Goal: Communication & Community: Participate in discussion

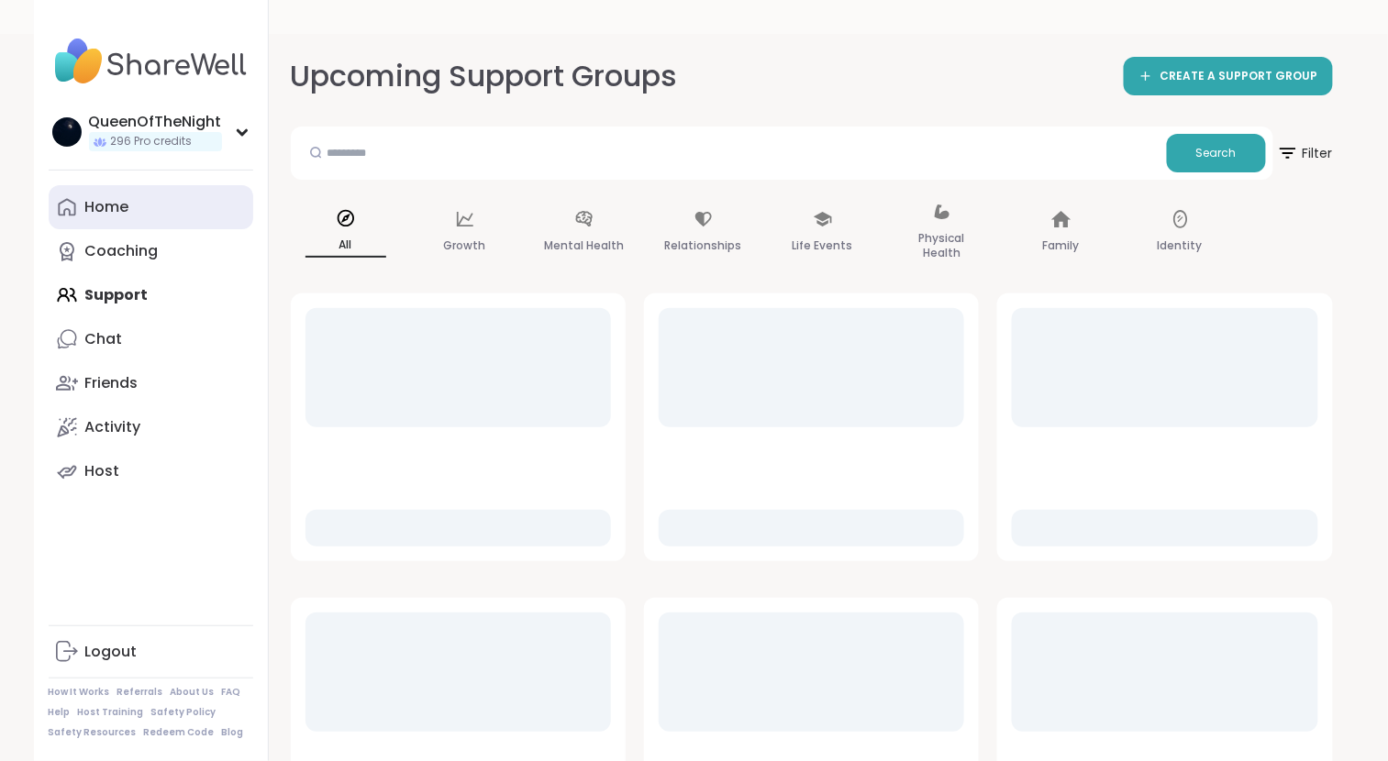
click at [109, 200] on div "Home" at bounding box center [107, 207] width 44 height 20
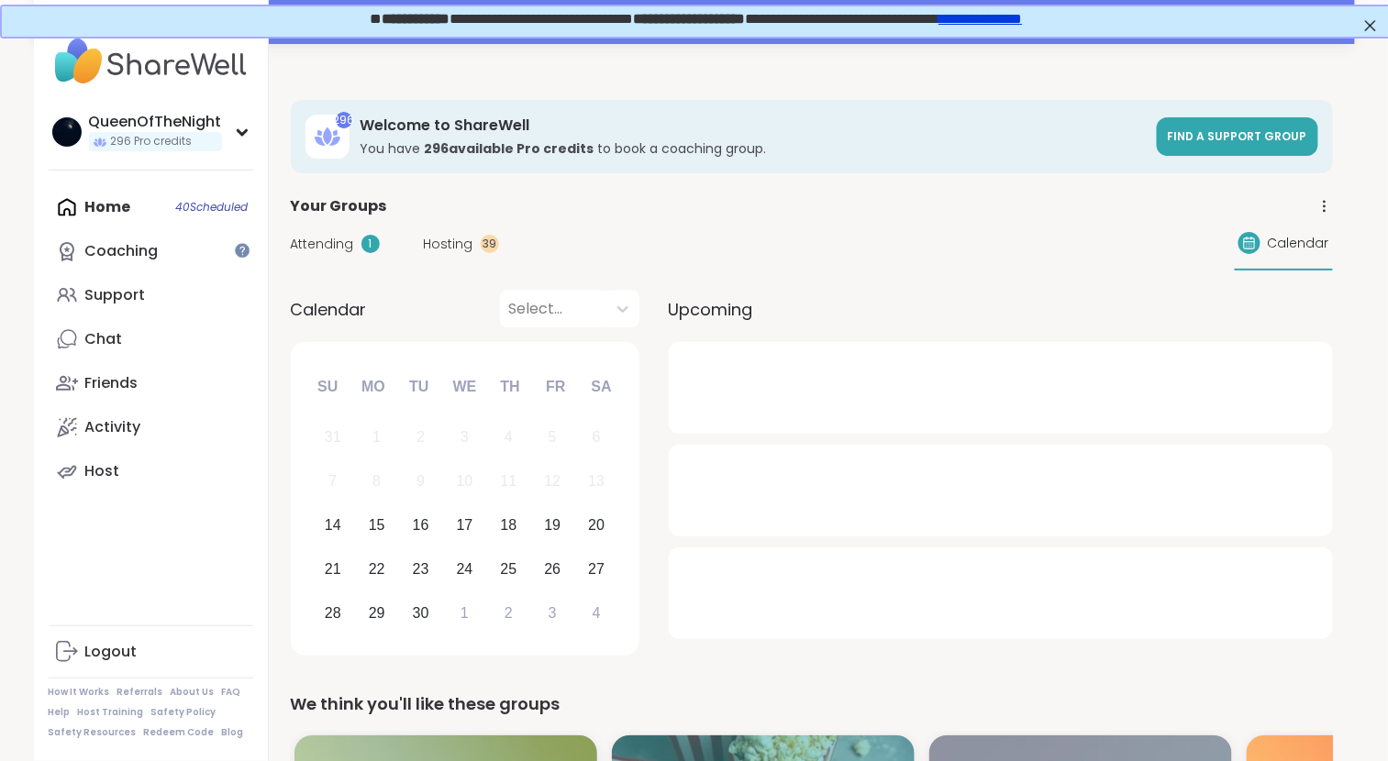
click at [454, 238] on span "Hosting" at bounding box center [449, 244] width 50 height 19
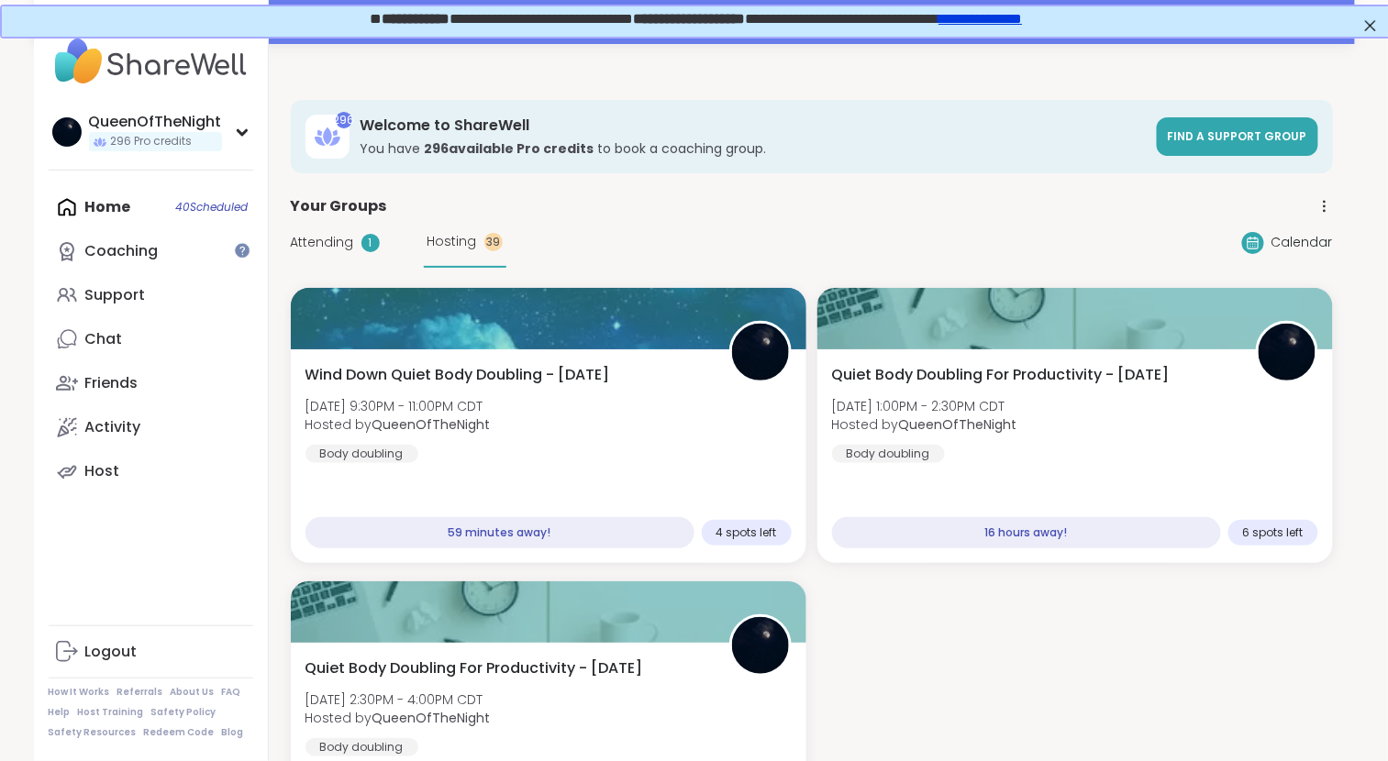
scroll to position [5, 0]
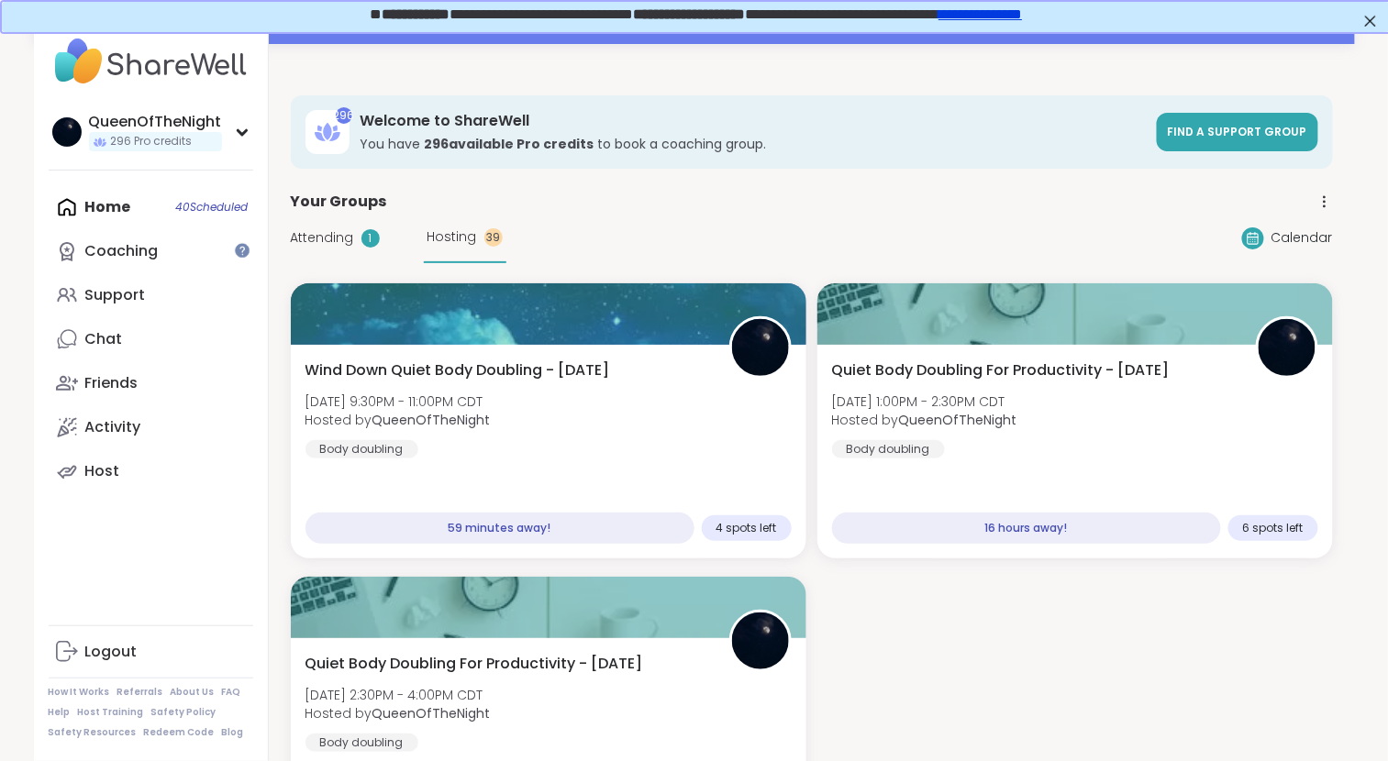
click at [323, 233] on span "Attending" at bounding box center [322, 237] width 63 height 19
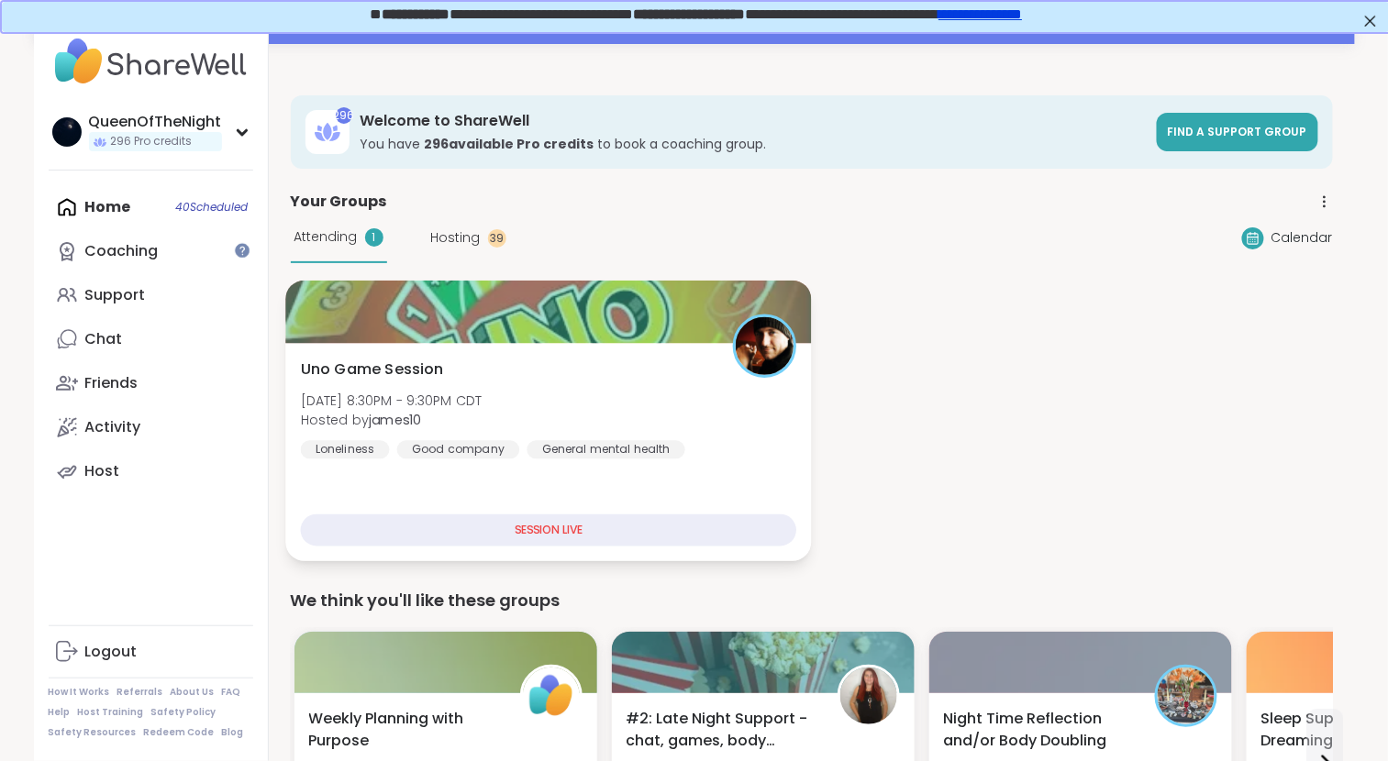
click at [717, 351] on div "Uno Game Session Sun, Sep 14 | 8:30PM - 9:30PM CDT Hosted by james10 Loneliness…" at bounding box center [548, 452] width 526 height 218
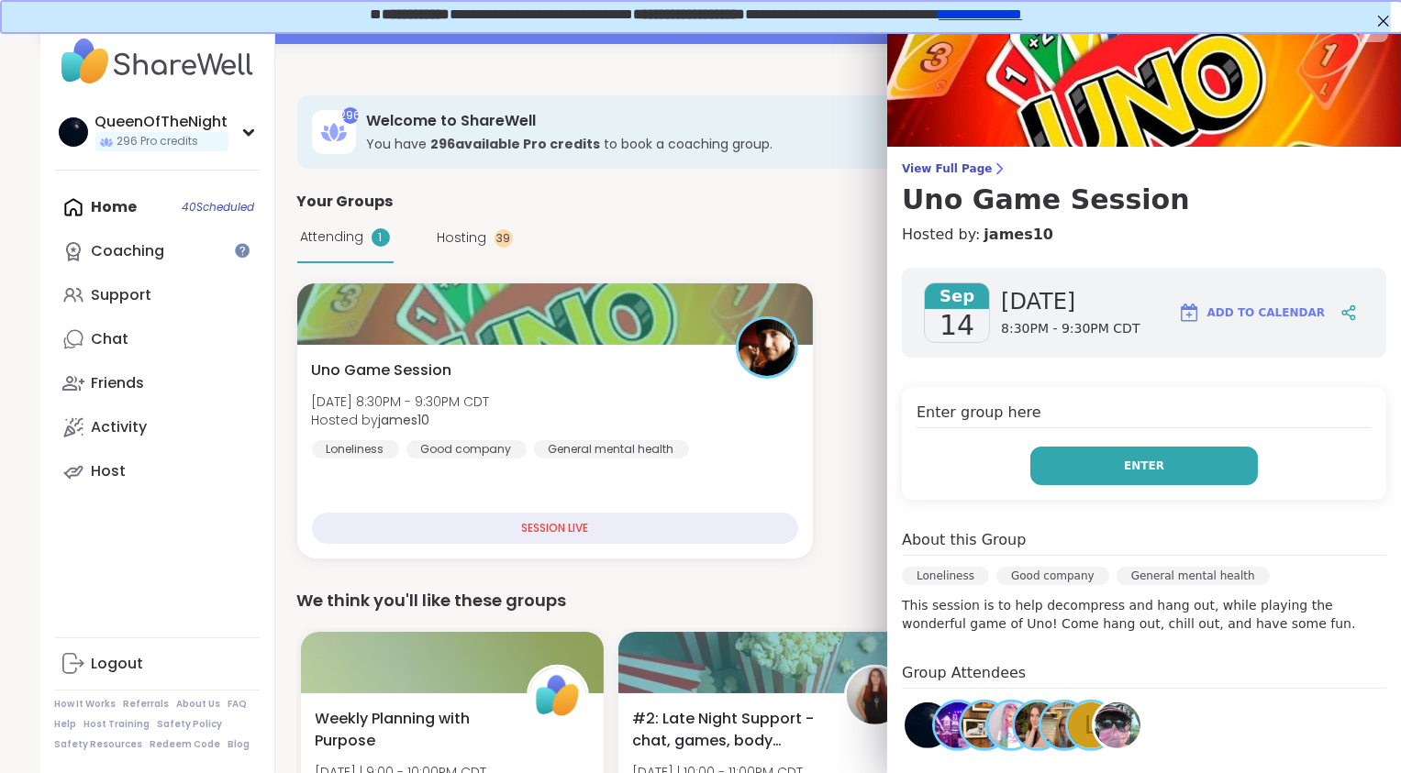
click at [1170, 478] on button "Enter" at bounding box center [1143, 466] width 227 height 39
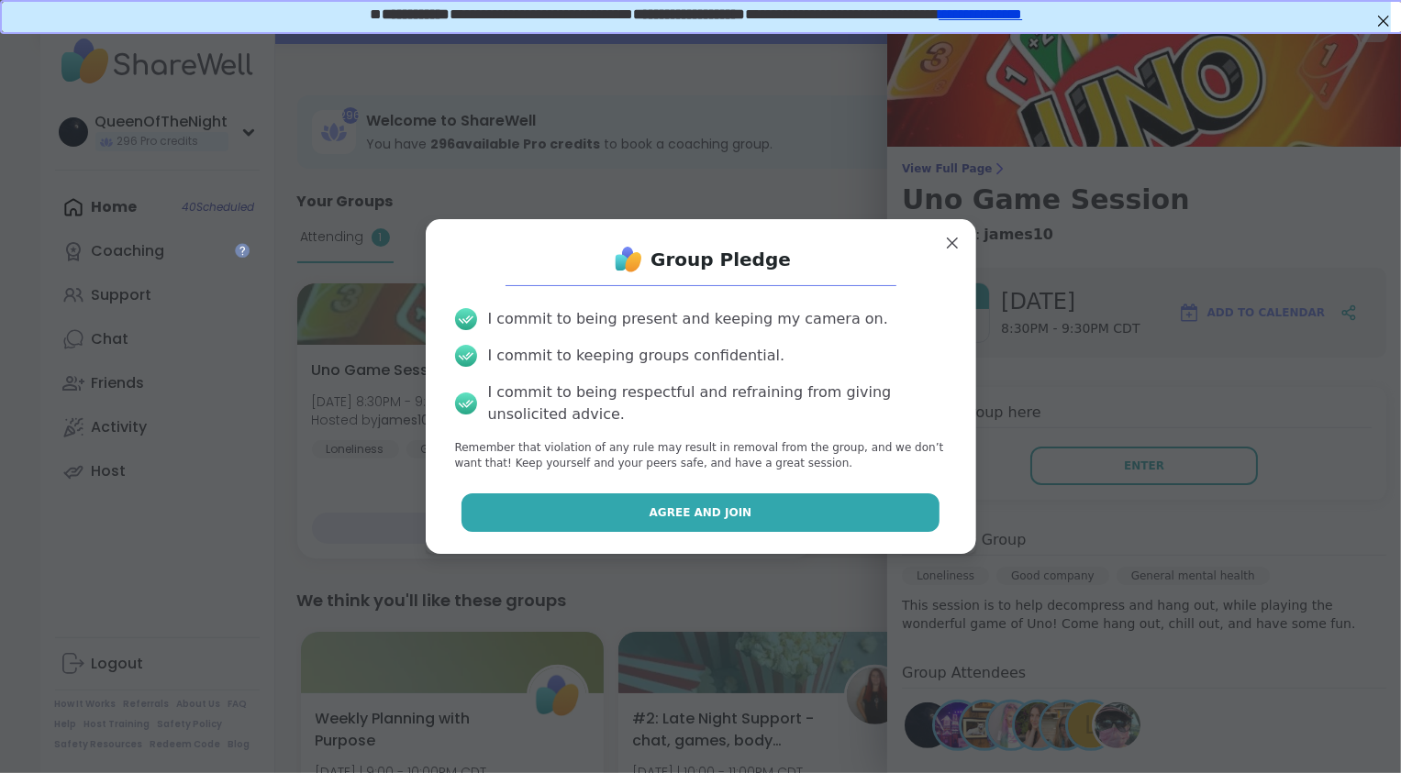
click at [800, 508] on button "Agree and Join" at bounding box center [700, 512] width 478 height 39
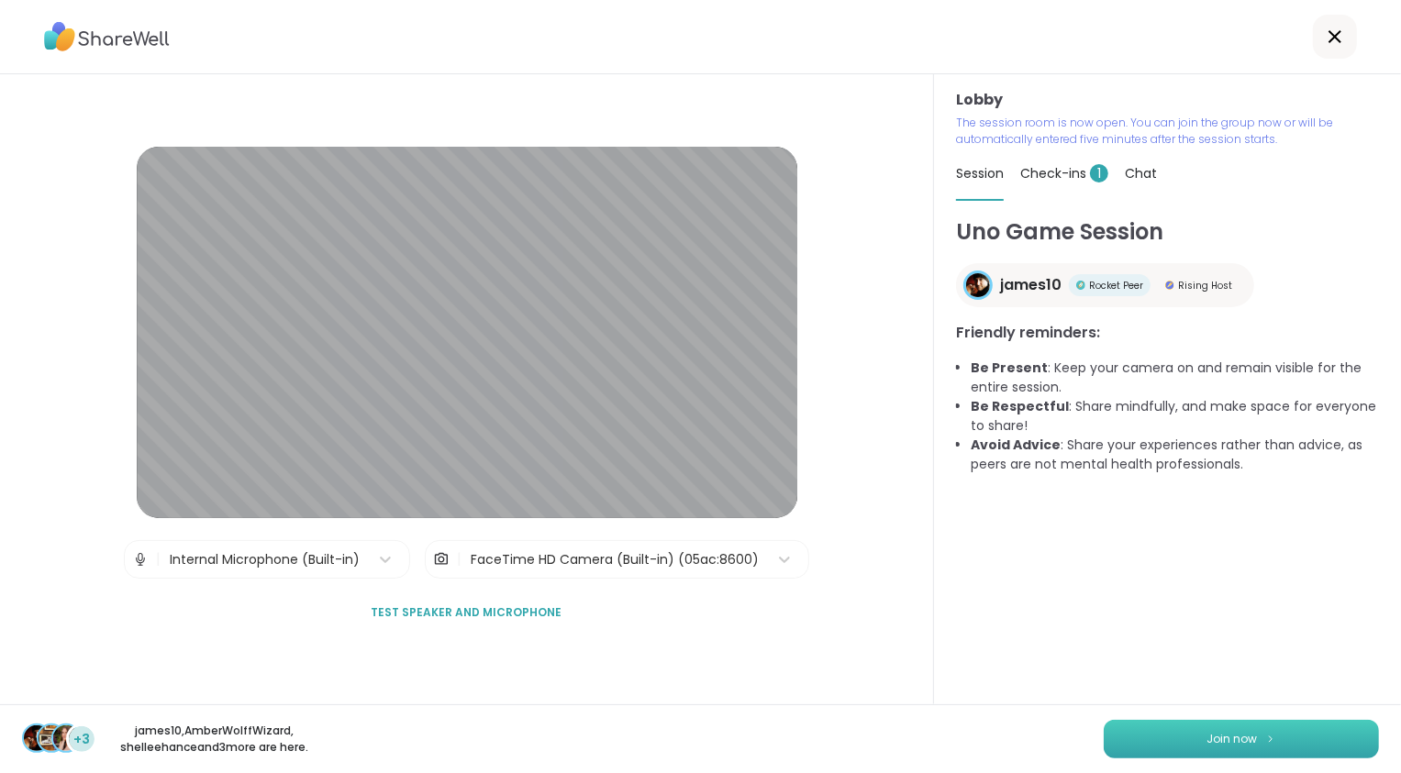
click at [1169, 732] on button "Join now" at bounding box center [1240, 739] width 275 height 39
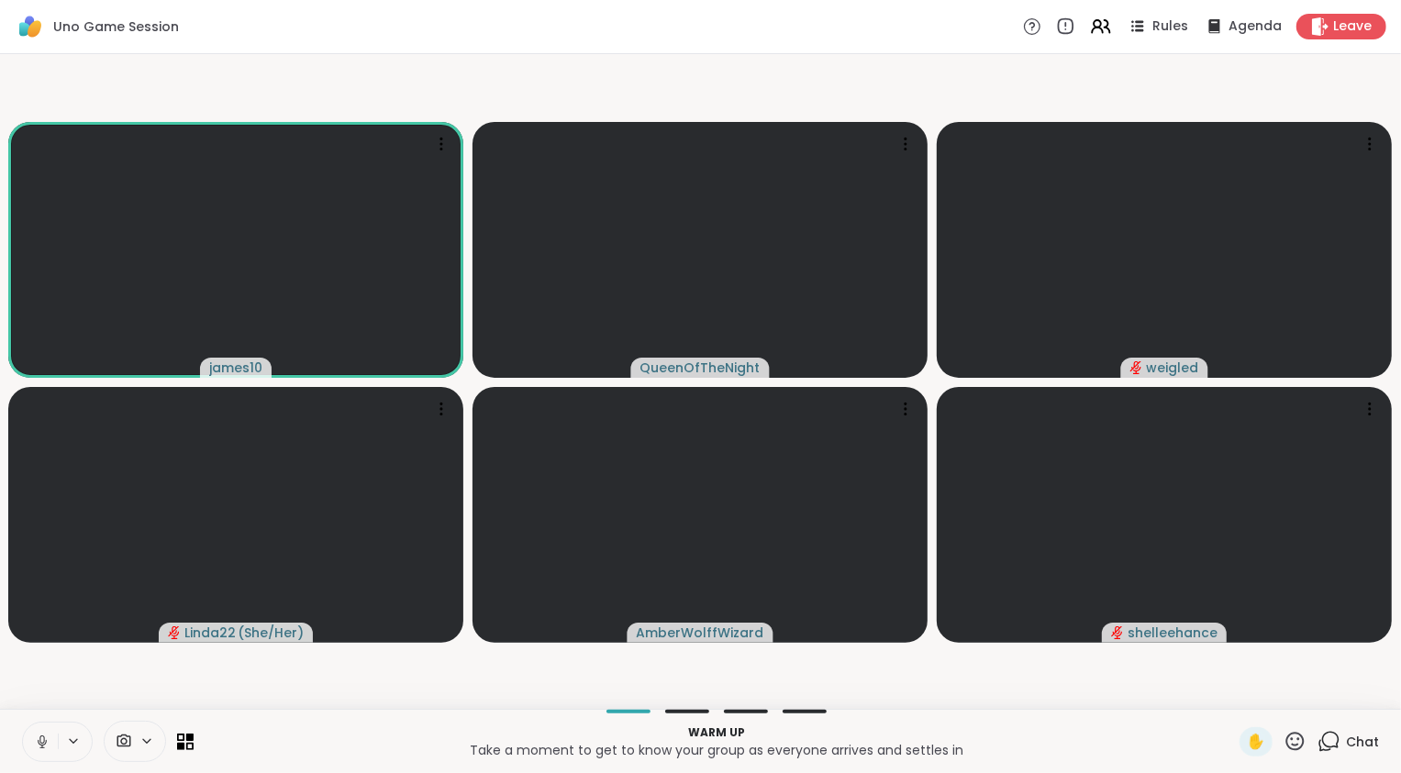
click at [43, 748] on icon at bounding box center [41, 747] width 5 height 1
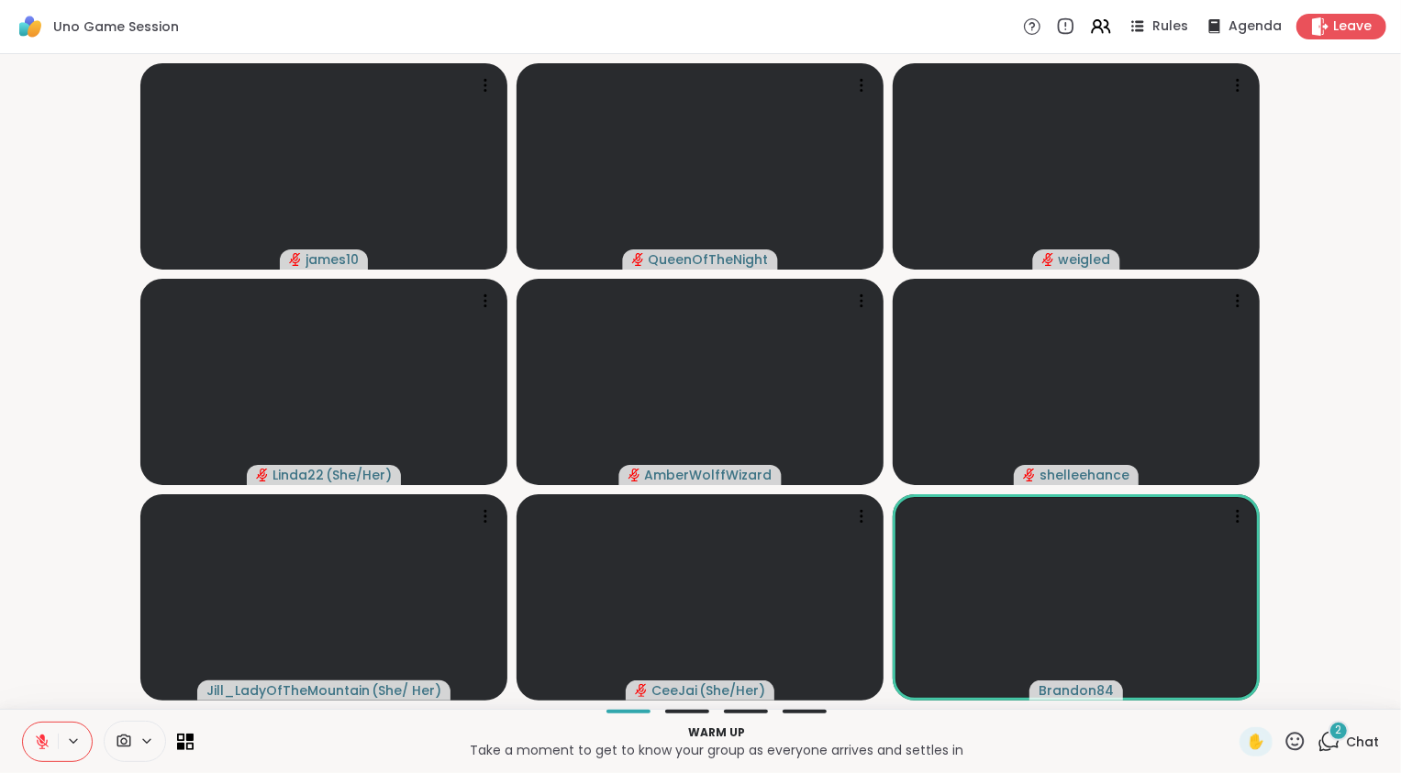
click at [1317, 737] on icon at bounding box center [1328, 741] width 23 height 23
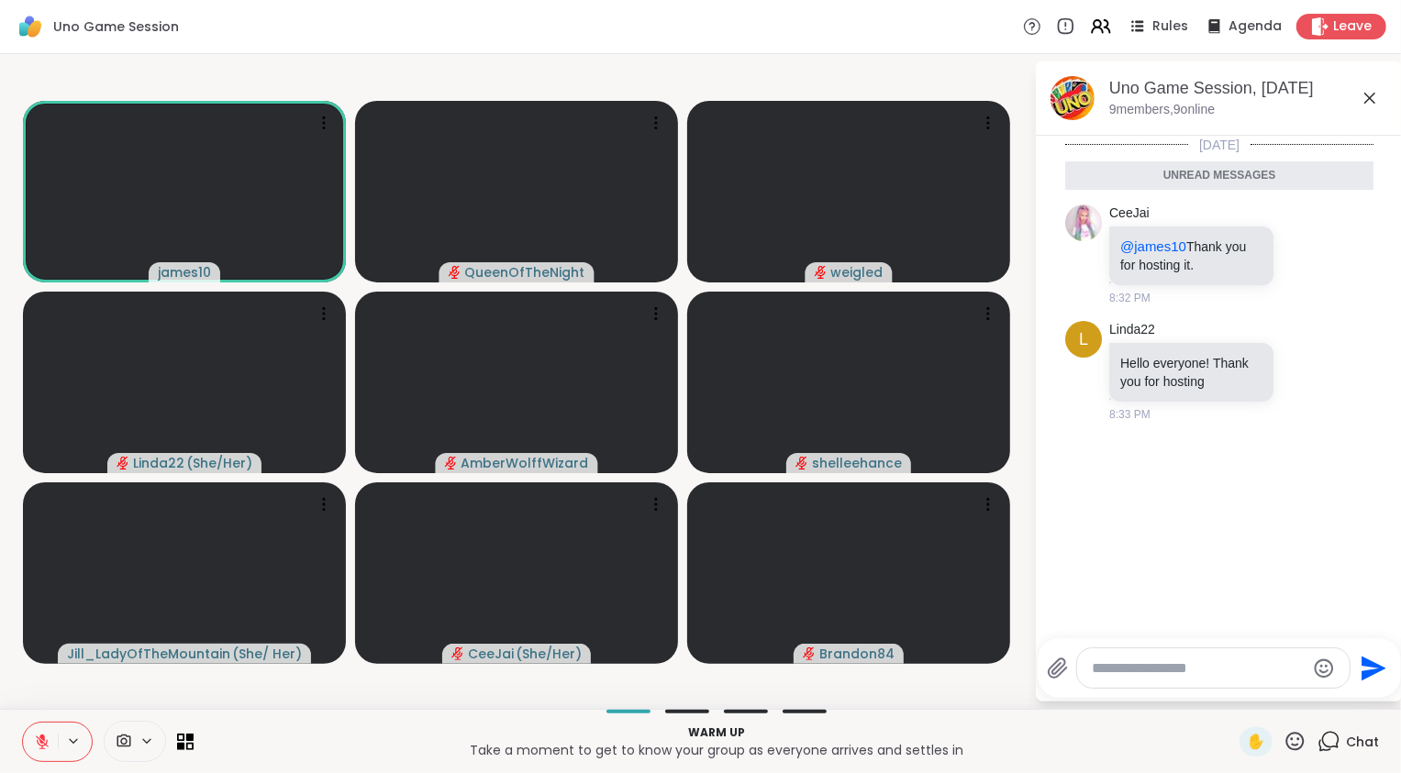
click at [42, 744] on icon at bounding box center [42, 742] width 17 height 17
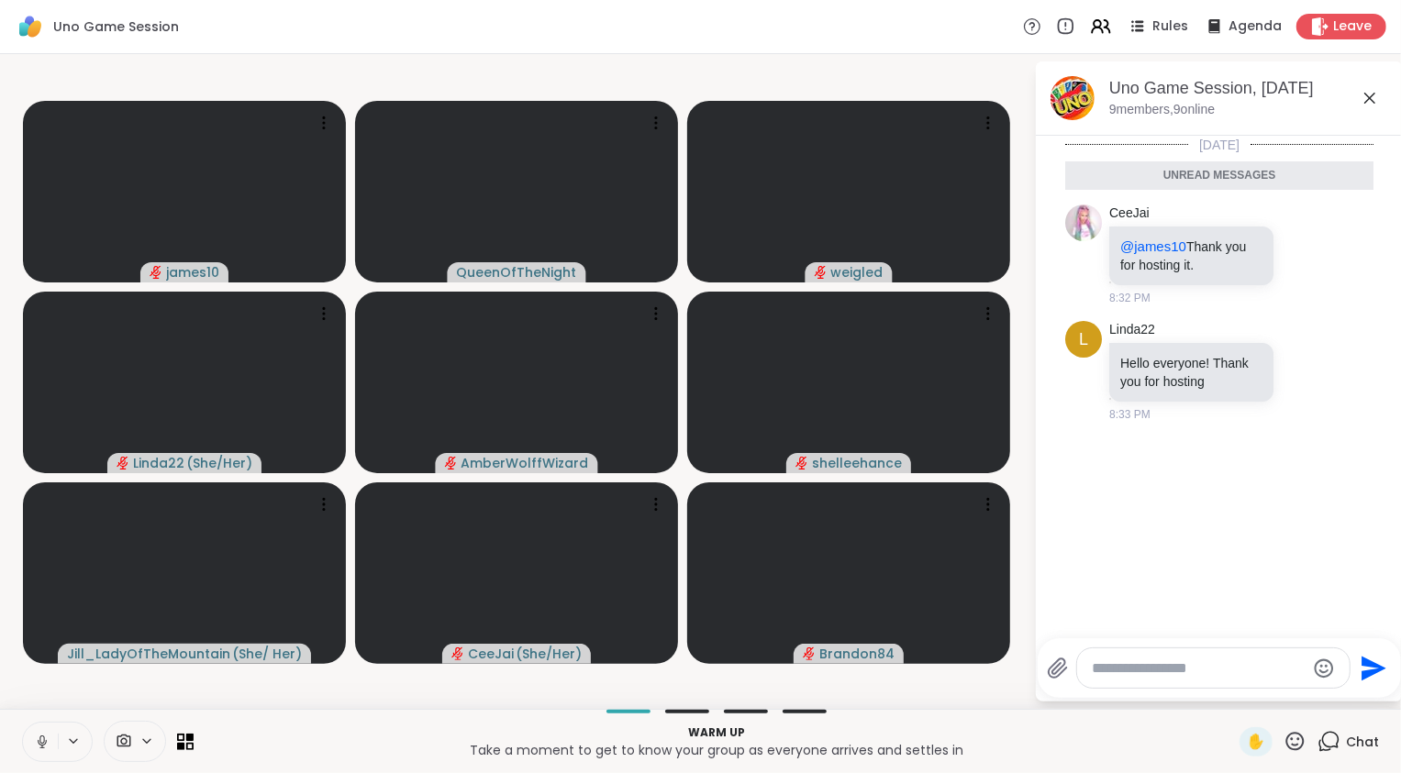
click at [43, 745] on icon at bounding box center [42, 742] width 9 height 6
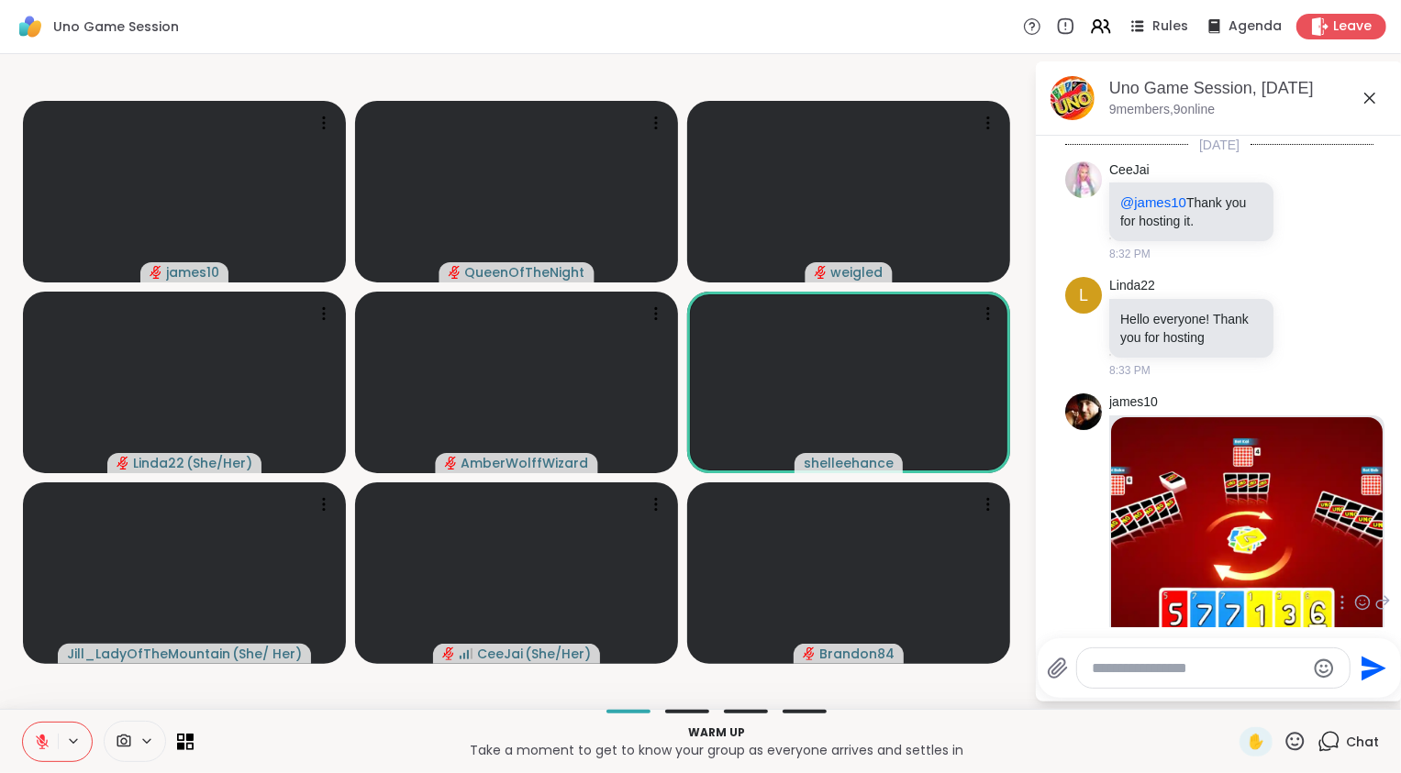
scroll to position [209, 0]
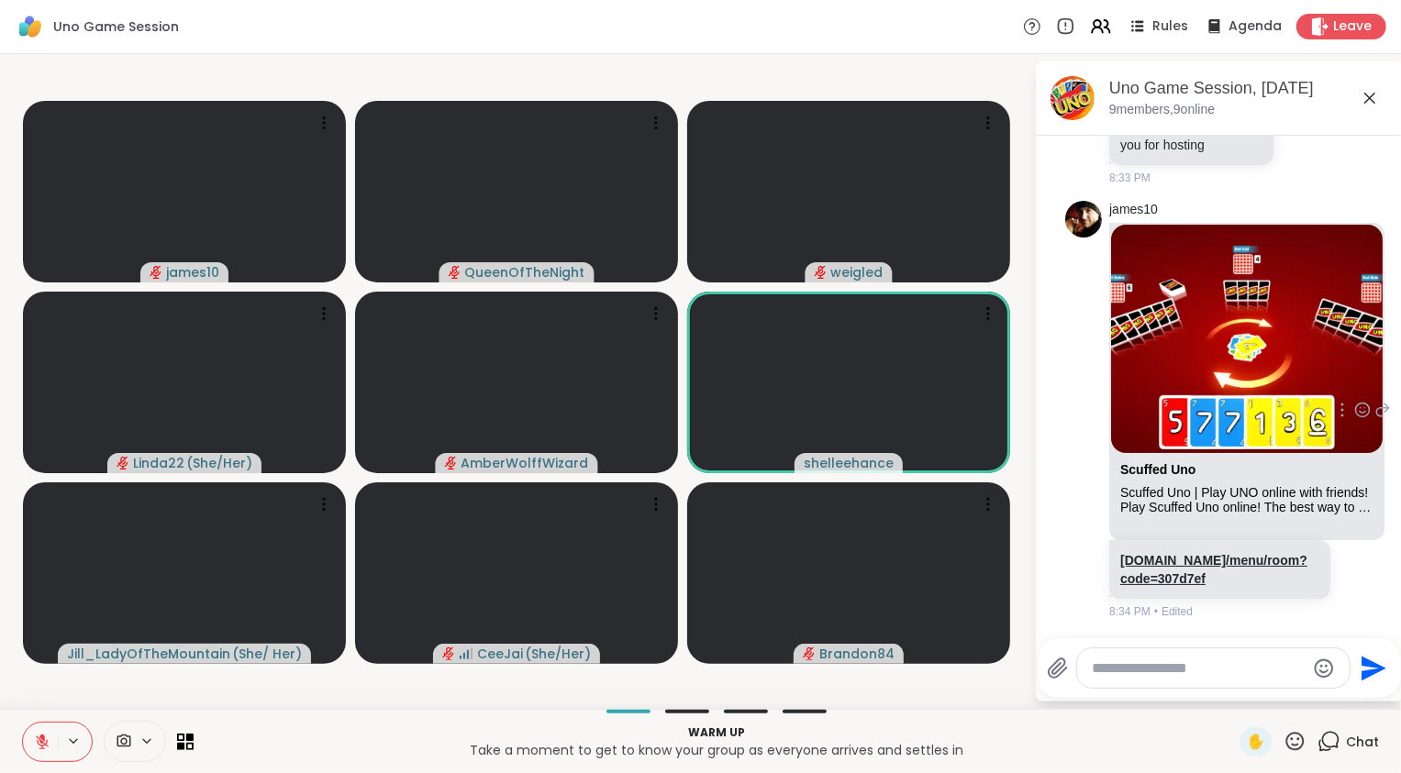
click at [1174, 577] on link "scuffeduno.online/menu/room?code=307d7ef" at bounding box center [1213, 569] width 187 height 33
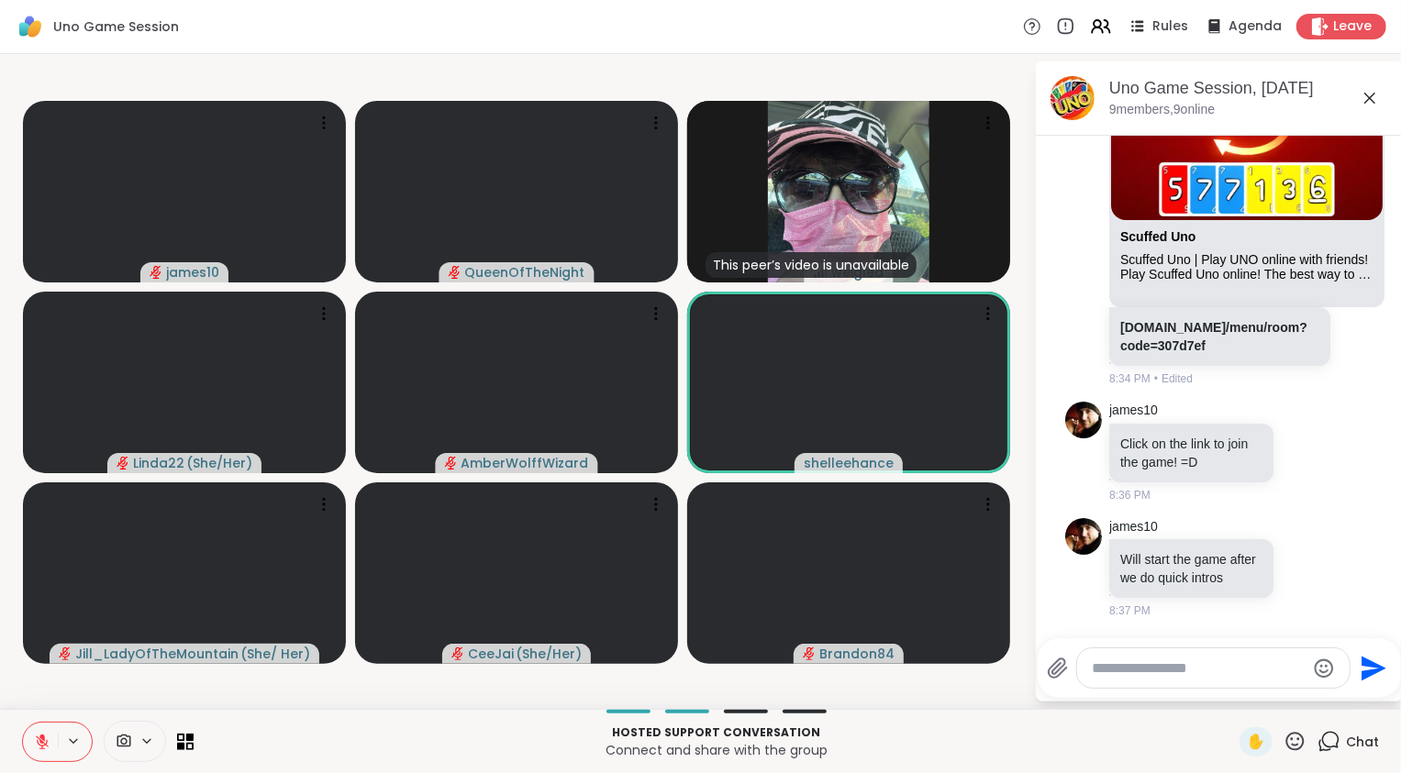
scroll to position [460, 0]
click at [44, 744] on icon at bounding box center [42, 742] width 13 height 13
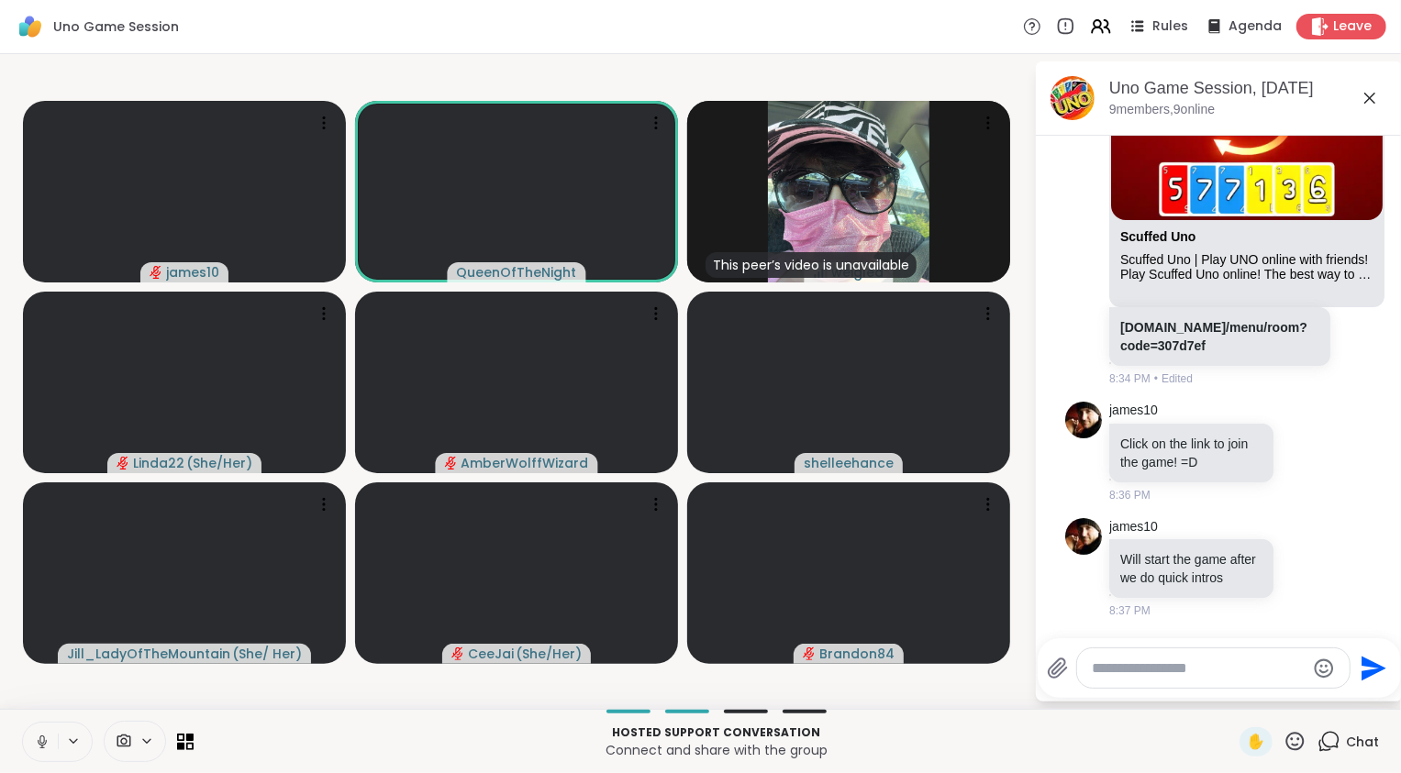
click at [42, 743] on icon at bounding box center [41, 740] width 5 height 8
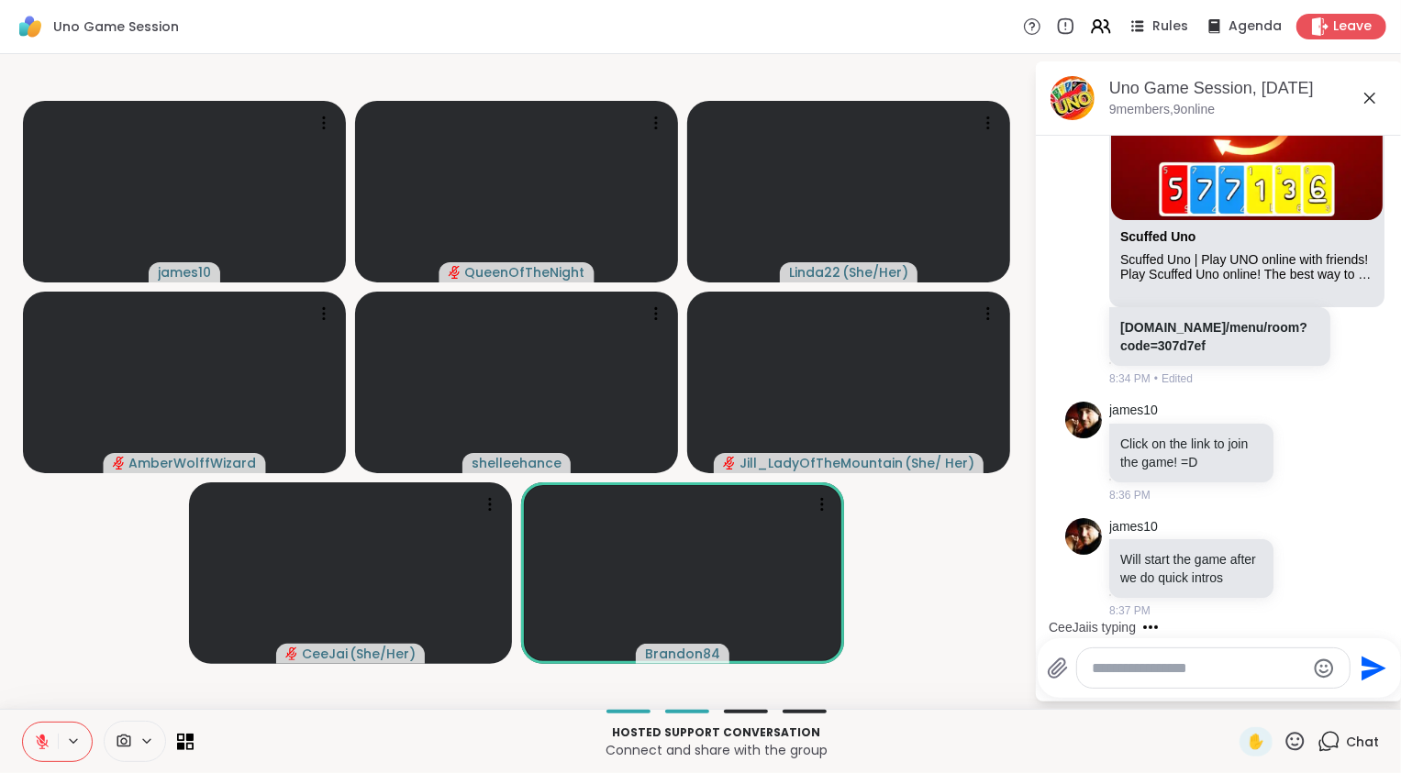
click at [51, 745] on button at bounding box center [40, 742] width 35 height 39
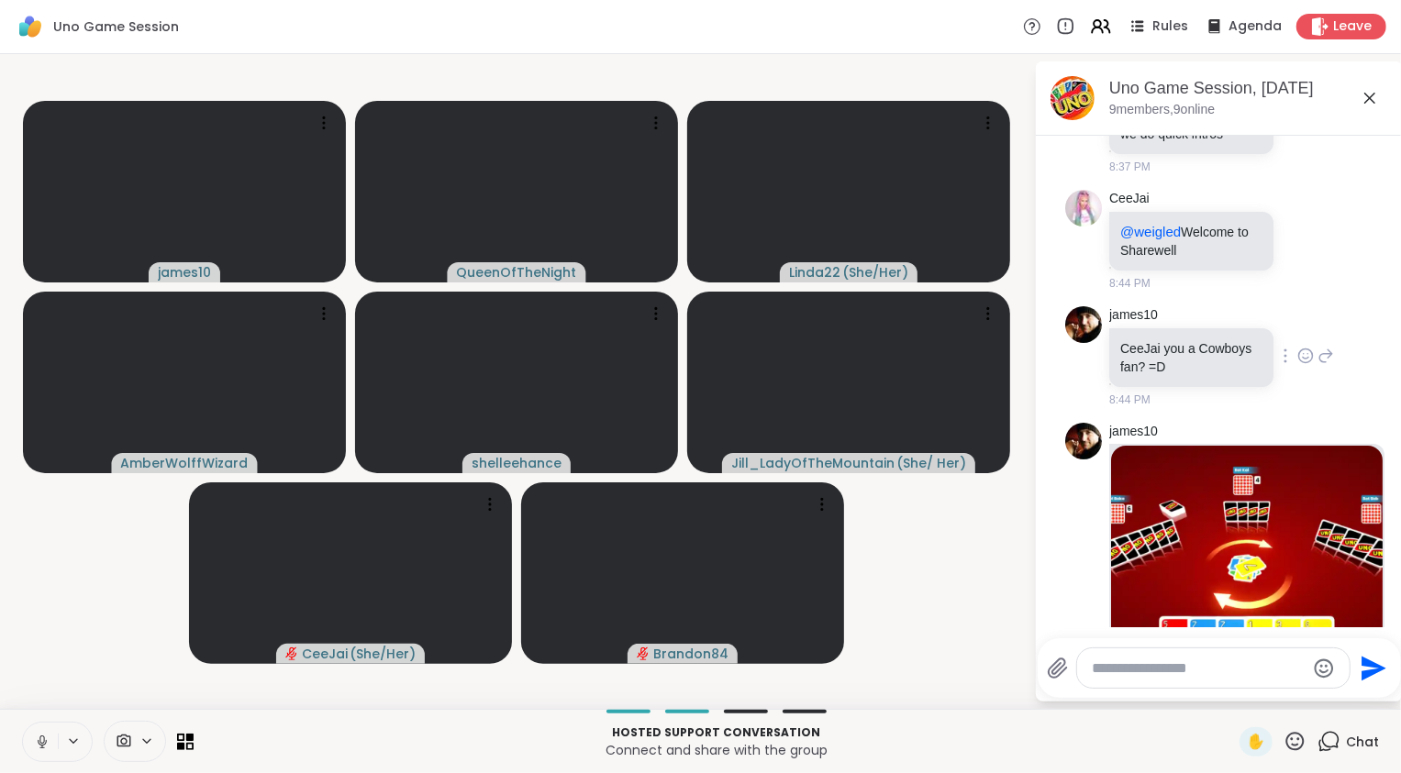
scroll to position [1126, 0]
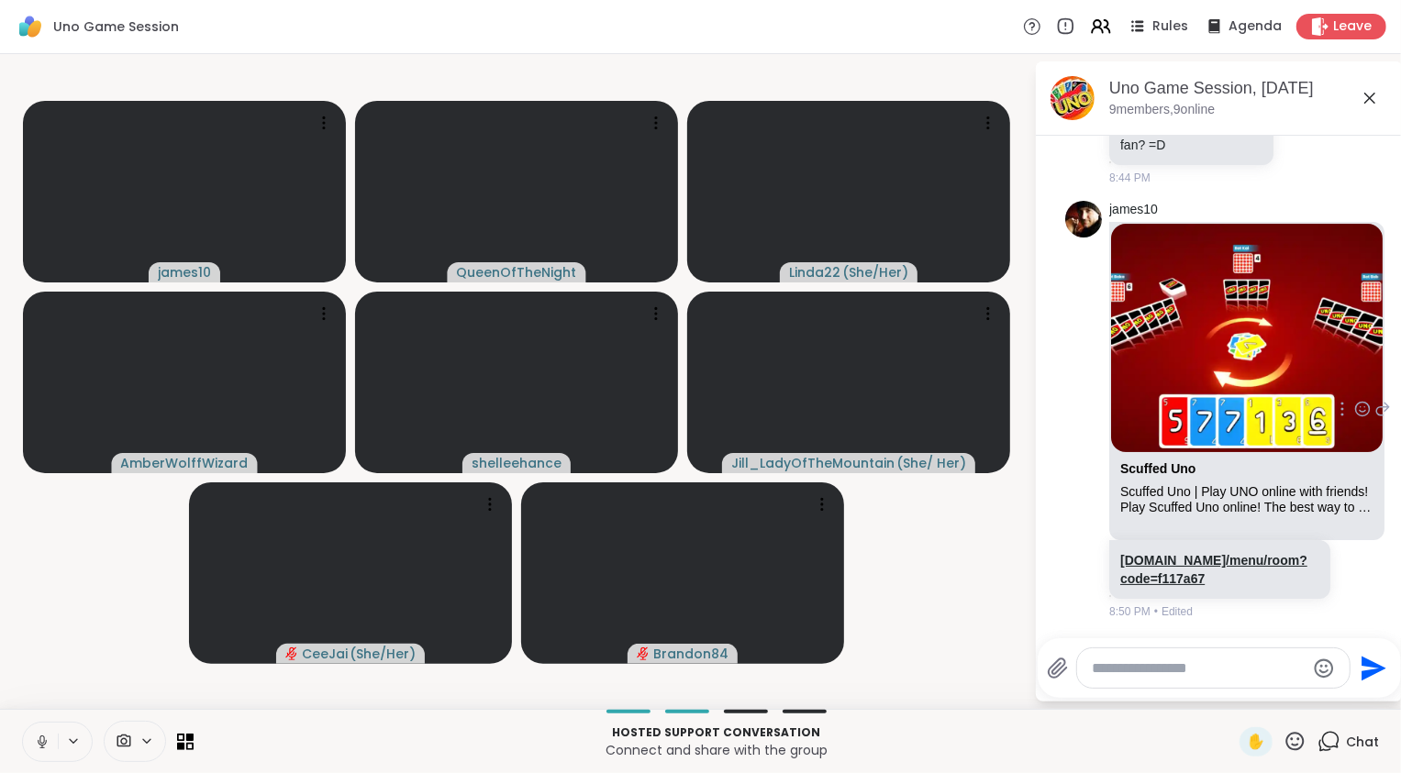
click at [1183, 576] on link "scuffeduno.online/menu/room?code=f117a67" at bounding box center [1213, 569] width 187 height 33
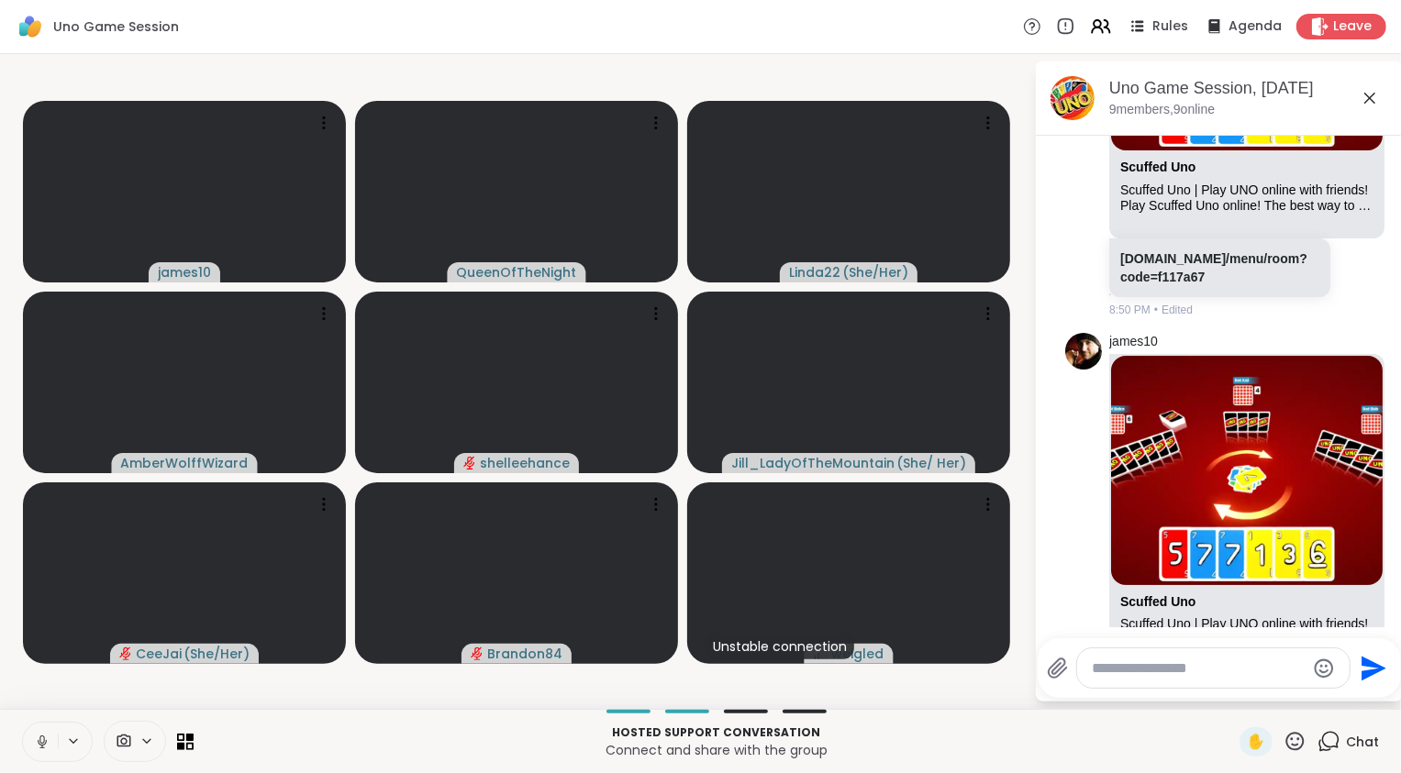
scroll to position [1559, 0]
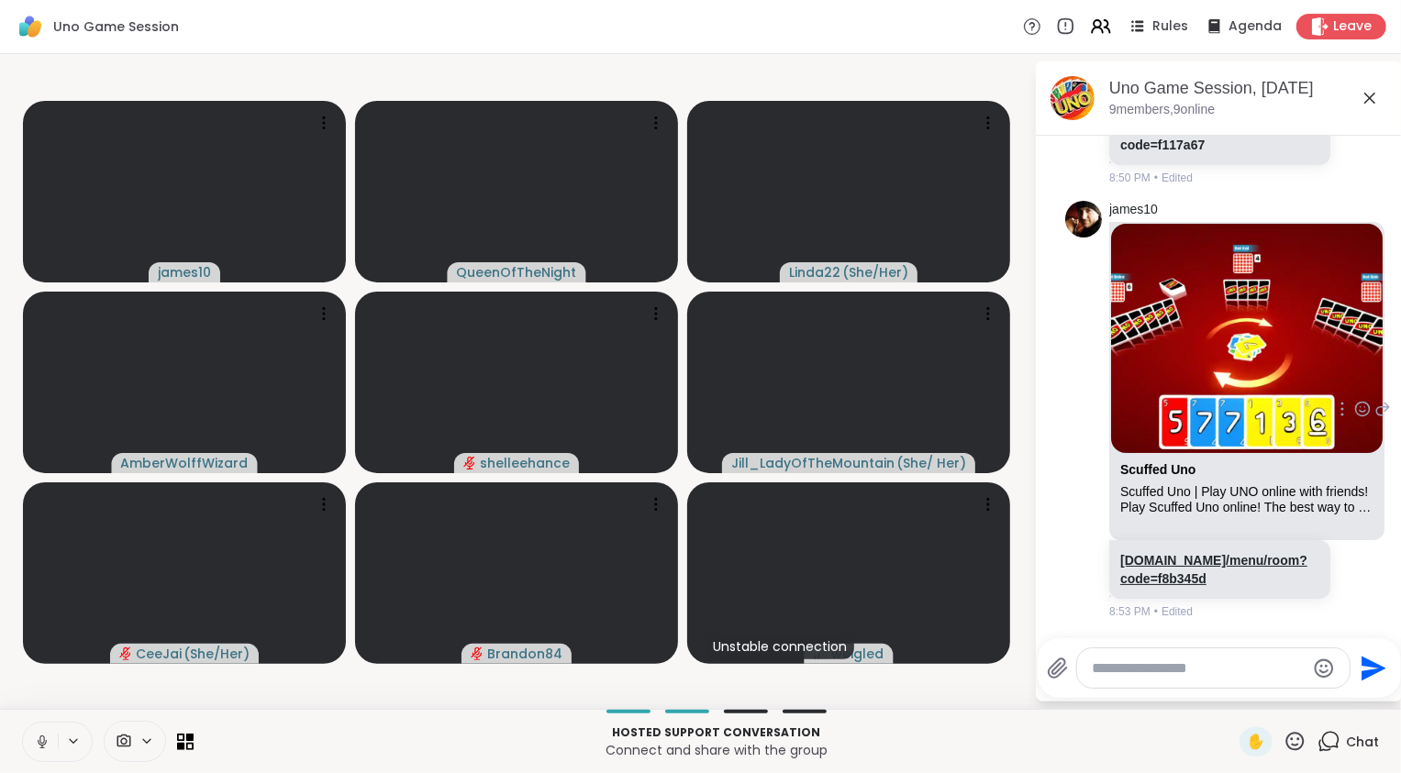
click at [1220, 581] on link "scuffeduno.online/menu/room?code=f8b345d" at bounding box center [1213, 569] width 187 height 33
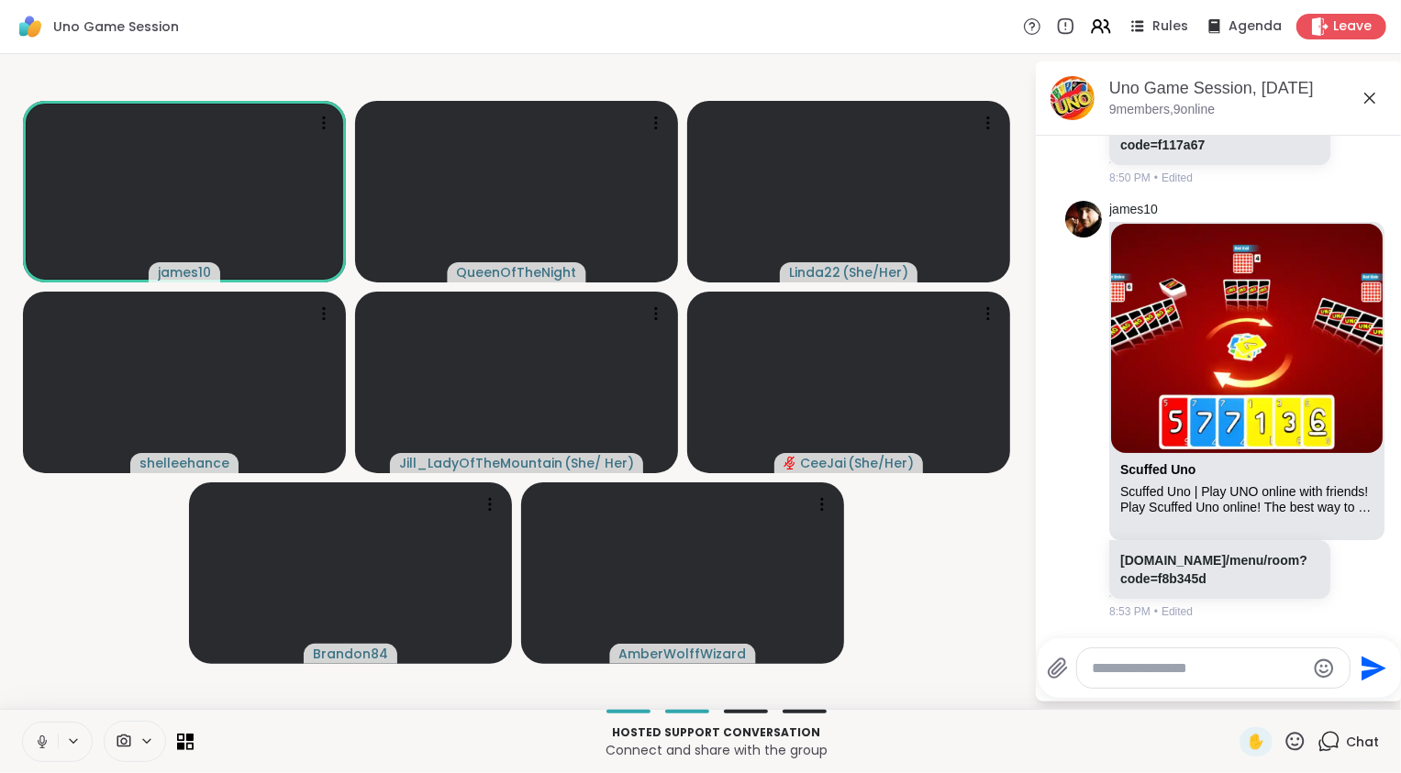
click at [953, 565] on video-player-container "james10 QueenOfTheNight Linda22 ( She/Her ) shelleehance Jill_LadyOfTheMountain…" at bounding box center [517, 381] width 1012 height 640
click at [1141, 583] on link "scuffeduno.online/menu/room?code=f8b345d" at bounding box center [1213, 569] width 187 height 33
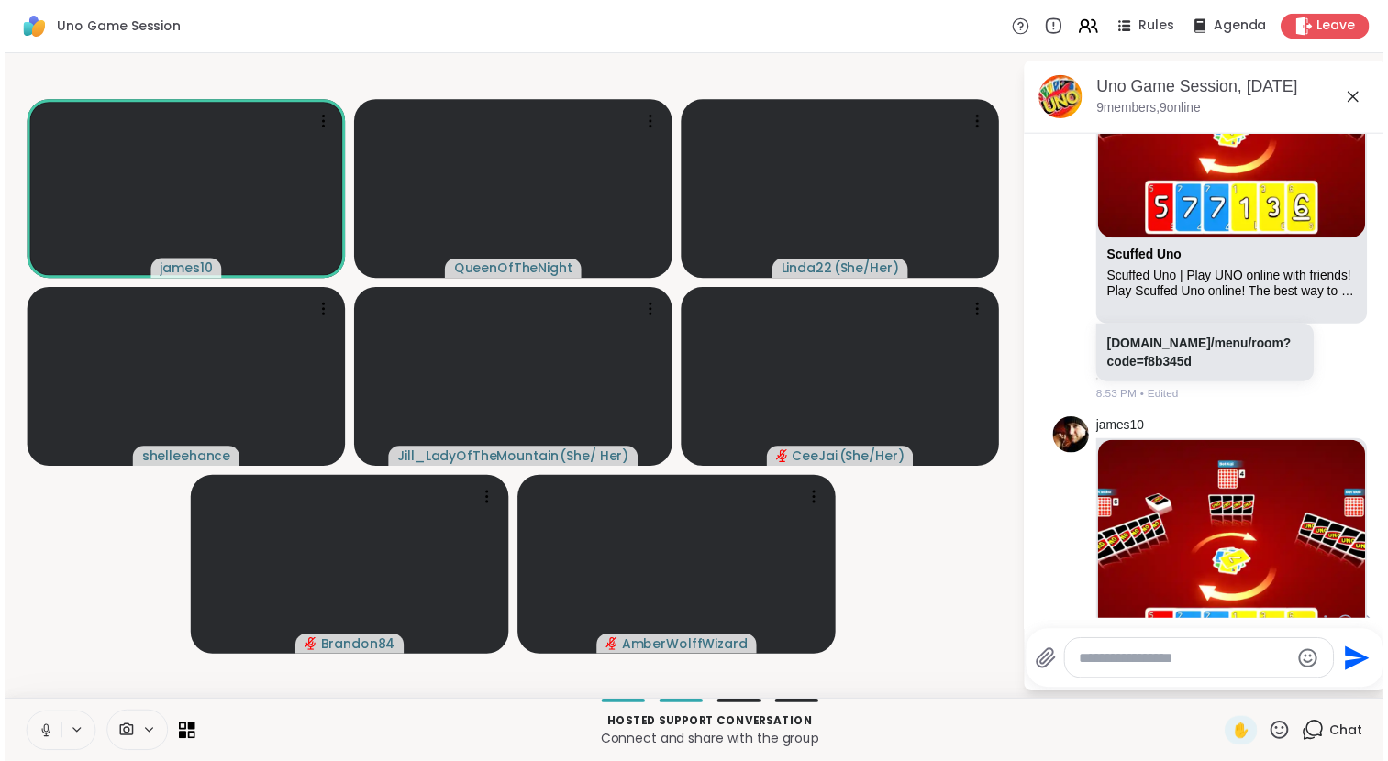
scroll to position [1993, 0]
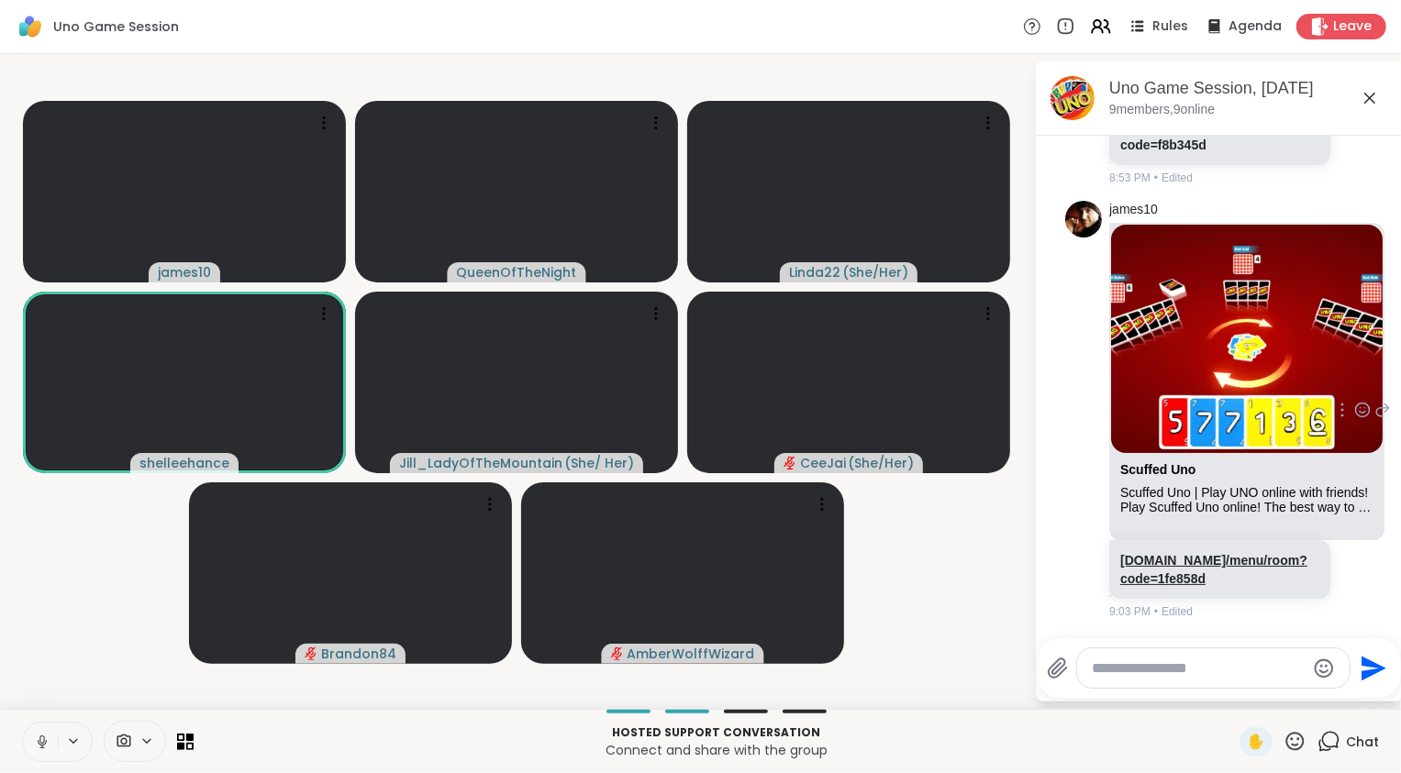
click at [1189, 583] on link "scuffeduno.online/menu/room?code=1fe858d" at bounding box center [1213, 569] width 187 height 33
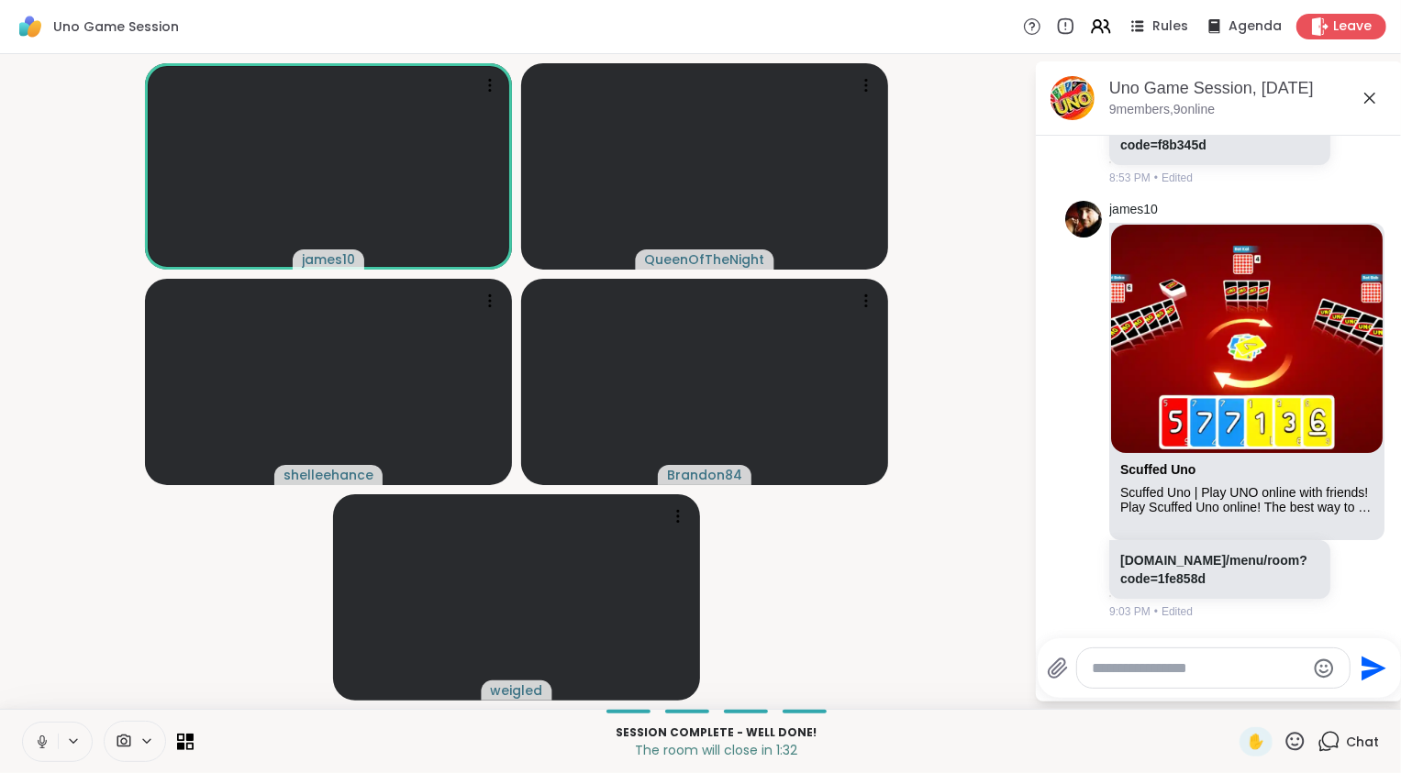
click at [923, 651] on video-player-container "james10 QueenOfTheNight shelleehance Brandon84 weigled" at bounding box center [517, 381] width 1012 height 640
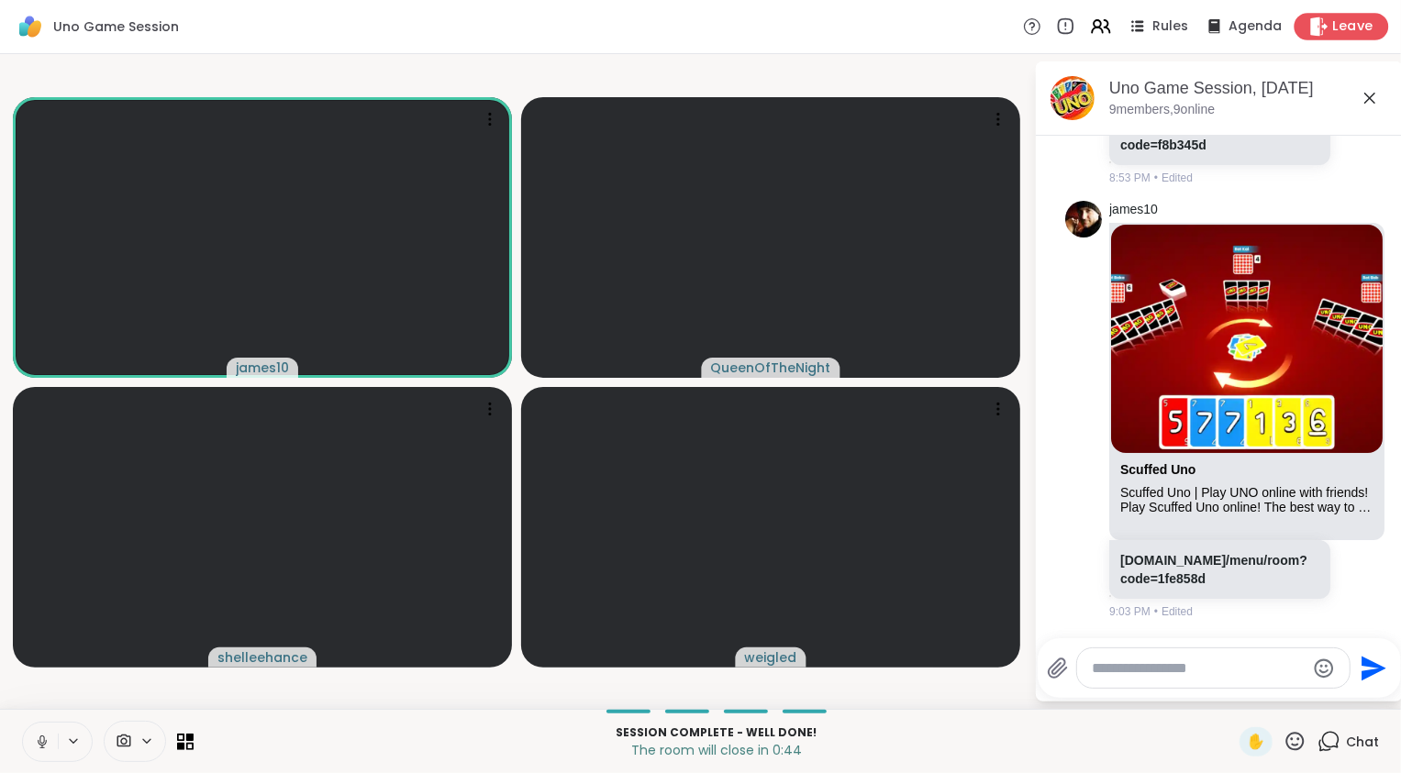
click at [1309, 23] on icon at bounding box center [1318, 26] width 19 height 19
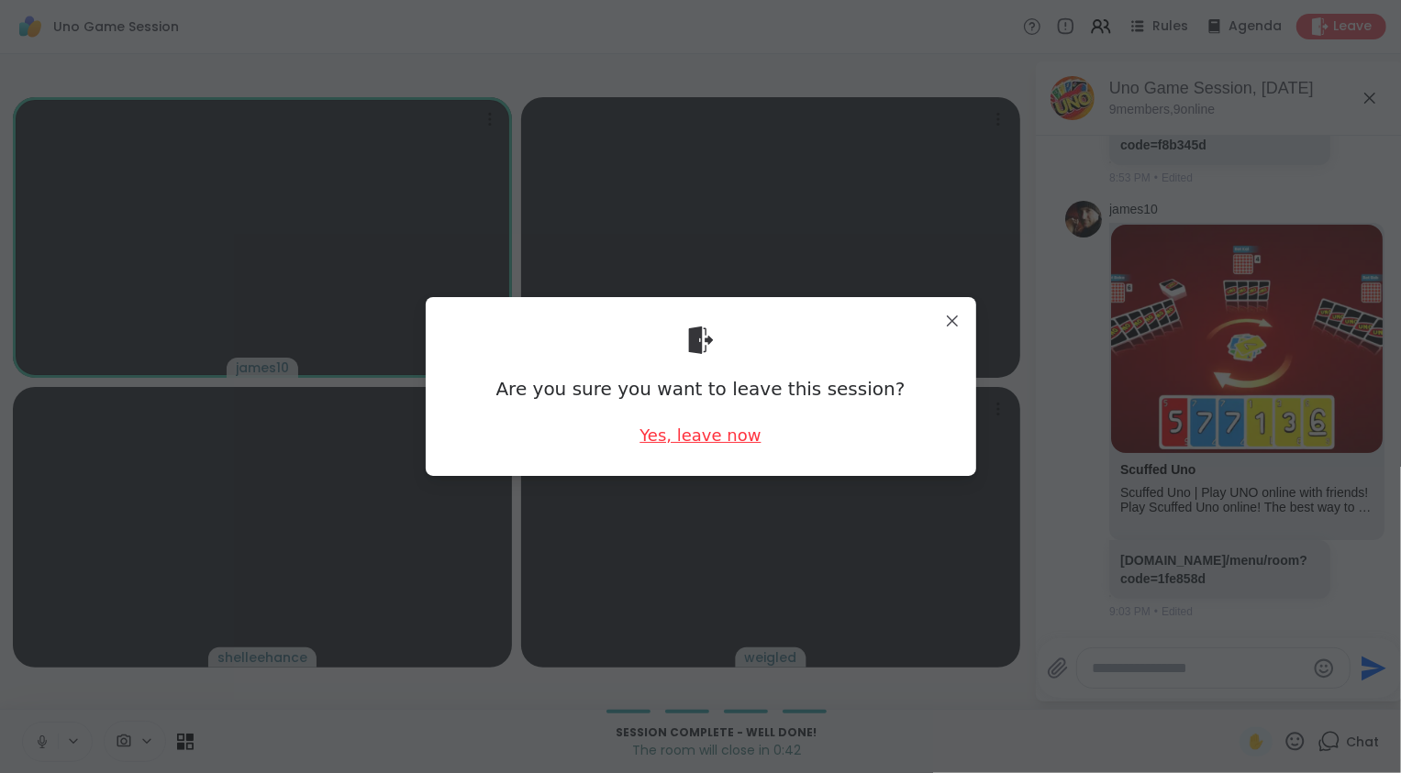
click at [714, 439] on div "Yes, leave now" at bounding box center [699, 435] width 121 height 23
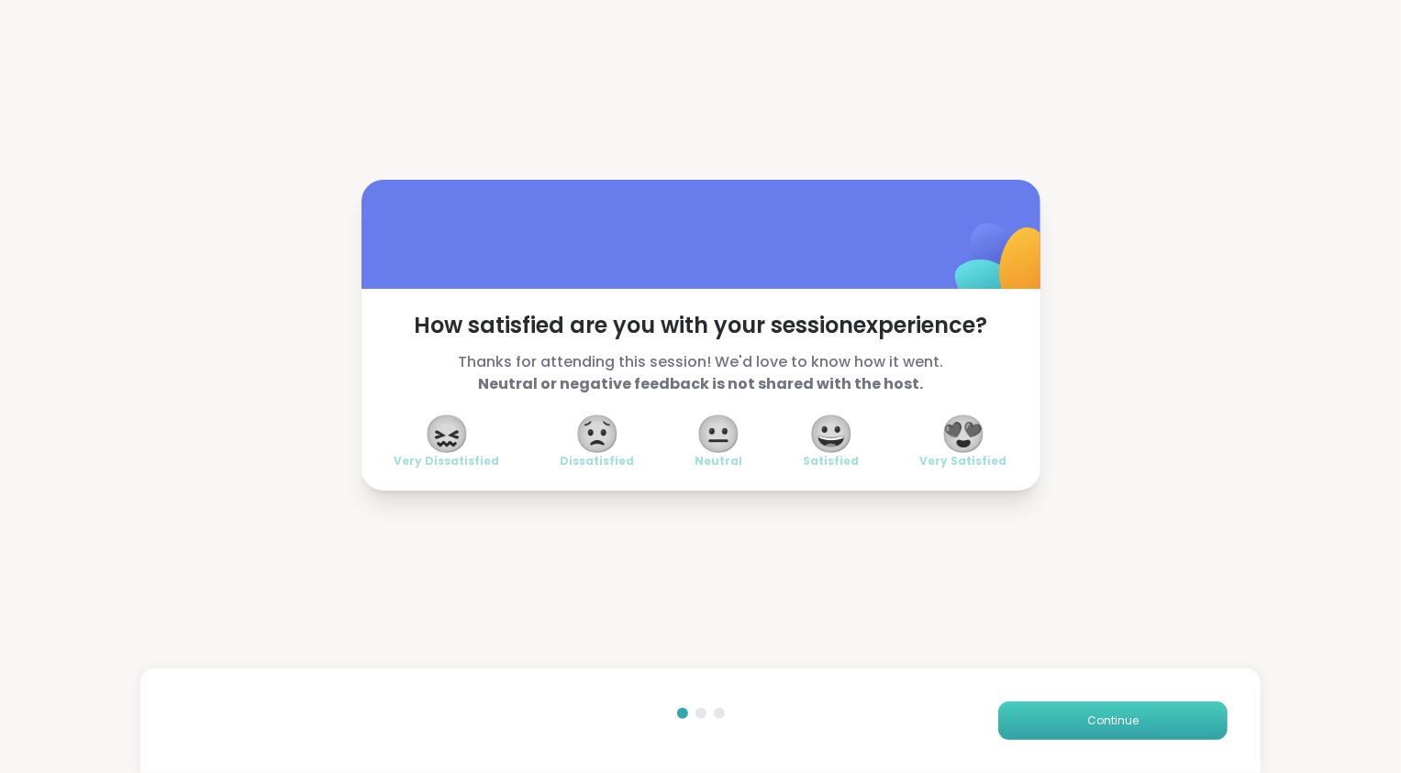
click at [1126, 718] on span "Continue" at bounding box center [1112, 721] width 51 height 17
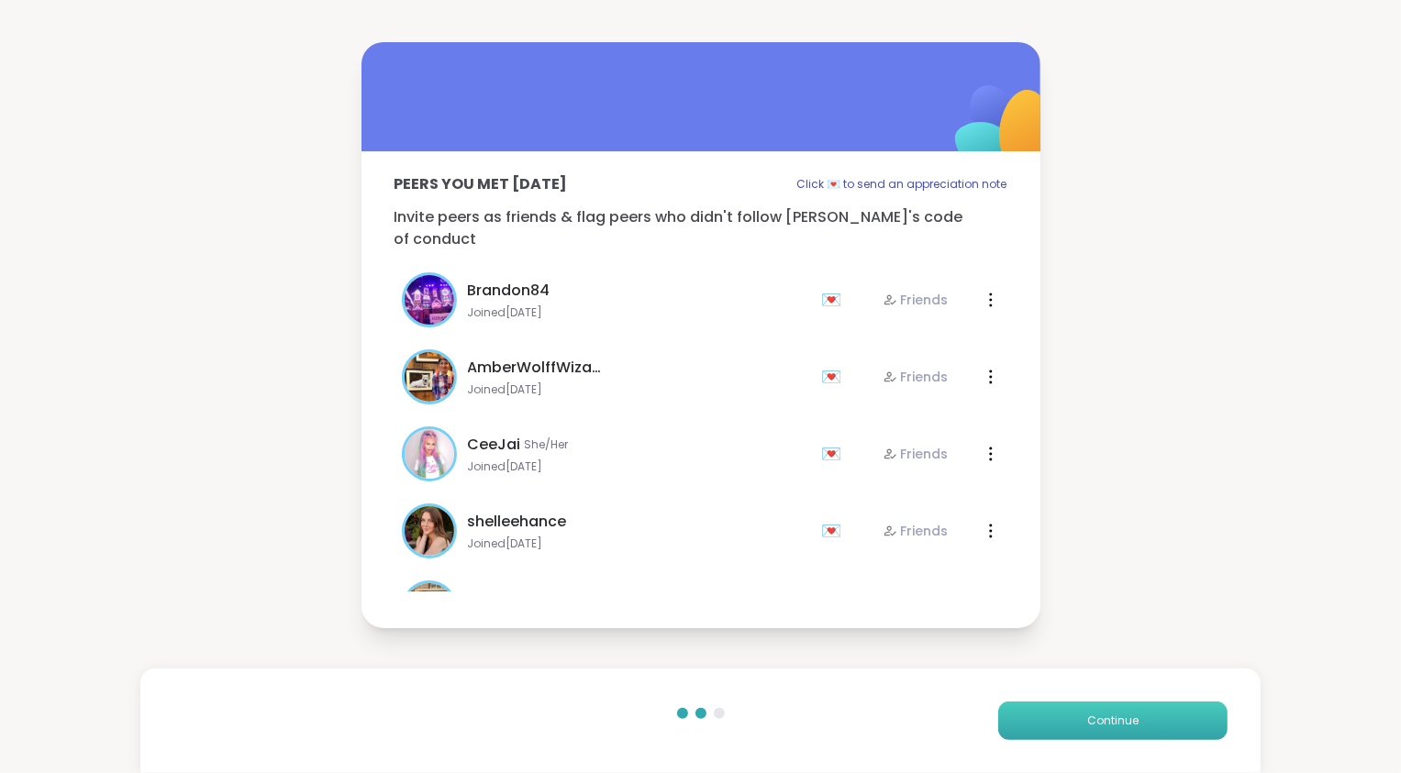
click at [1126, 718] on span "Continue" at bounding box center [1112, 721] width 51 height 17
click at [1126, 718] on button "Continue" at bounding box center [1112, 721] width 229 height 39
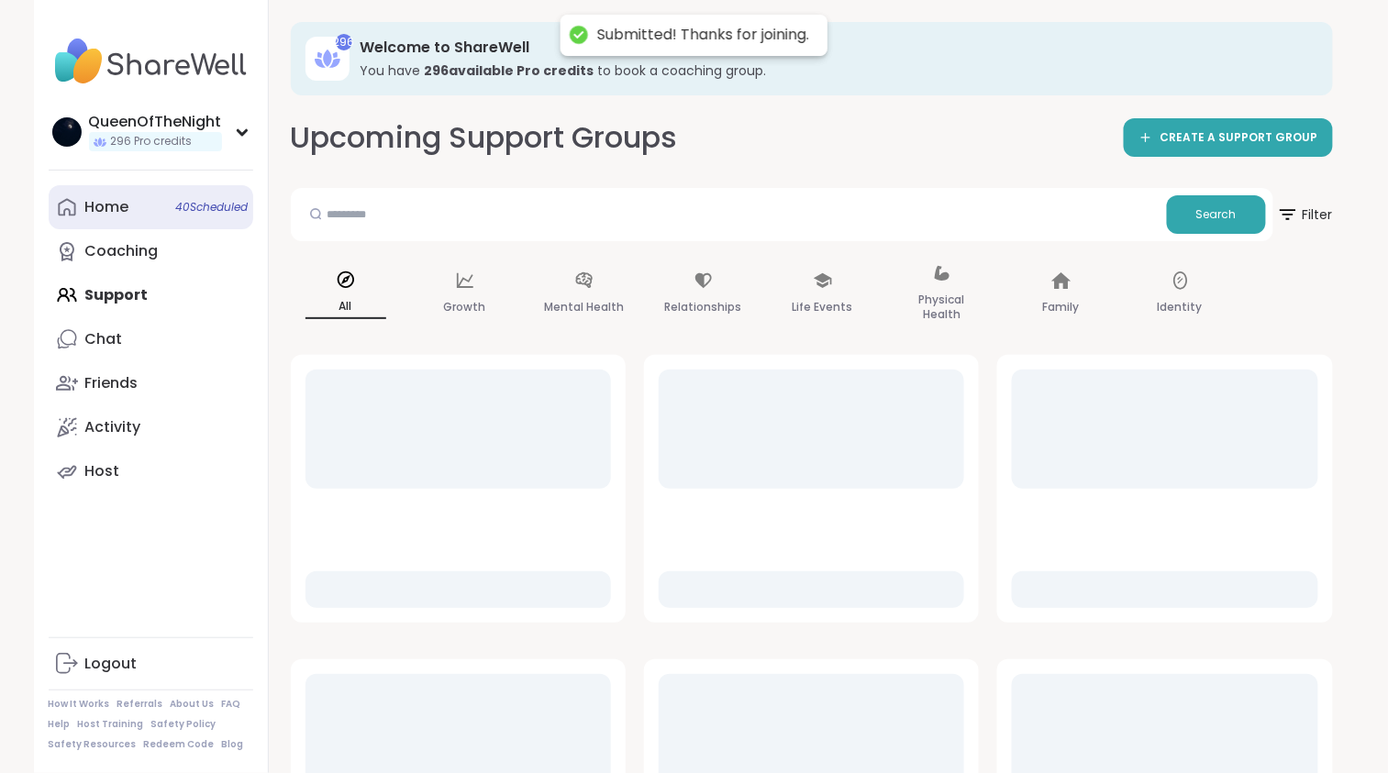
click at [163, 206] on link "Home 40 Scheduled" at bounding box center [151, 207] width 205 height 44
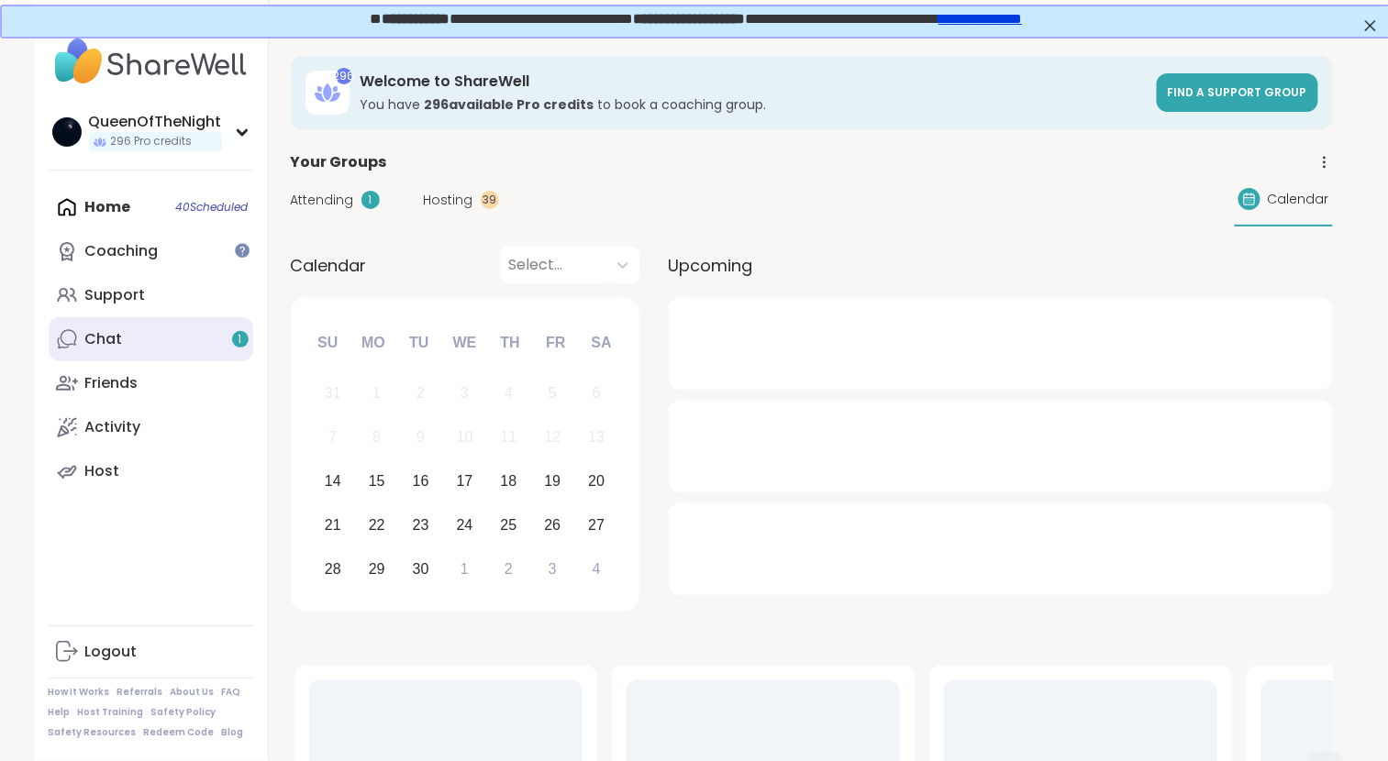
click at [116, 349] on div "Chat 1" at bounding box center [104, 339] width 38 height 20
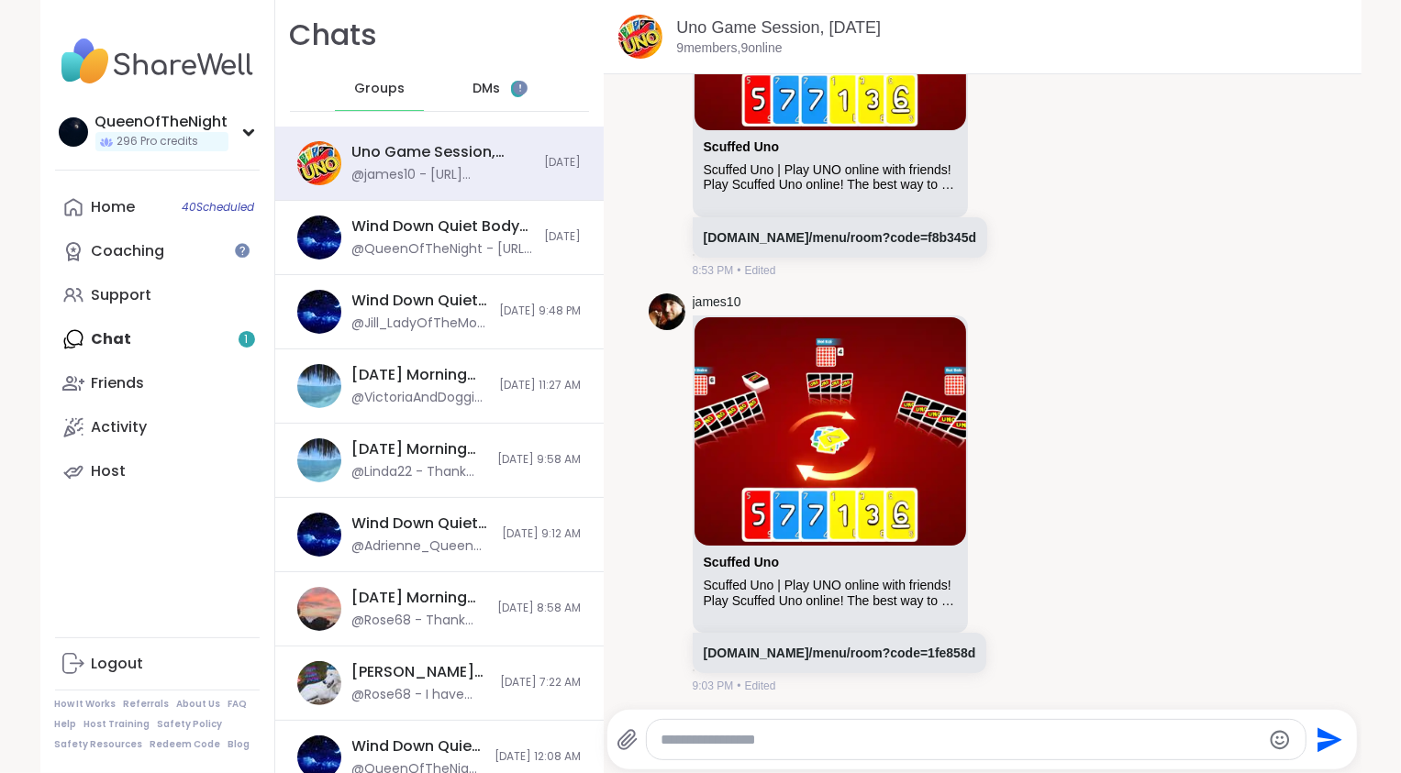
click at [460, 99] on div "DMs 1" at bounding box center [499, 89] width 90 height 44
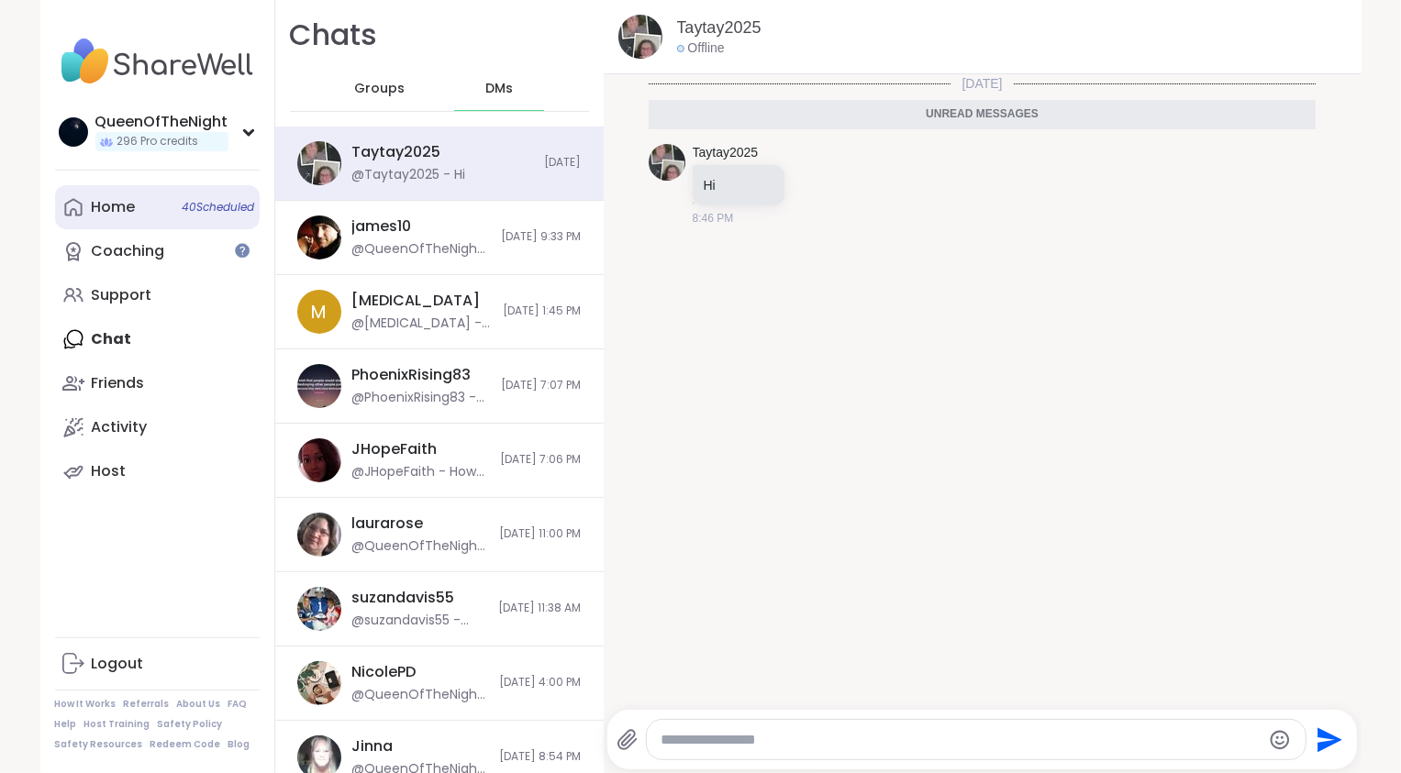
click at [145, 208] on link "Home 40 Scheduled" at bounding box center [157, 207] width 205 height 44
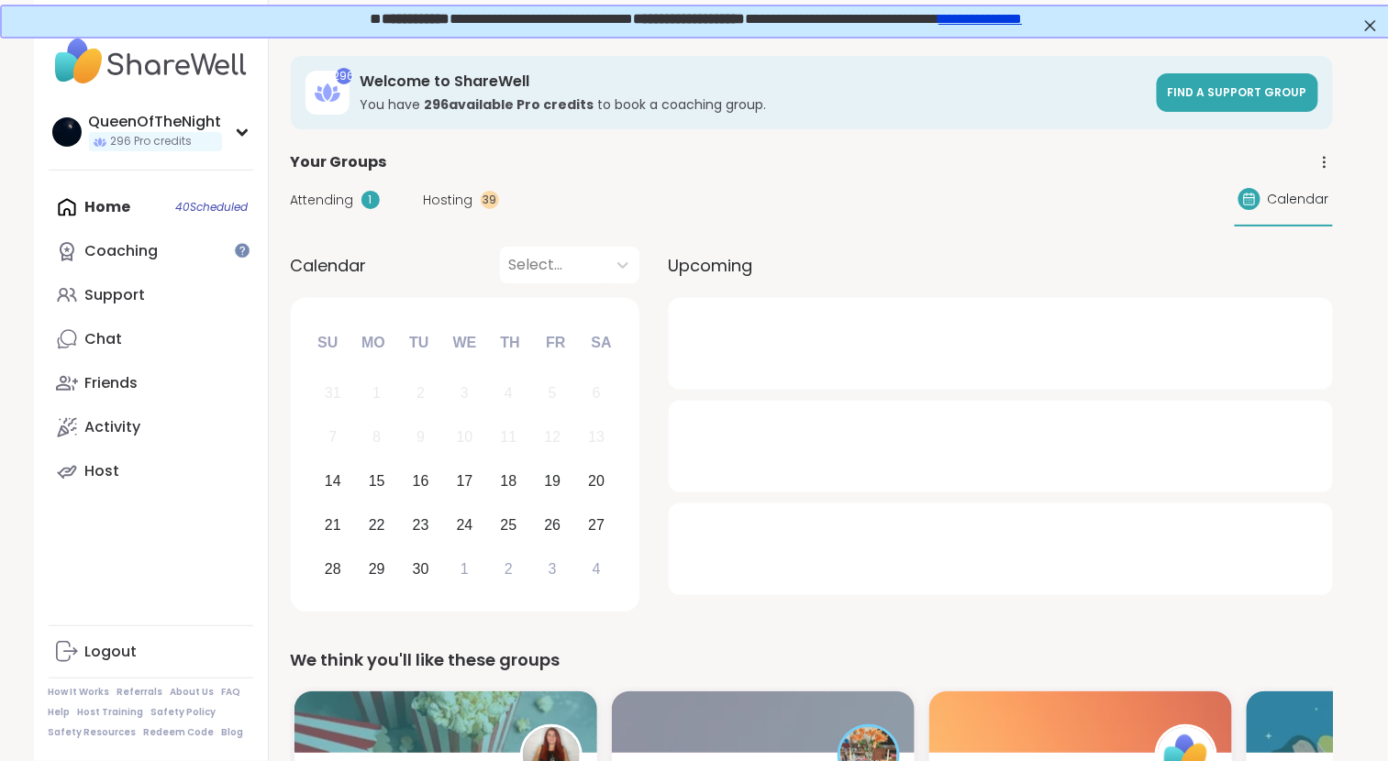
click at [475, 193] on div "Hosting 39" at bounding box center [461, 200] width 75 height 19
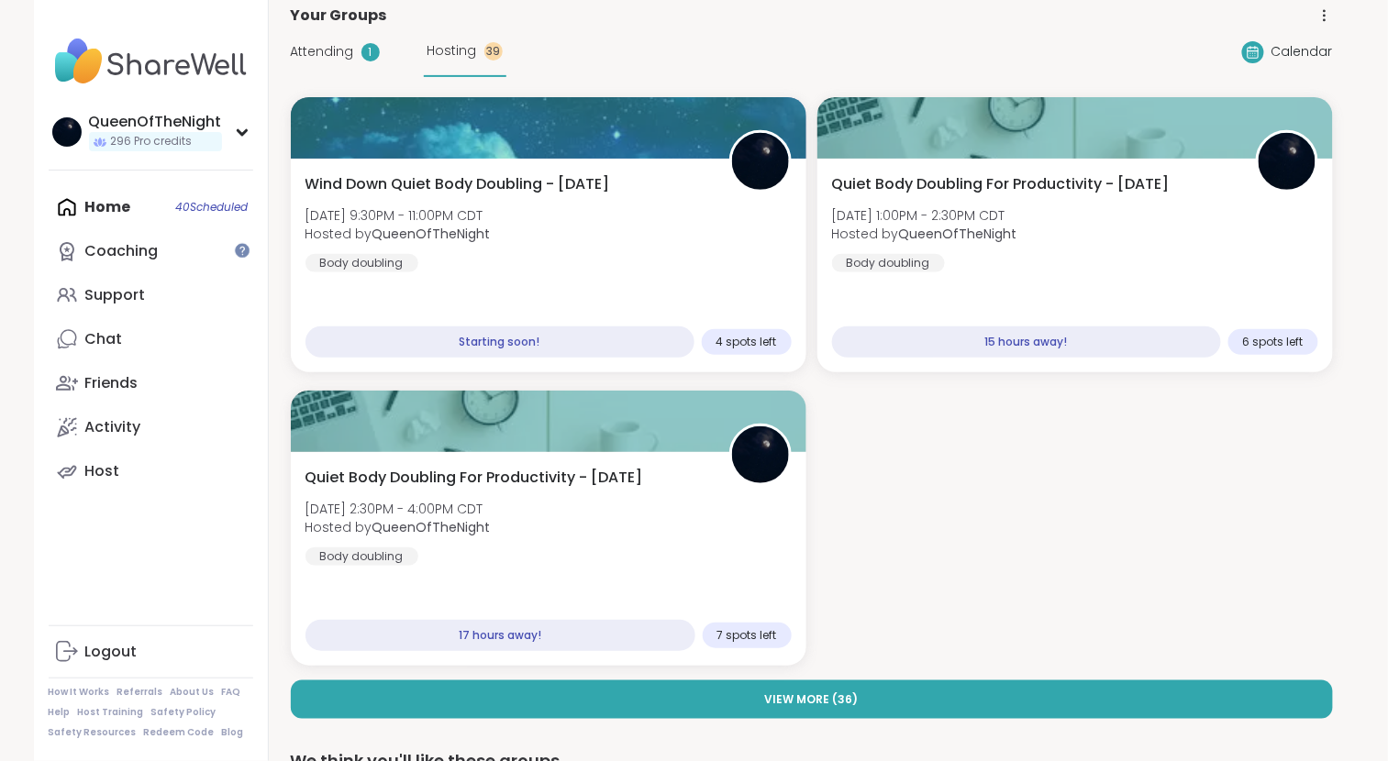
scroll to position [156, 0]
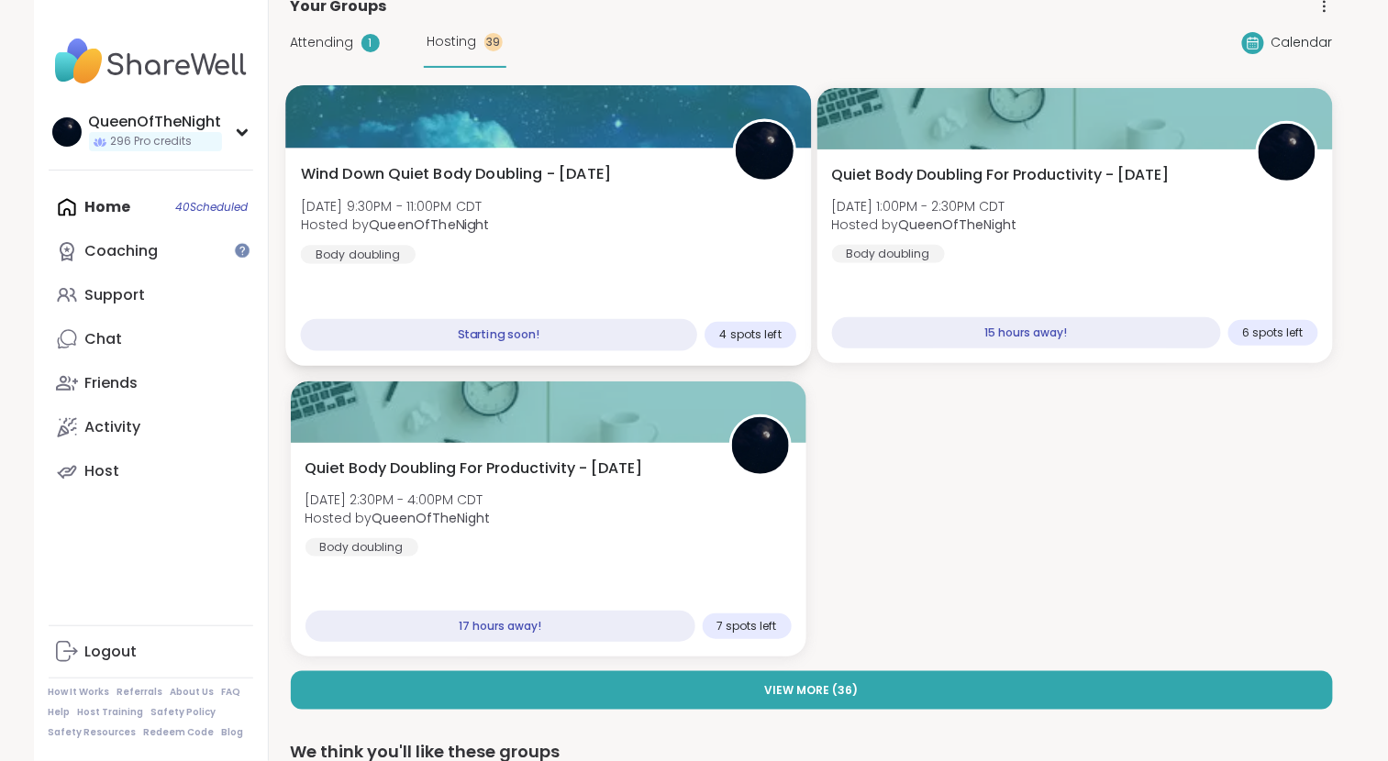
click at [638, 229] on div "Wind Down Quiet Body Doubling - Sunday Sun, Sep 14 | 9:30PM - 11:00PM CDT Hoste…" at bounding box center [548, 213] width 496 height 101
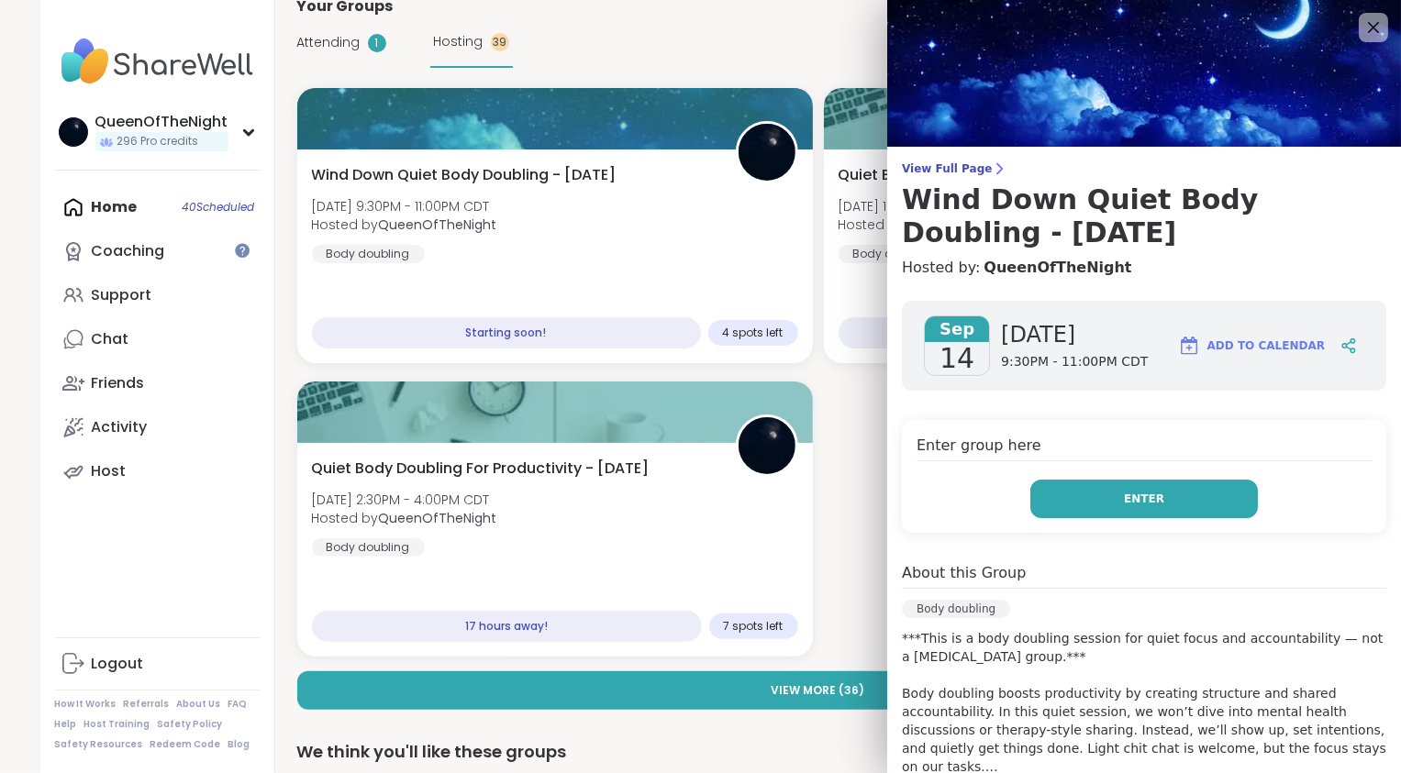
click at [1132, 502] on span "Enter" at bounding box center [1144, 499] width 40 height 17
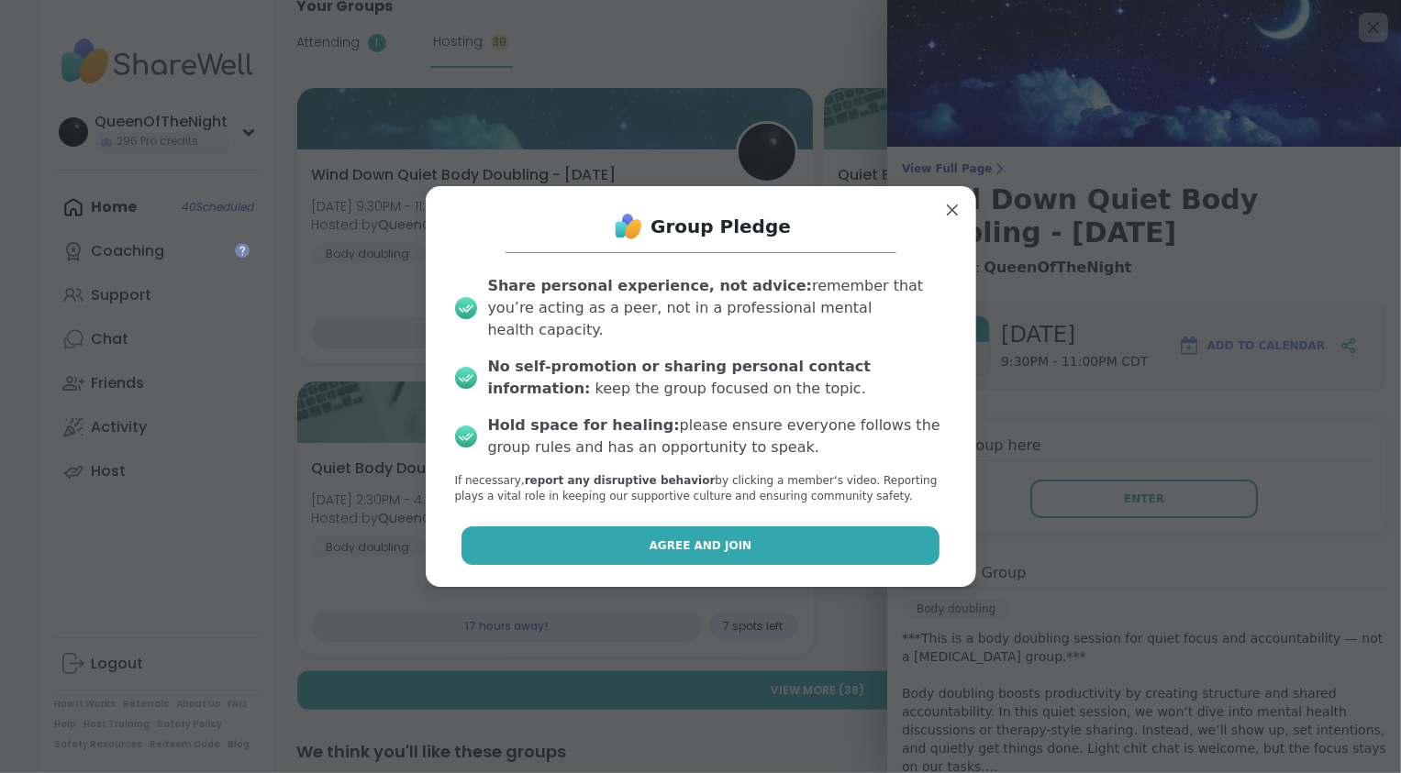
click at [824, 549] on button "Agree and Join" at bounding box center [700, 546] width 478 height 39
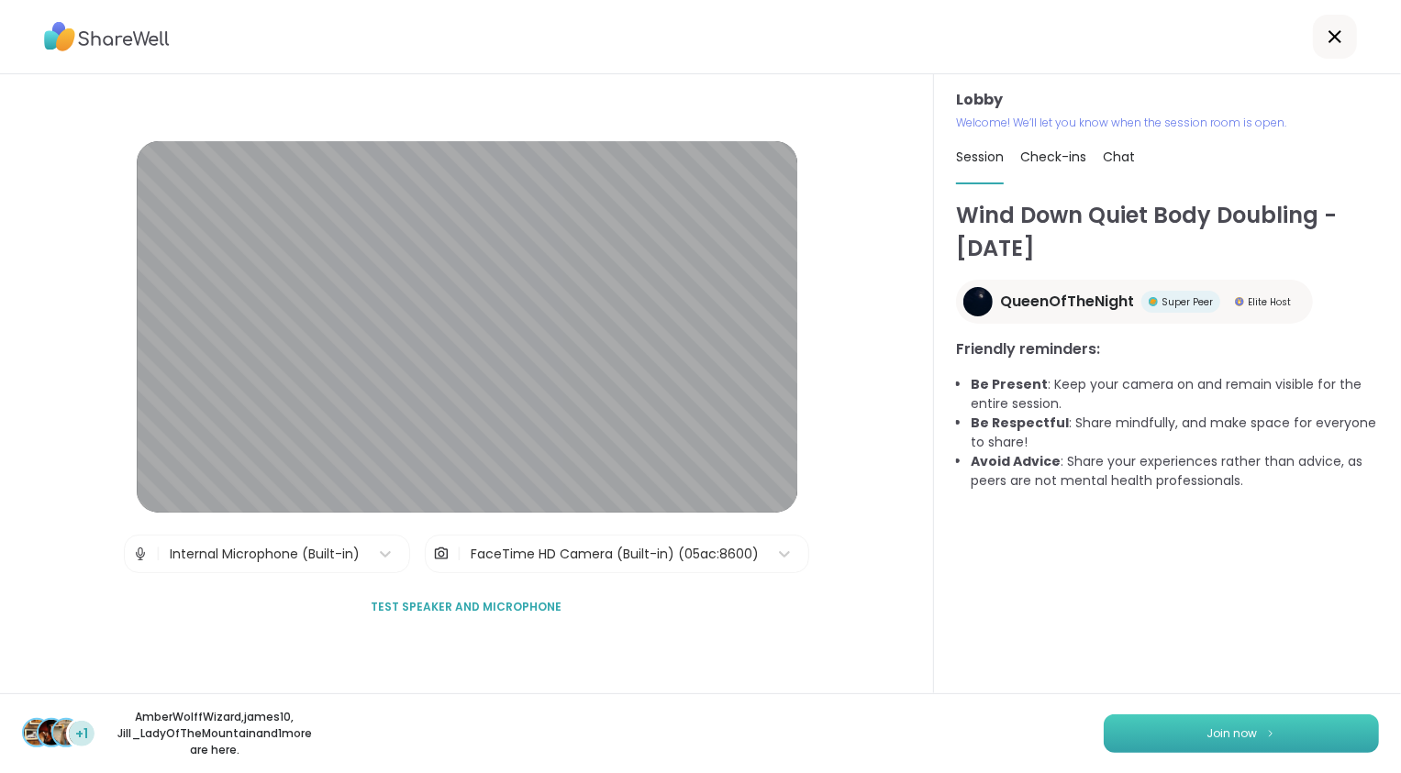
click at [1210, 743] on button "Join now" at bounding box center [1240, 734] width 275 height 39
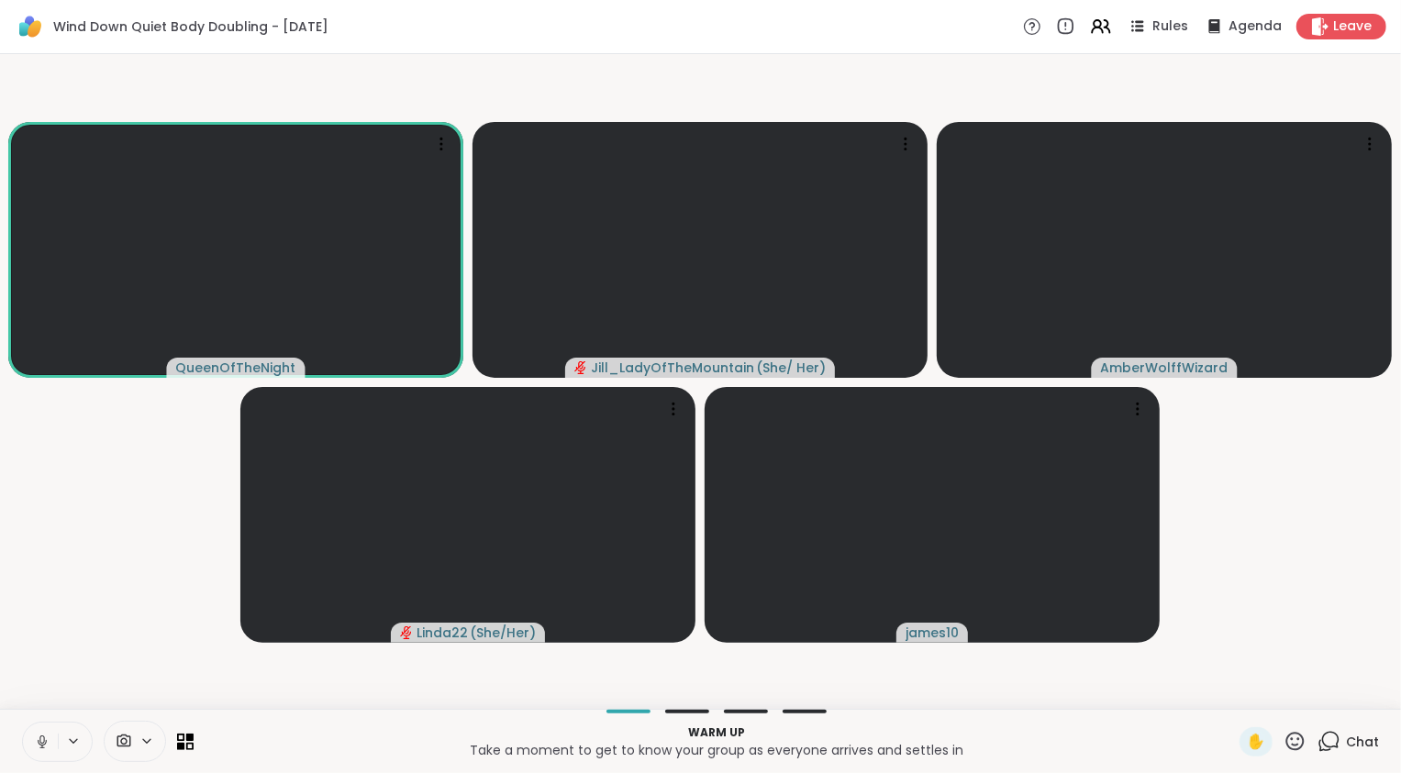
click at [41, 739] on icon at bounding box center [42, 742] width 17 height 17
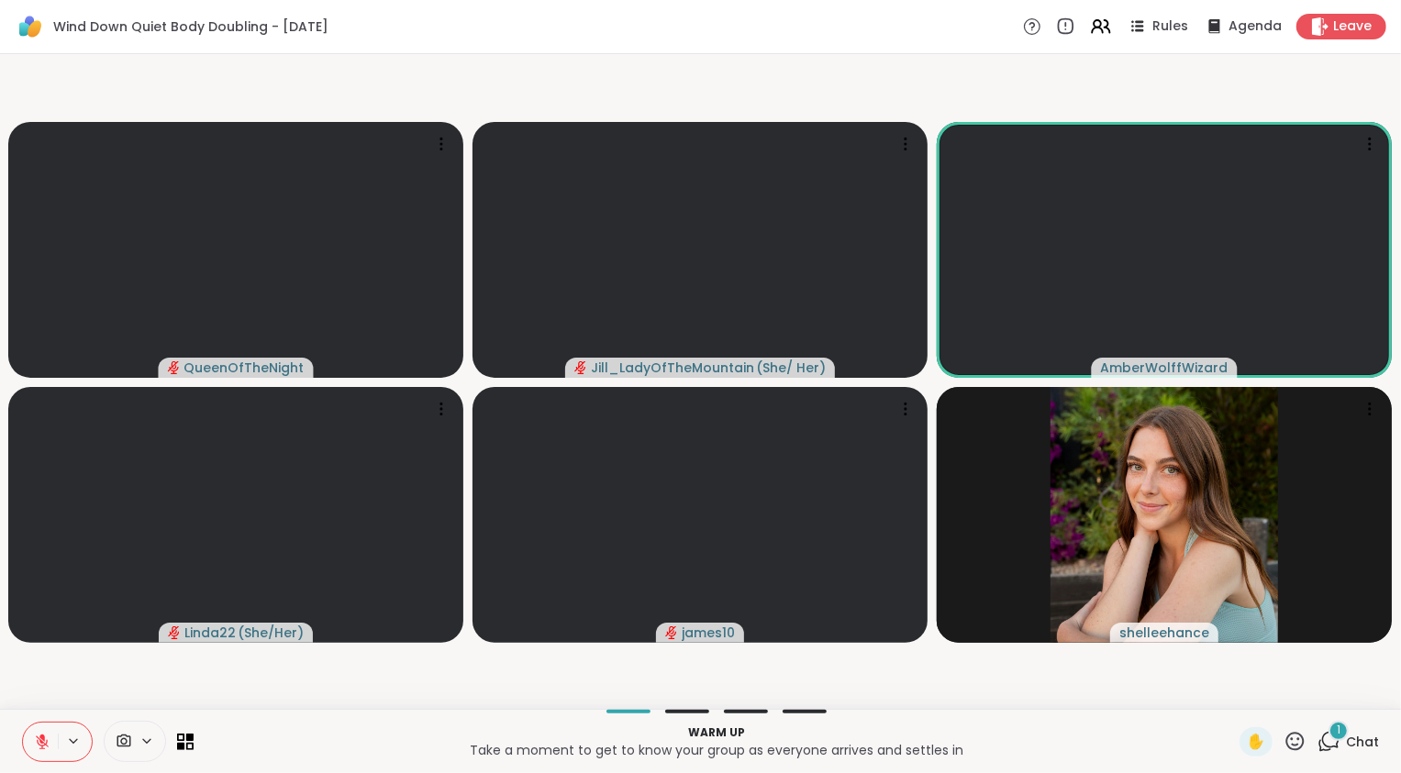
click at [39, 724] on button at bounding box center [40, 742] width 35 height 39
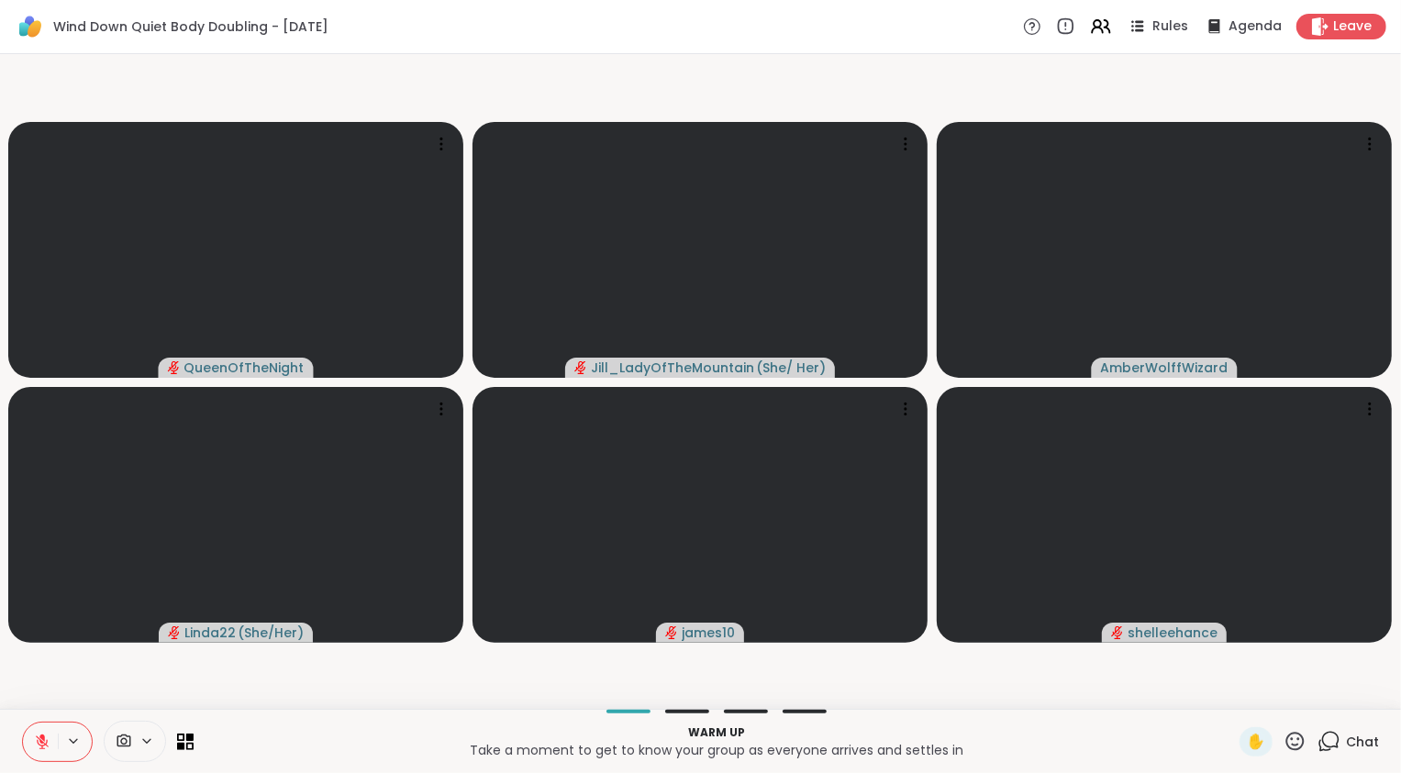
click at [1322, 748] on icon at bounding box center [1330, 740] width 17 height 17
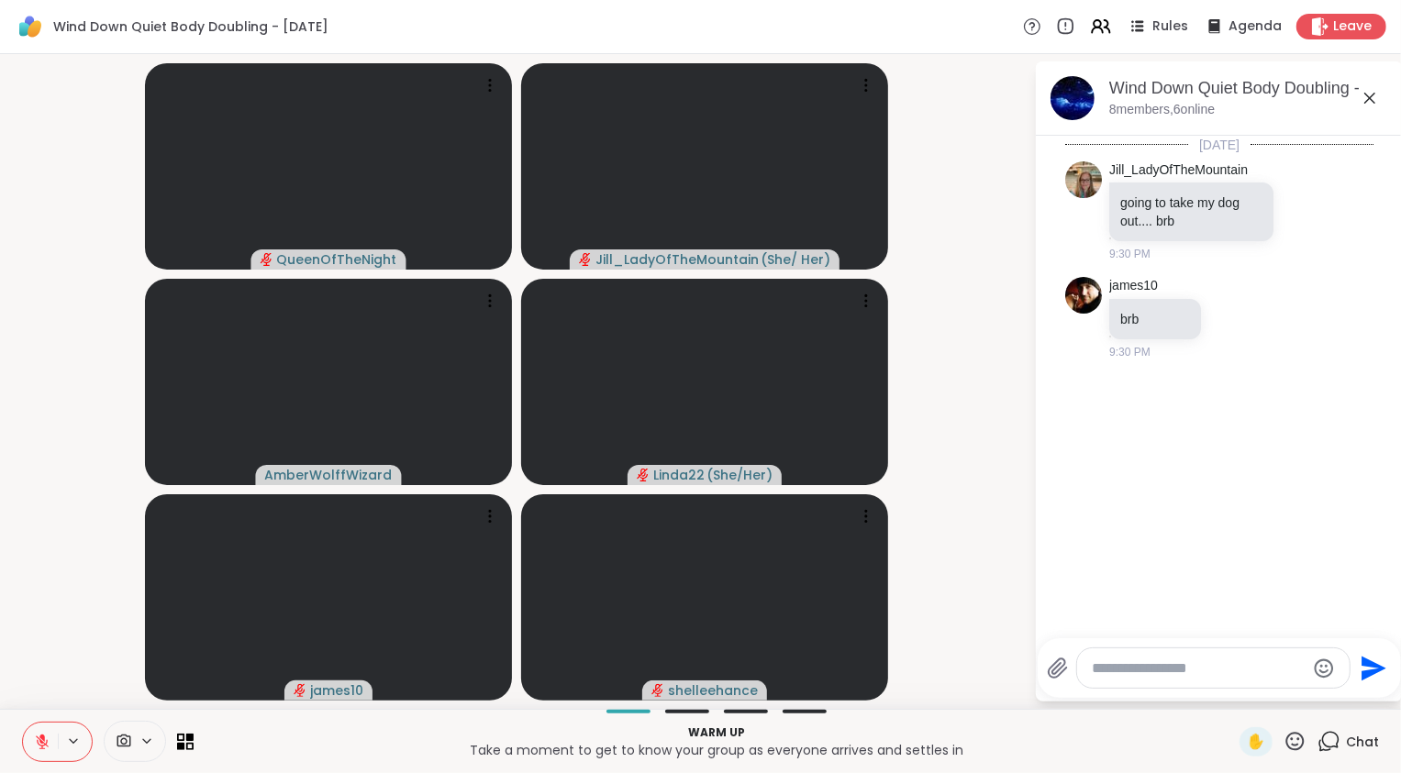
click at [1232, 675] on textarea "Type your message" at bounding box center [1199, 669] width 214 height 18
click at [1217, 675] on textarea "Type your message" at bounding box center [1199, 669] width 214 height 18
click at [1110, 672] on textarea "Type your message" at bounding box center [1199, 669] width 214 height 18
paste textarea "**********"
type textarea "**********"
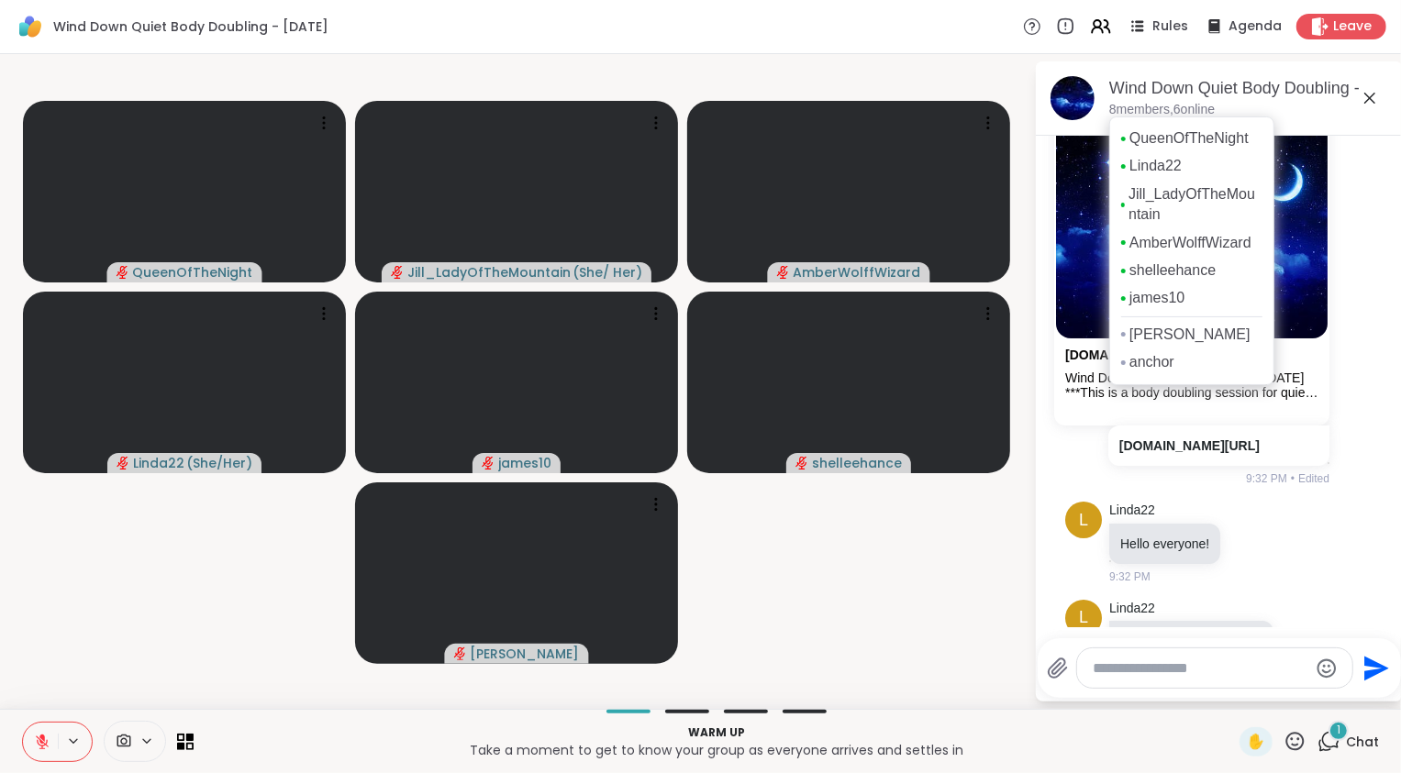
scroll to position [441, 0]
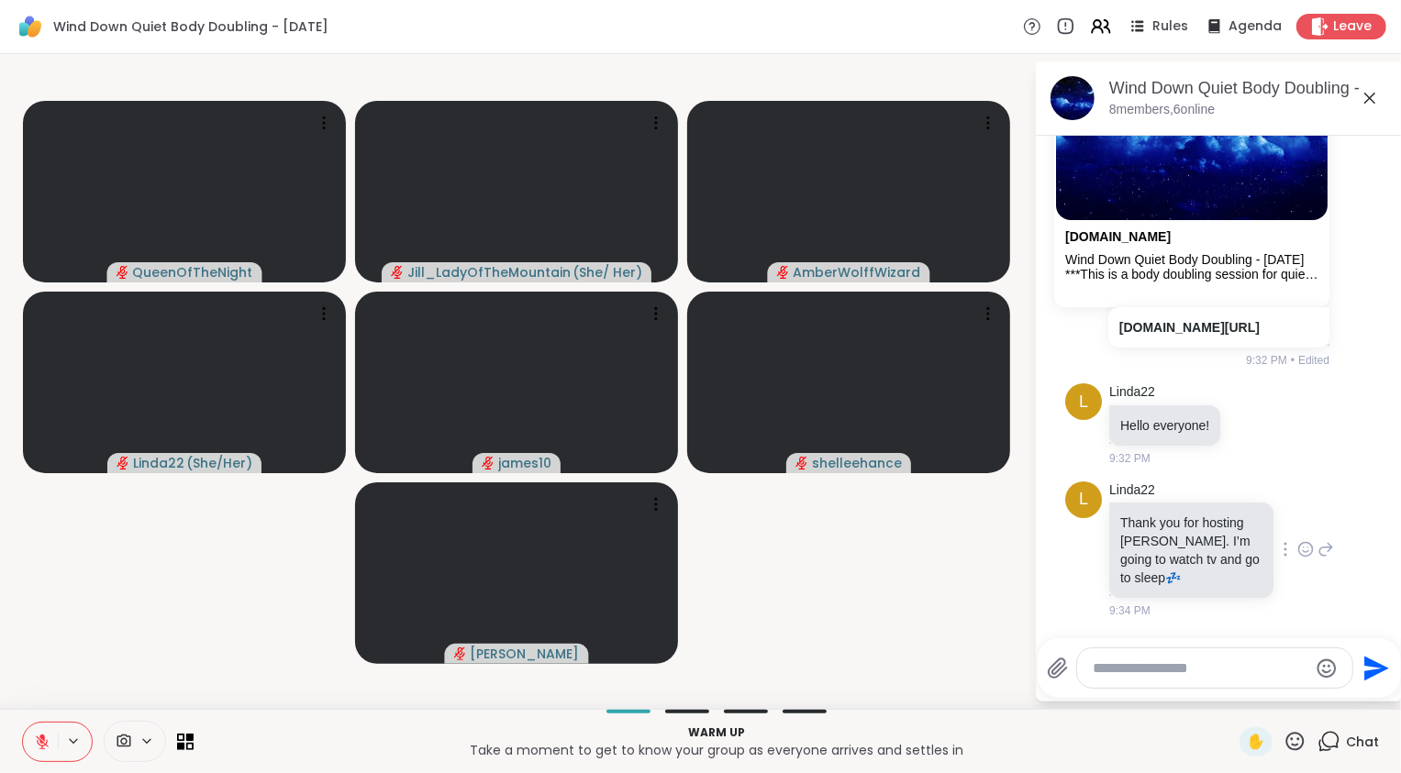
click at [1297, 556] on icon at bounding box center [1305, 549] width 17 height 18
click at [1297, 525] on div "Select Reaction: Heart" at bounding box center [1305, 520] width 17 height 17
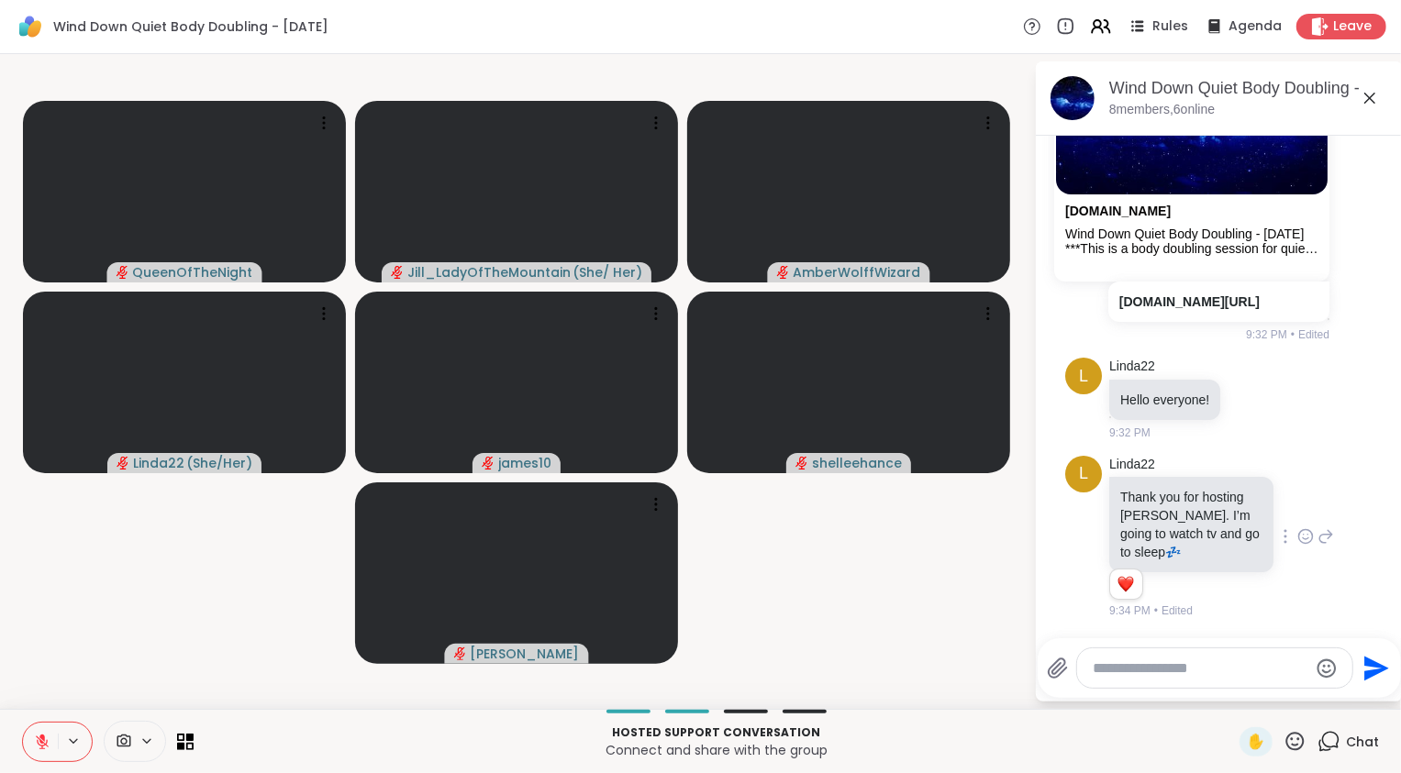
click at [1181, 666] on textarea "Type your message" at bounding box center [1200, 669] width 214 height 18
type textarea "*"
click at [34, 741] on icon at bounding box center [42, 742] width 17 height 17
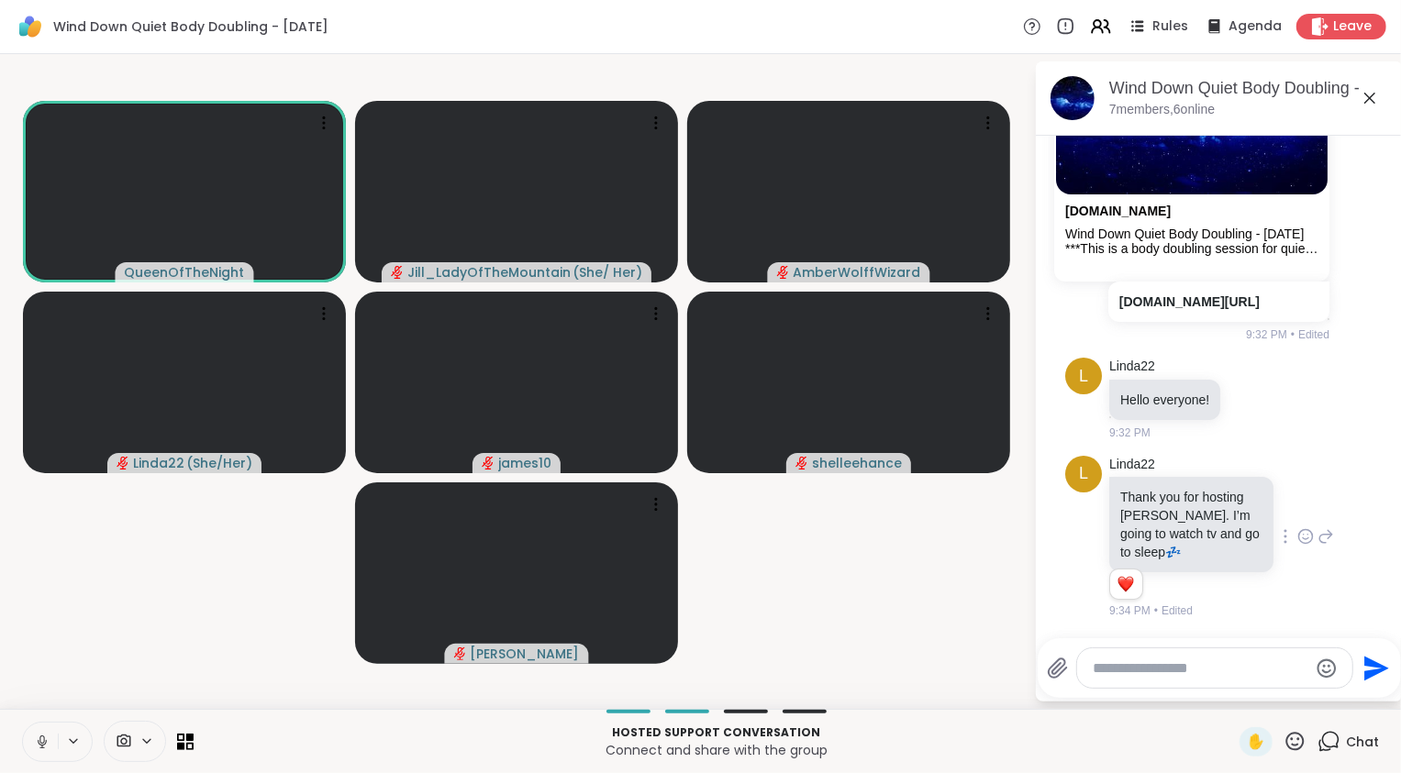
click at [47, 739] on icon at bounding box center [42, 742] width 17 height 17
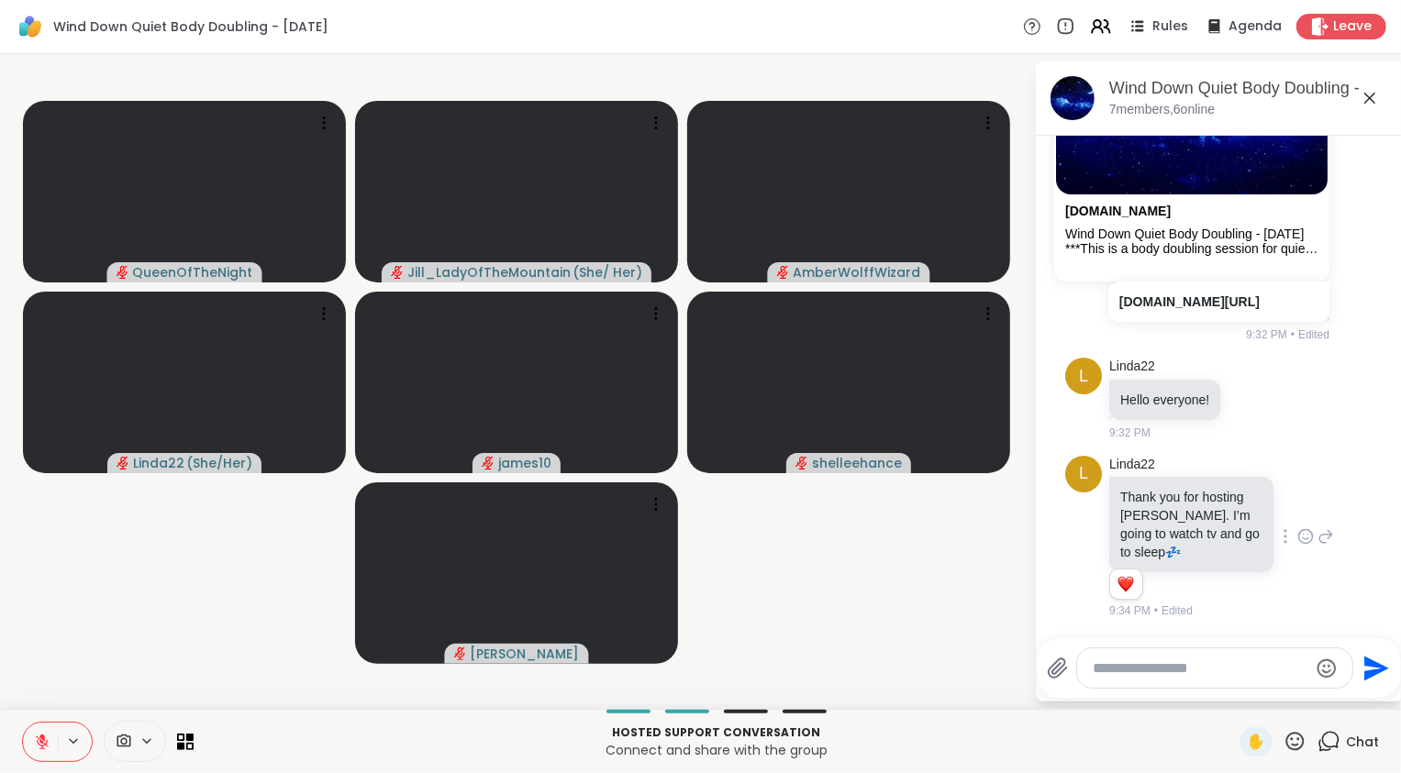
click at [108, 622] on video-player-container "QueenOfTheNight Jill_LadyOfTheMountain ( She/ Her ) AmberWolffWizard Linda22 ( …" at bounding box center [517, 381] width 1012 height 640
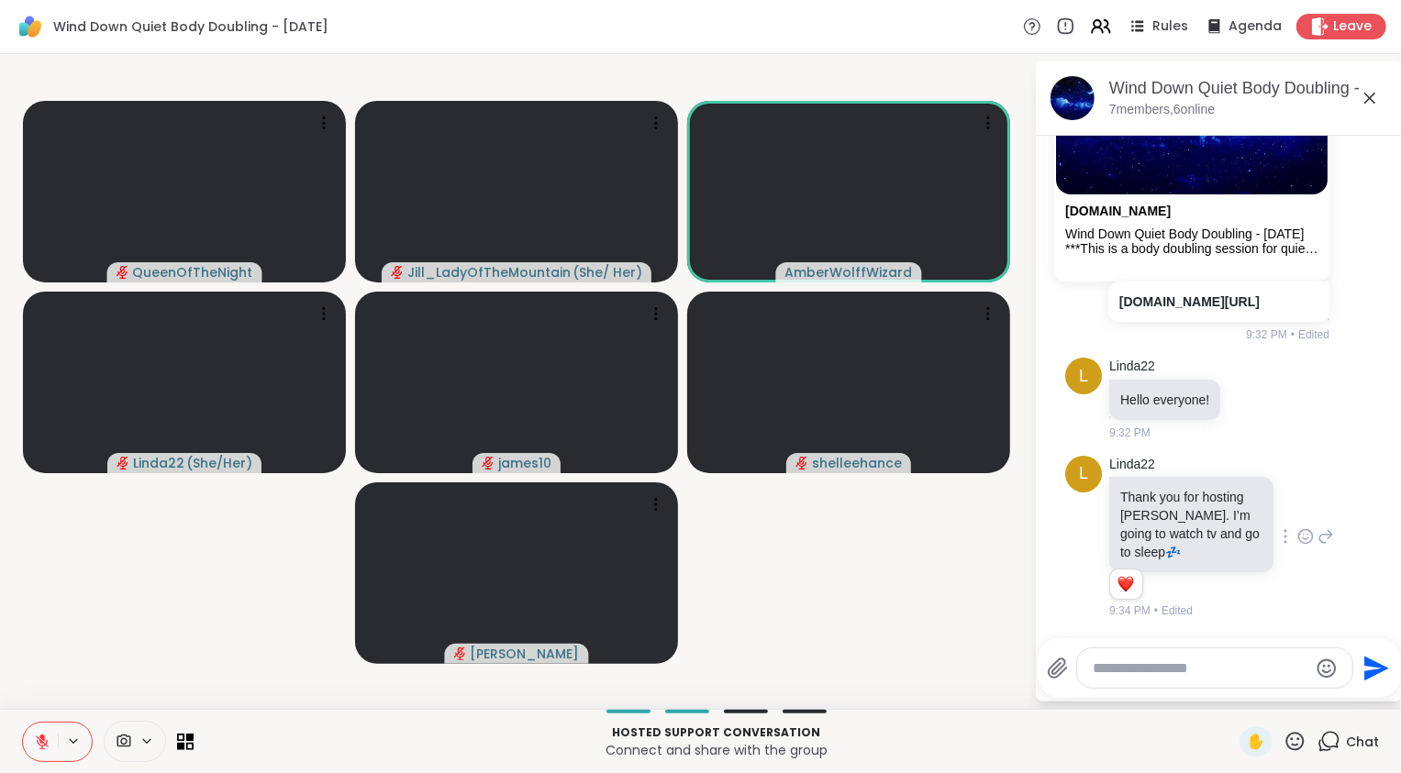
click at [37, 748] on icon at bounding box center [42, 742] width 17 height 17
click at [85, 662] on video-player-container "QueenOfTheNight Jill_LadyOfTheMountain ( She/ Her ) AmberWolffWizard Linda22 ( …" at bounding box center [517, 381] width 1012 height 640
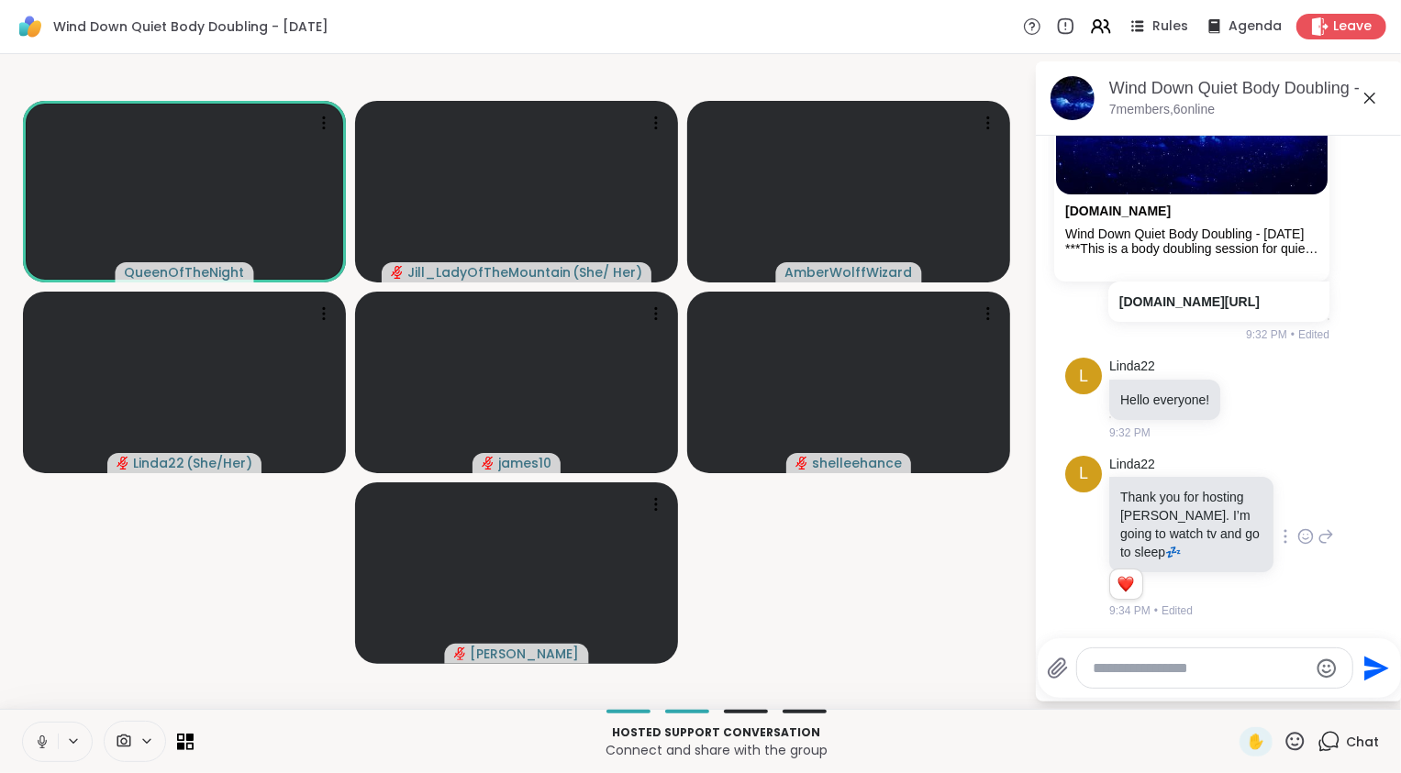
click at [41, 645] on video-player-container "QueenOfTheNight Jill_LadyOfTheMountain ( She/ Her ) AmberWolffWizard Linda22 ( …" at bounding box center [517, 381] width 1012 height 640
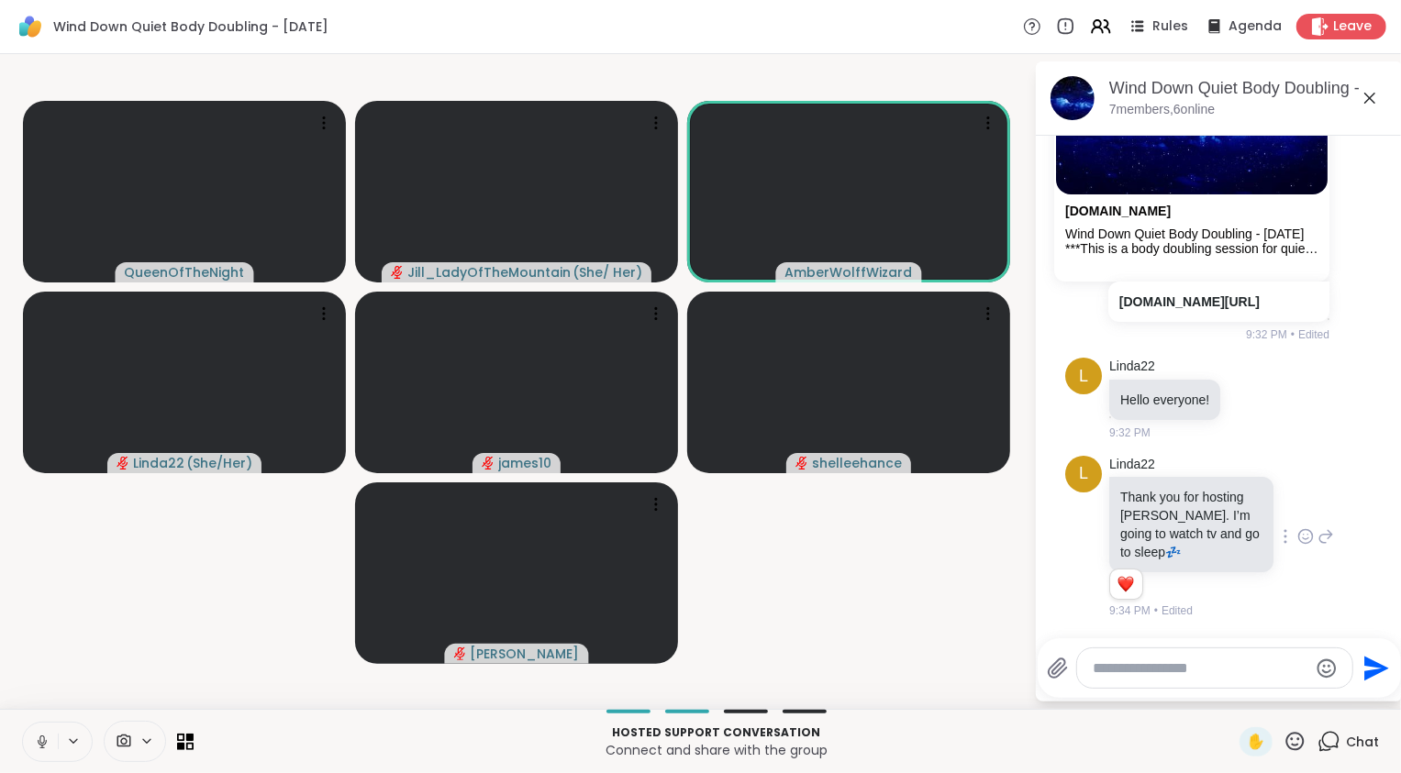
click at [34, 745] on icon at bounding box center [42, 742] width 17 height 17
click at [39, 738] on icon at bounding box center [42, 742] width 17 height 17
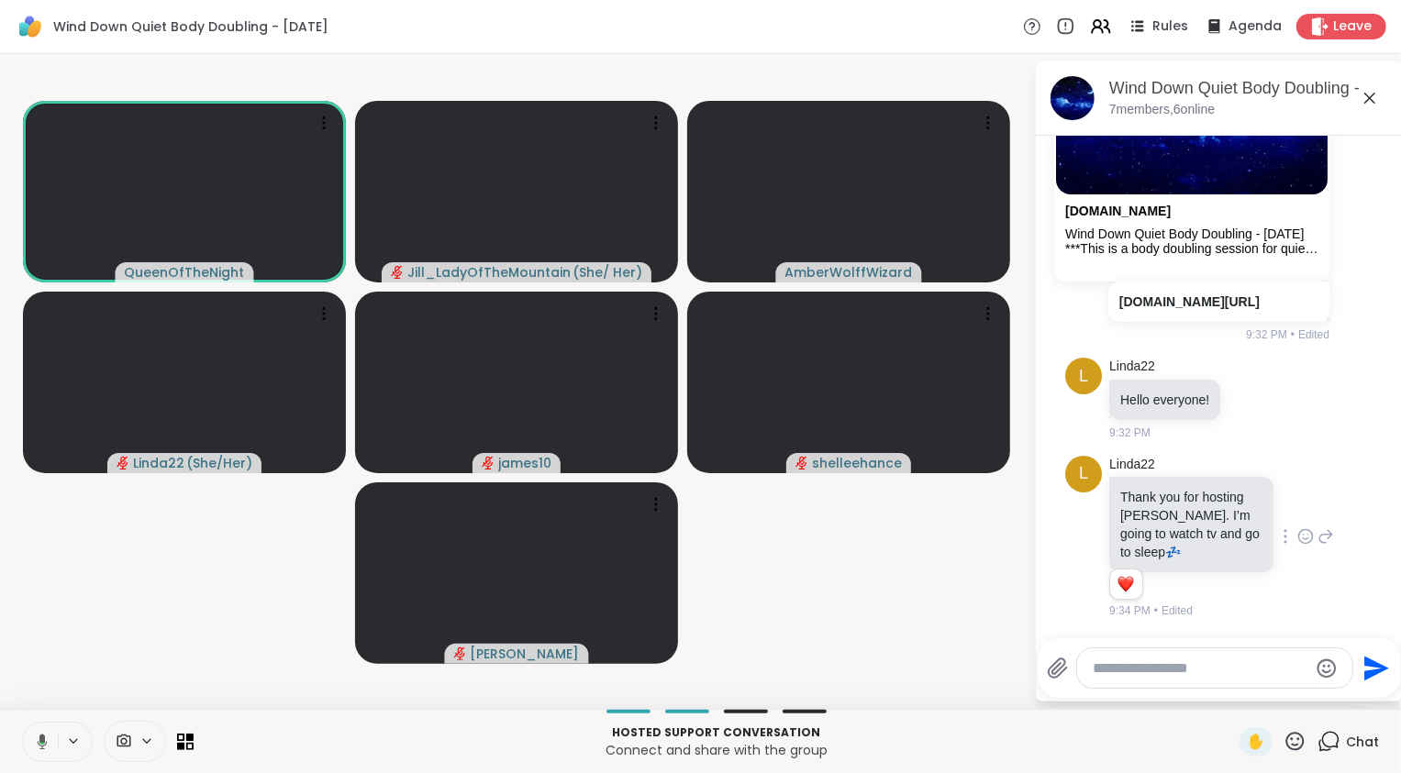
click at [39, 737] on icon at bounding box center [43, 742] width 10 height 16
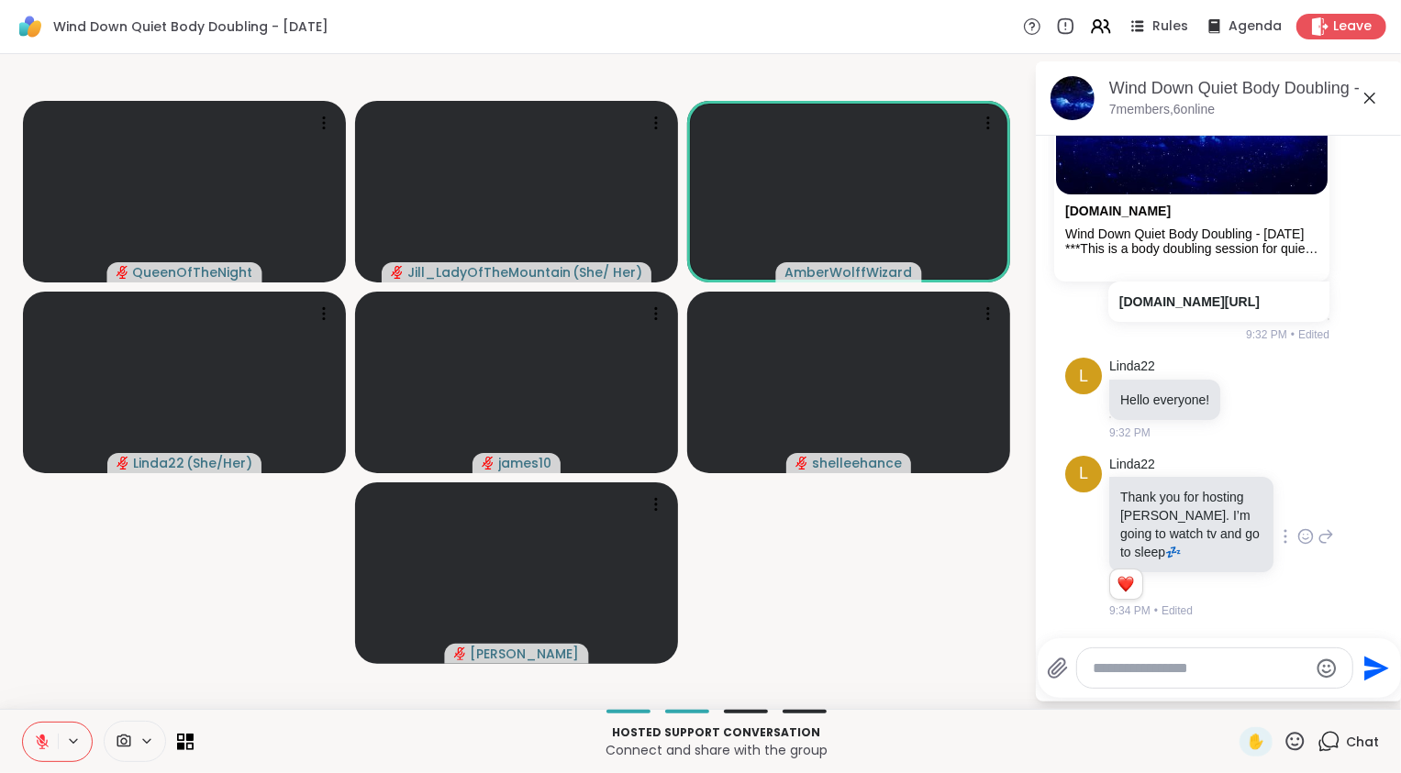
click at [104, 640] on video-player-container "QueenOfTheNight Jill_LadyOfTheMountain ( She/ Her ) AmberWolffWizard Linda22 ( …" at bounding box center [517, 381] width 1012 height 640
click at [51, 737] on button at bounding box center [40, 742] width 35 height 39
click at [83, 593] on video-player-container "QueenOfTheNight Jill_LadyOfTheMountain ( She/ Her ) AmberWolffWizard Linda22 ( …" at bounding box center [517, 381] width 1012 height 640
click at [102, 614] on video-player-container "QueenOfTheNight Jill_LadyOfTheMountain ( She/ Her ) AmberWolffWizard Linda22 ( …" at bounding box center [517, 381] width 1012 height 640
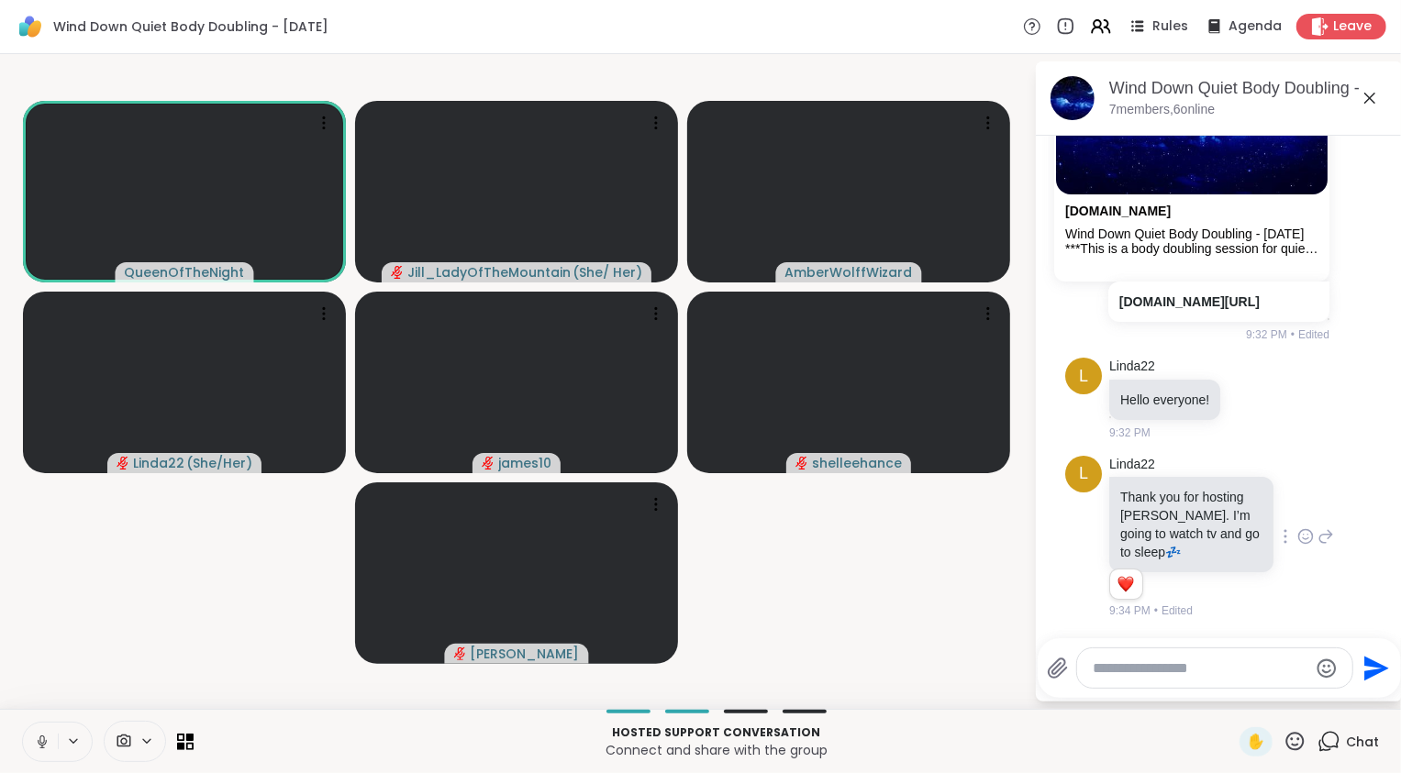
click at [39, 743] on icon at bounding box center [42, 742] width 17 height 17
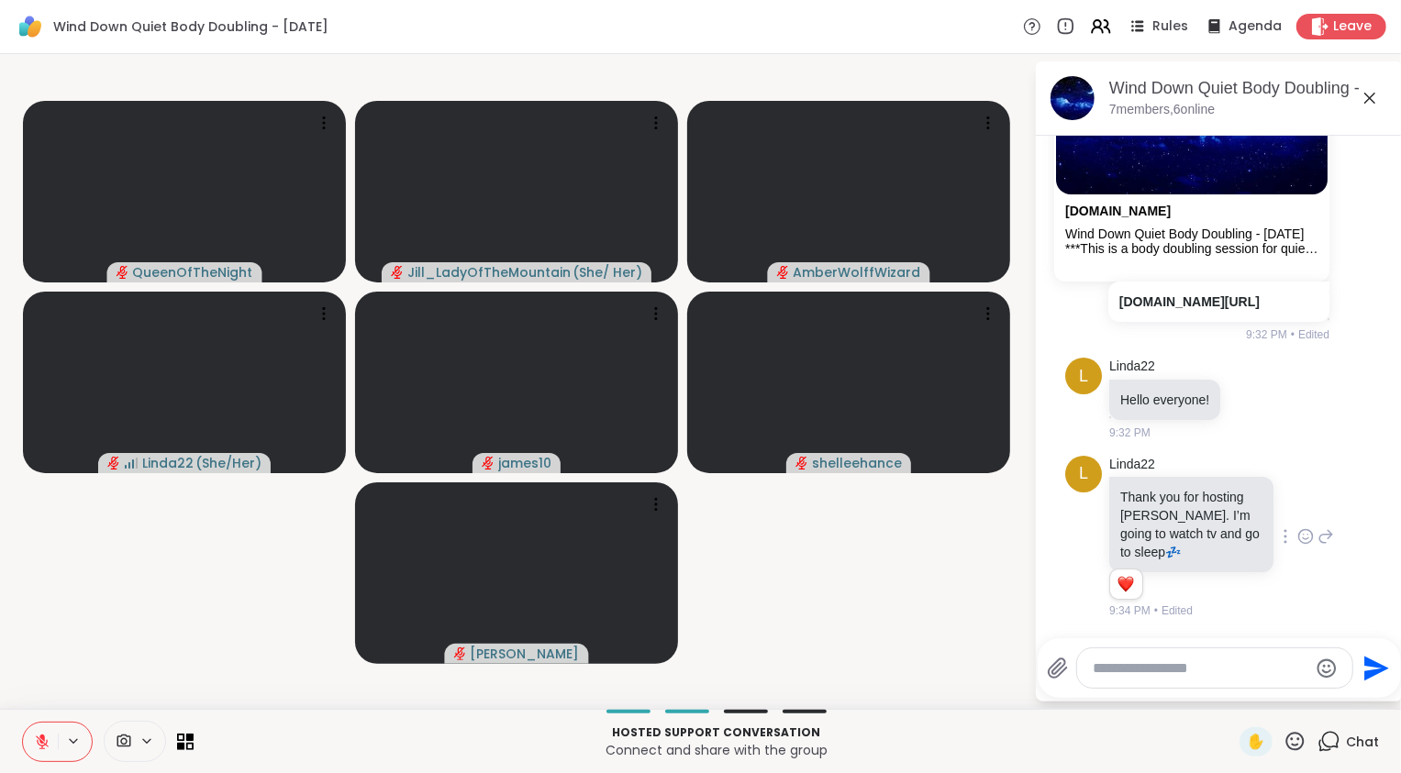
click at [1241, 667] on textarea "Type your message" at bounding box center [1200, 669] width 214 height 18
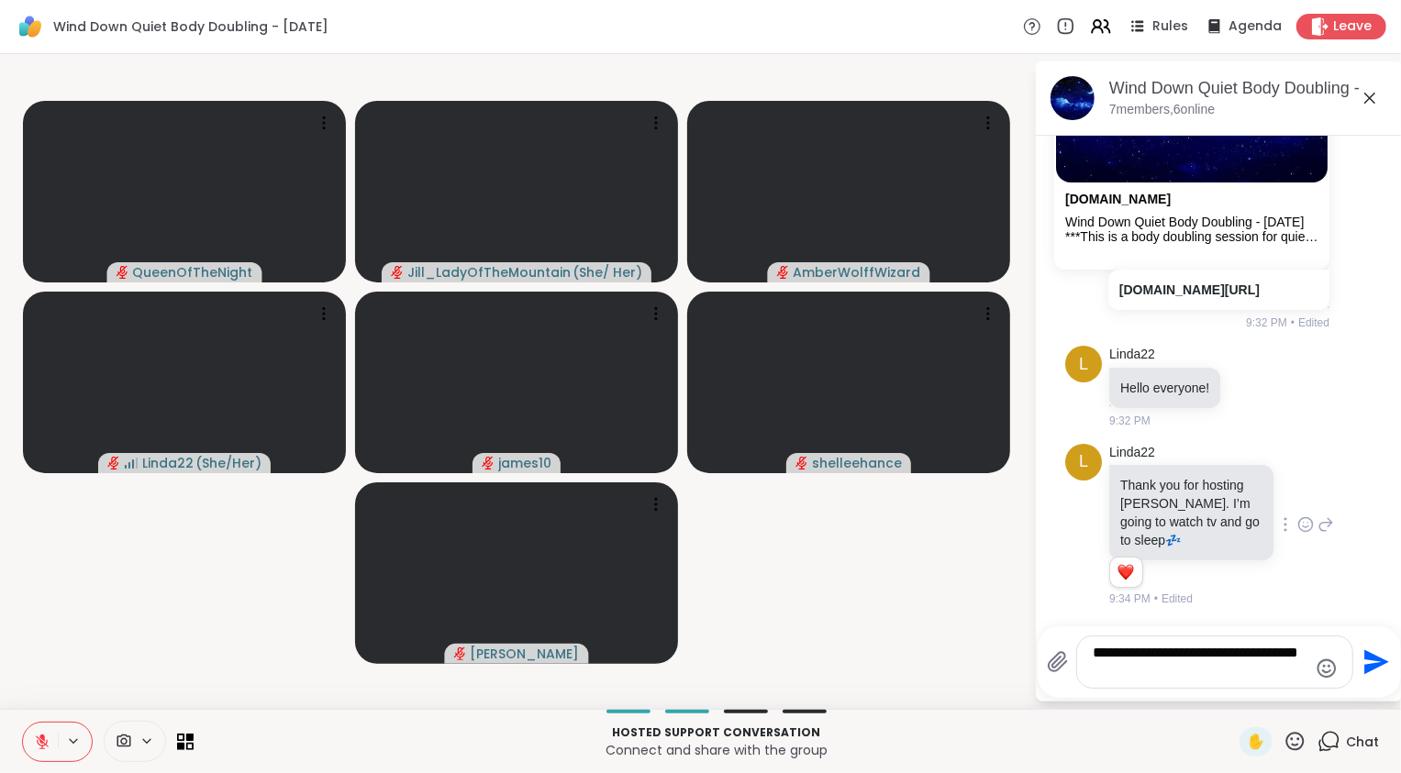
click at [1191, 656] on textarea "**********" at bounding box center [1200, 662] width 214 height 37
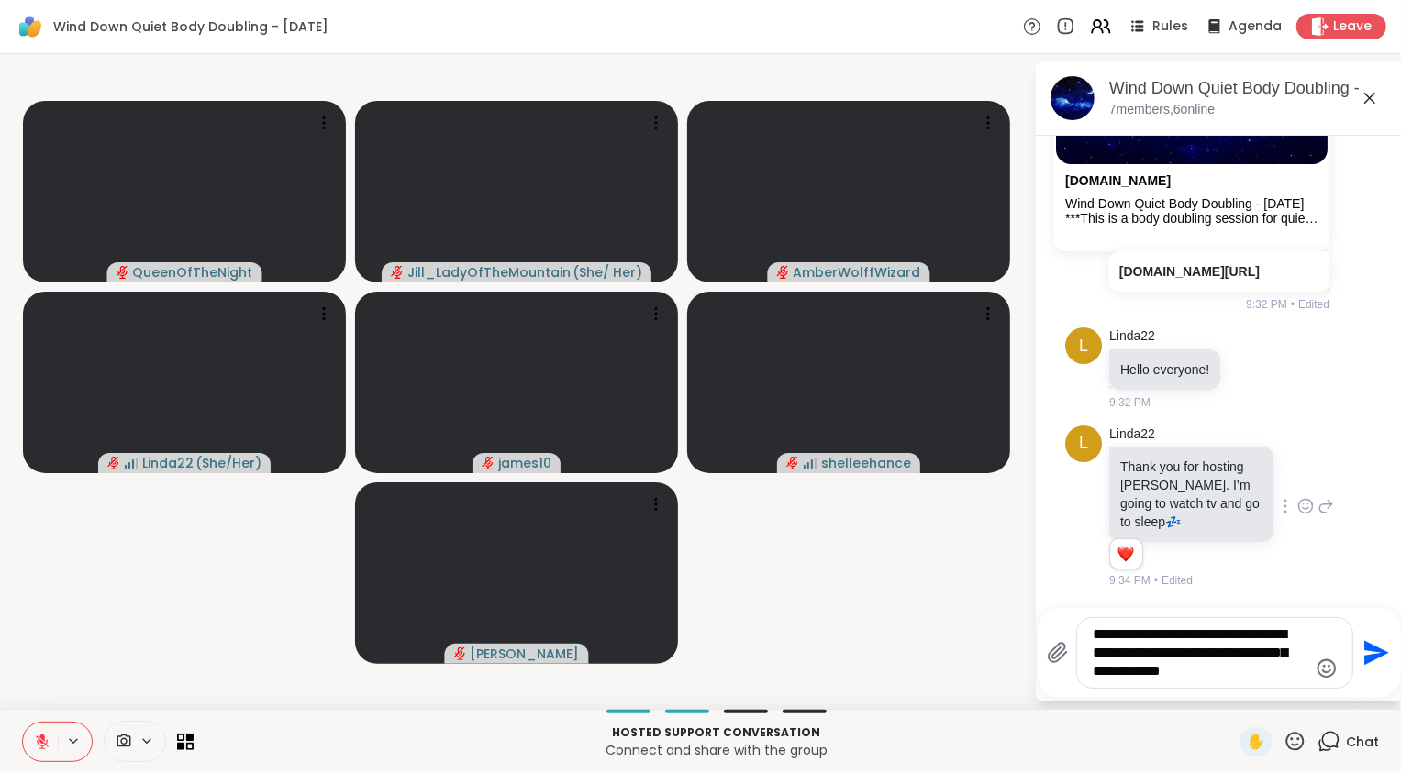
type textarea "**********"
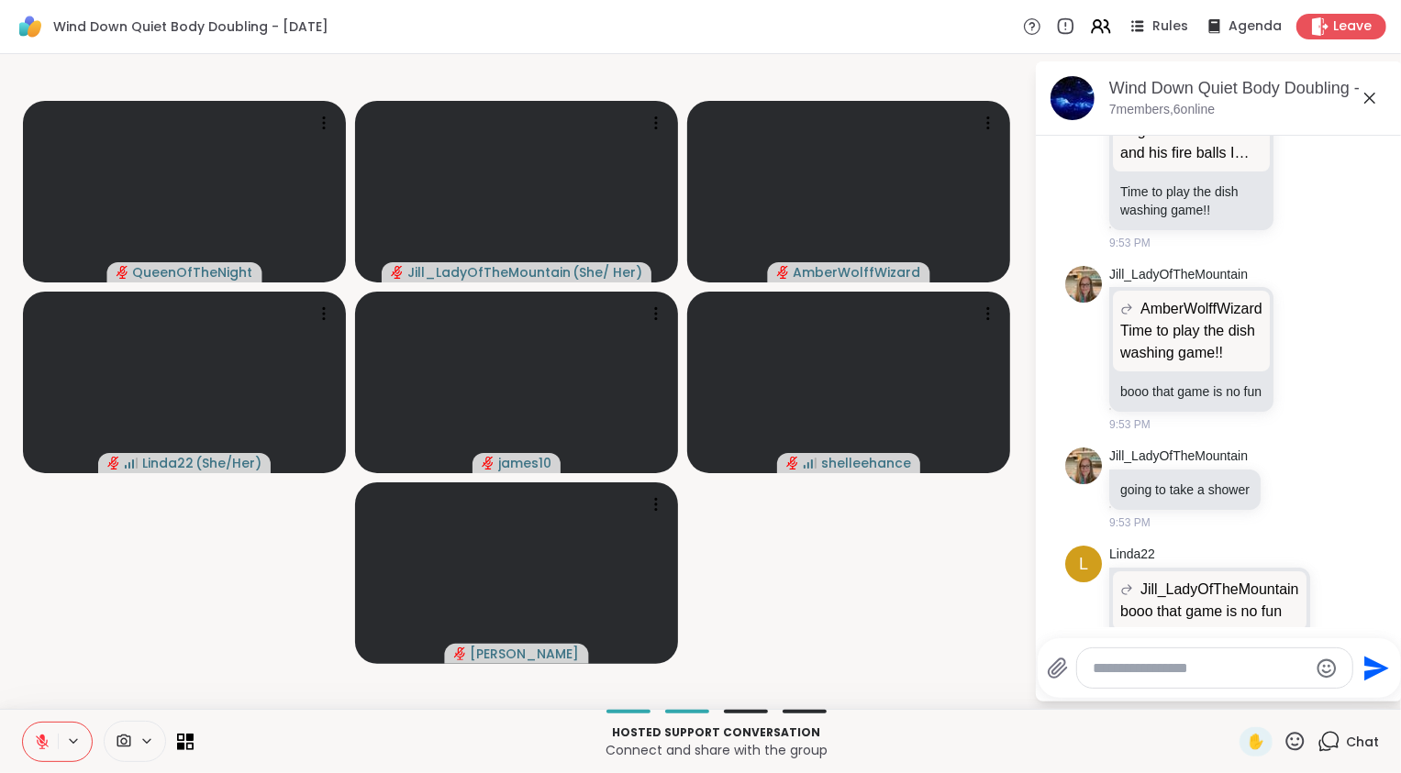
scroll to position [1363, 0]
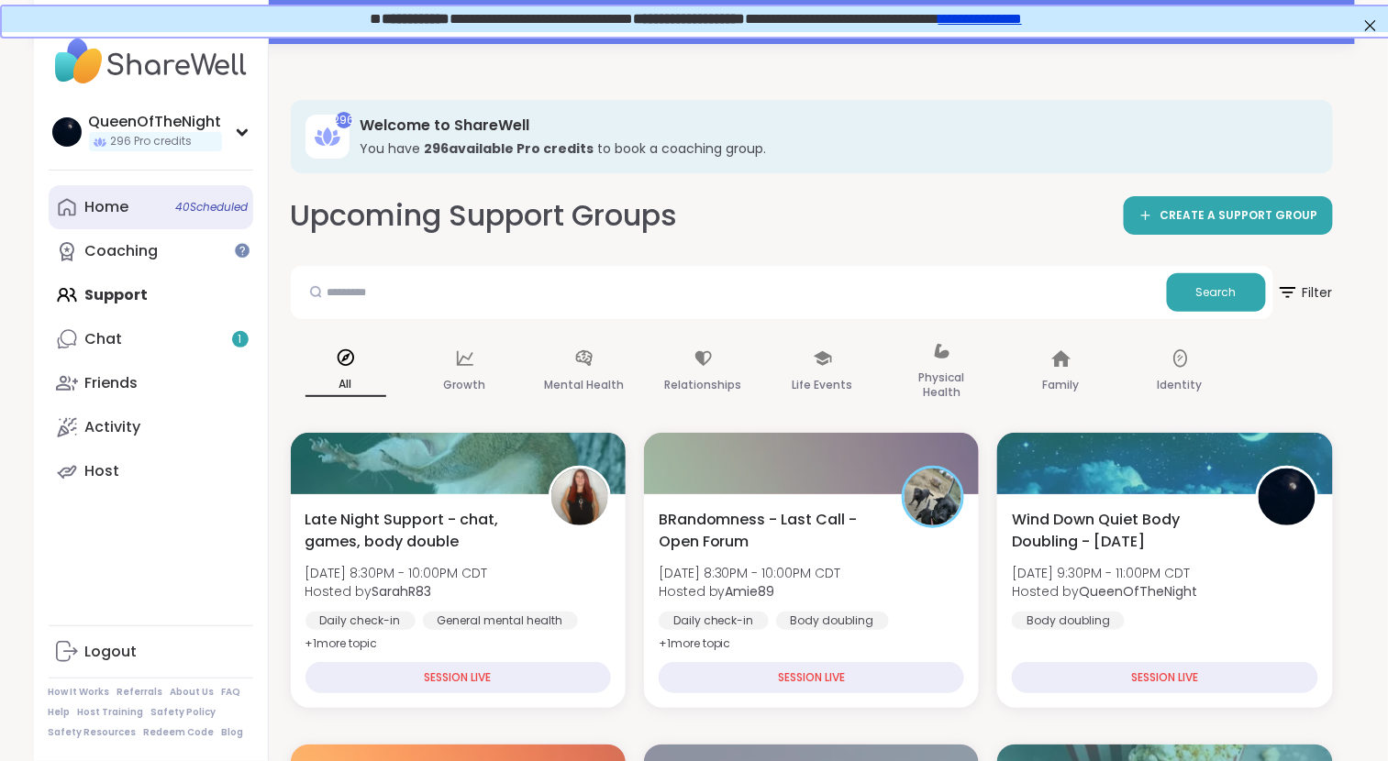
click at [164, 217] on link "Home 40 Scheduled" at bounding box center [151, 207] width 205 height 44
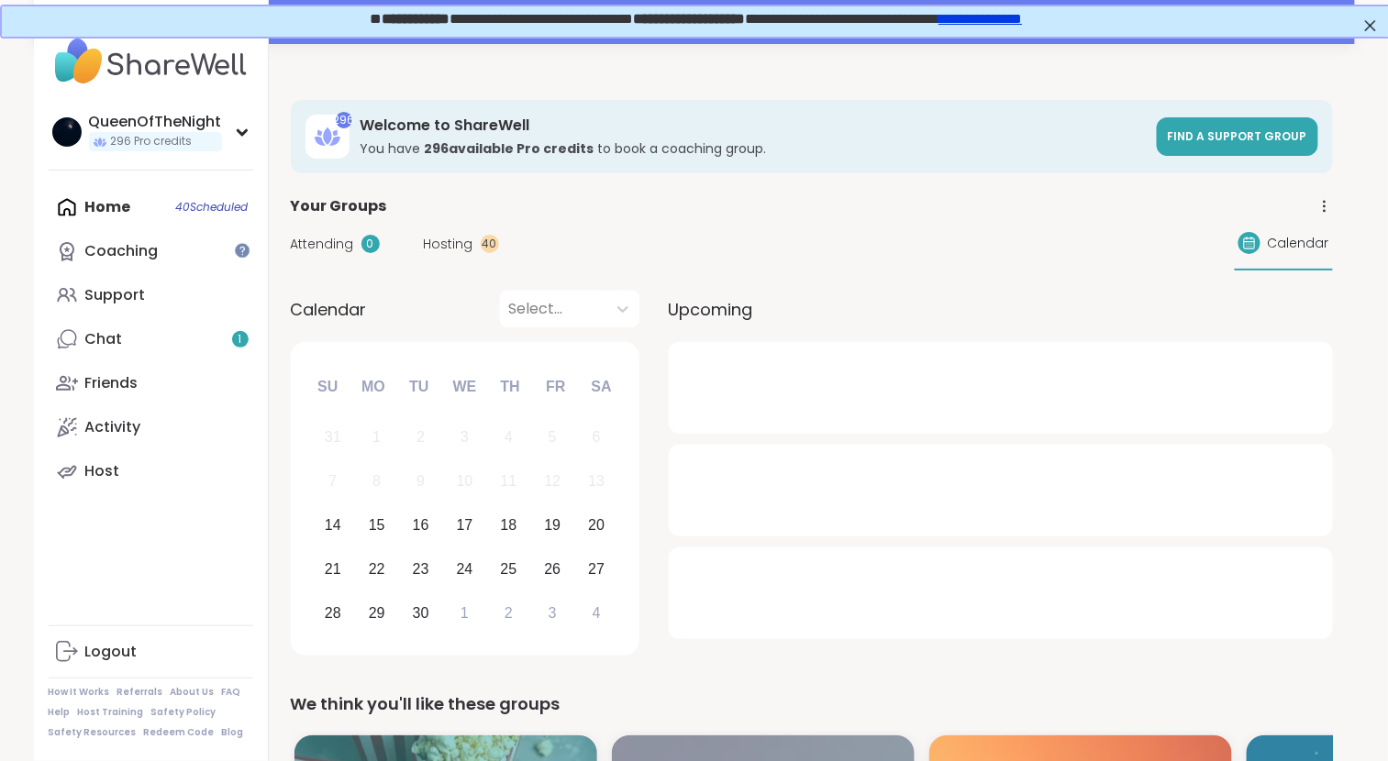
click at [461, 247] on span "Hosting" at bounding box center [449, 244] width 50 height 19
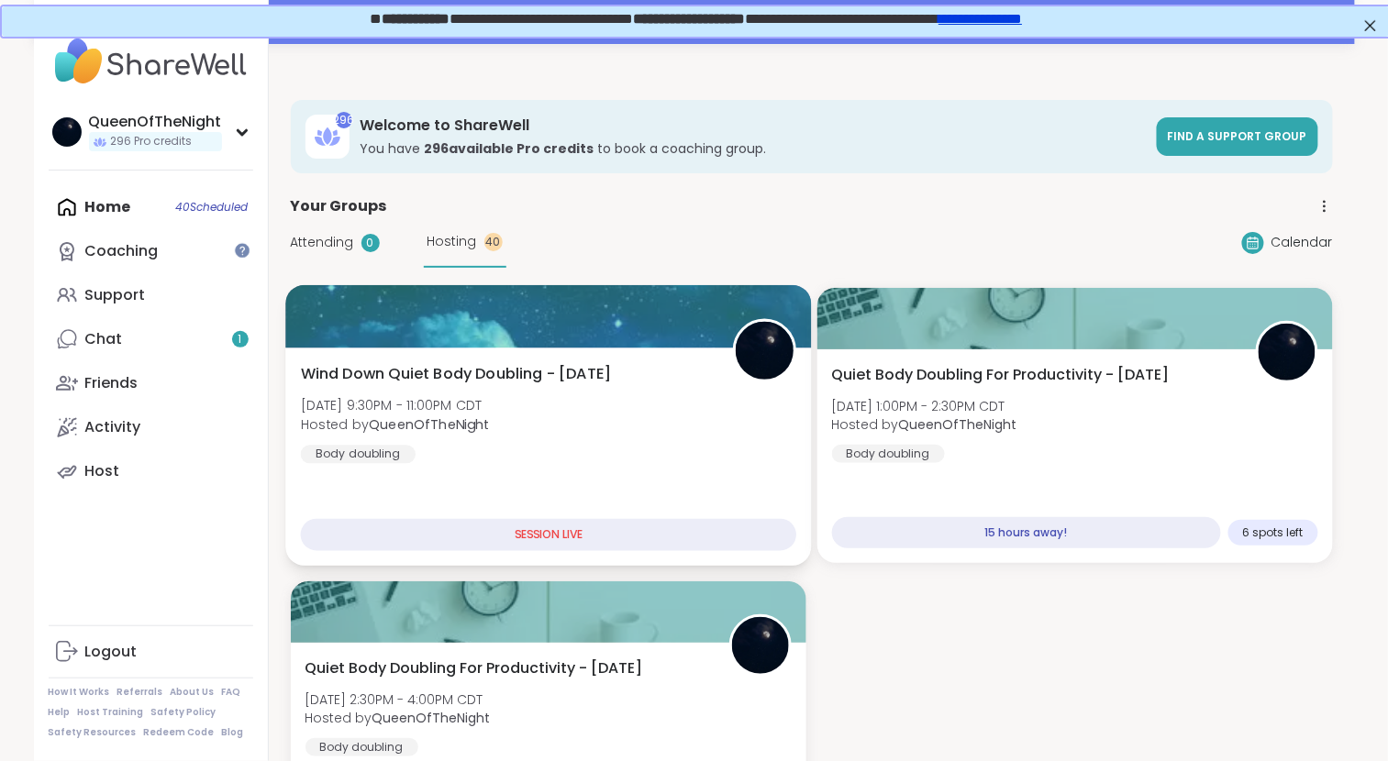
scroll to position [238, 0]
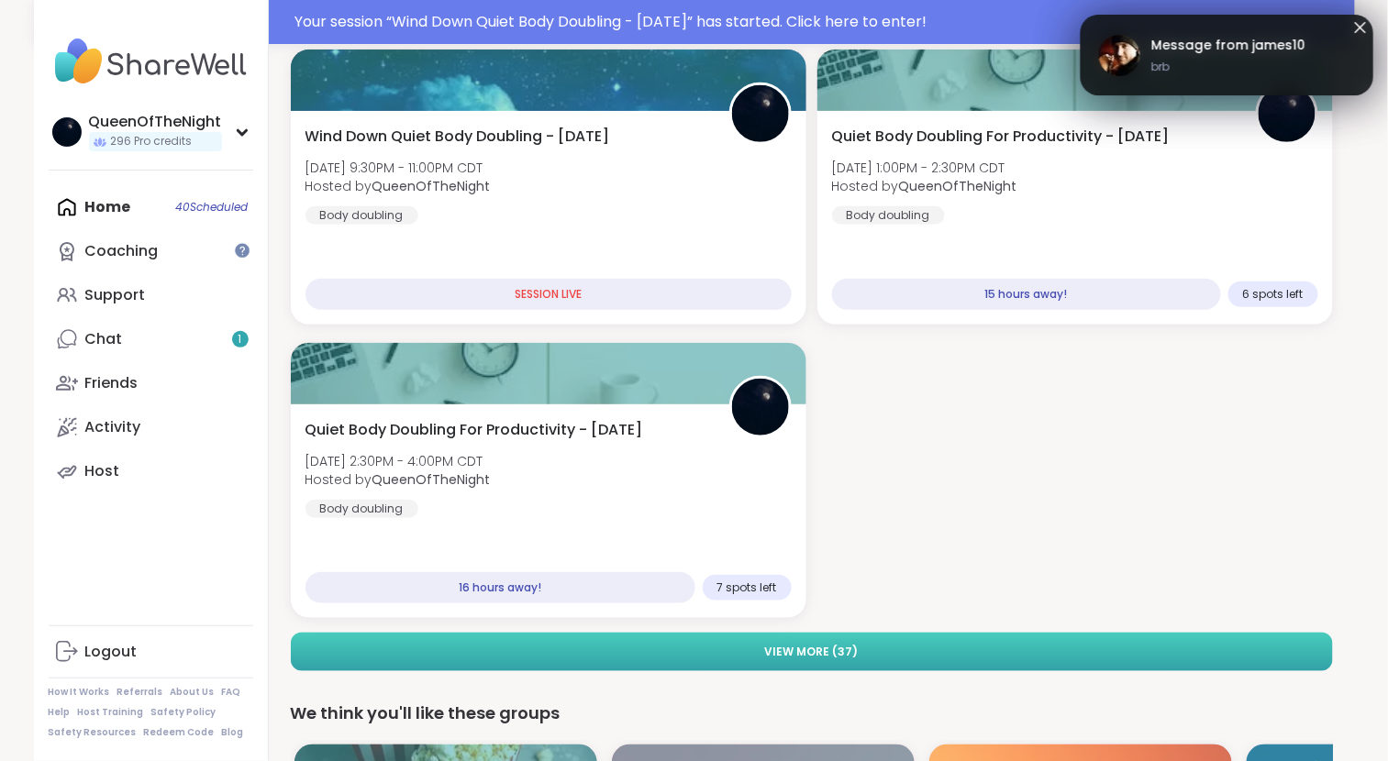
click at [840, 640] on button "View More ( 37 )" at bounding box center [812, 652] width 1042 height 39
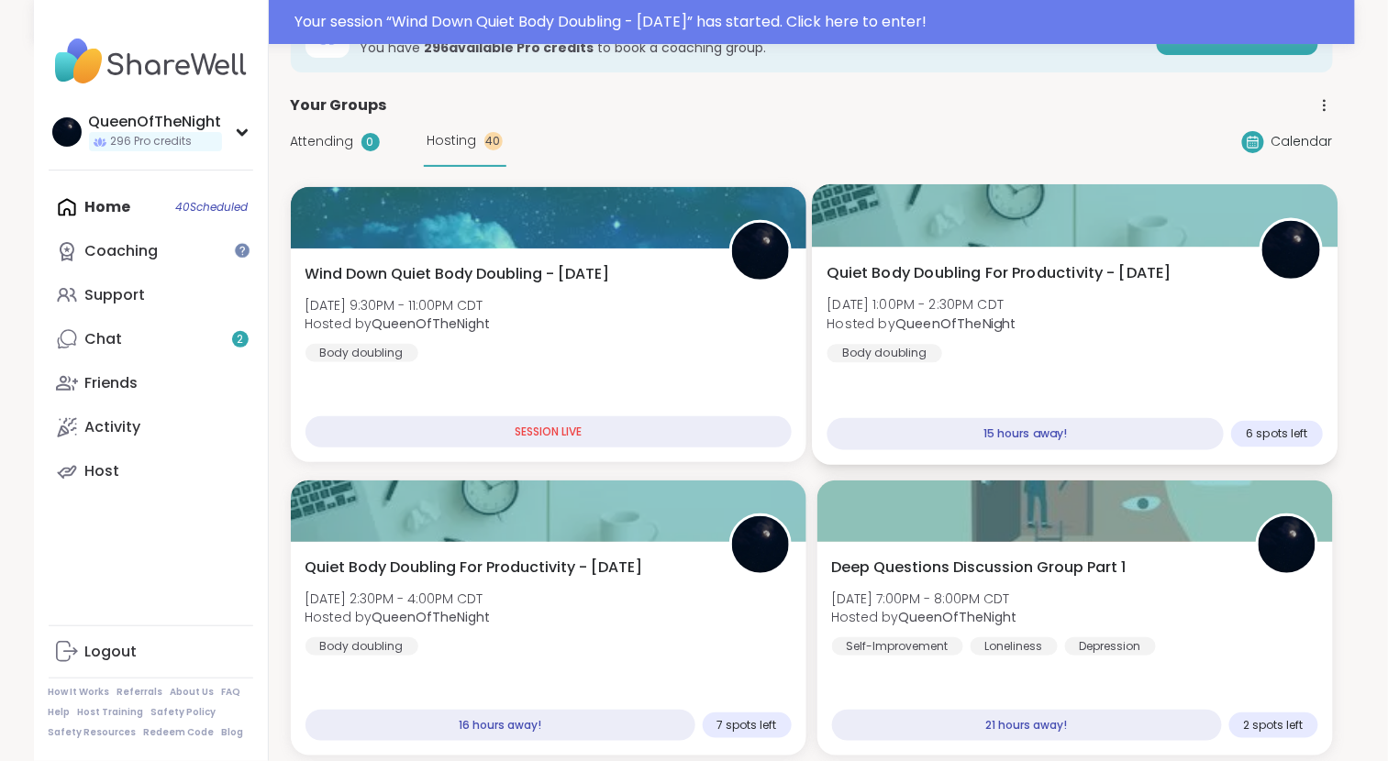
scroll to position [101, 0]
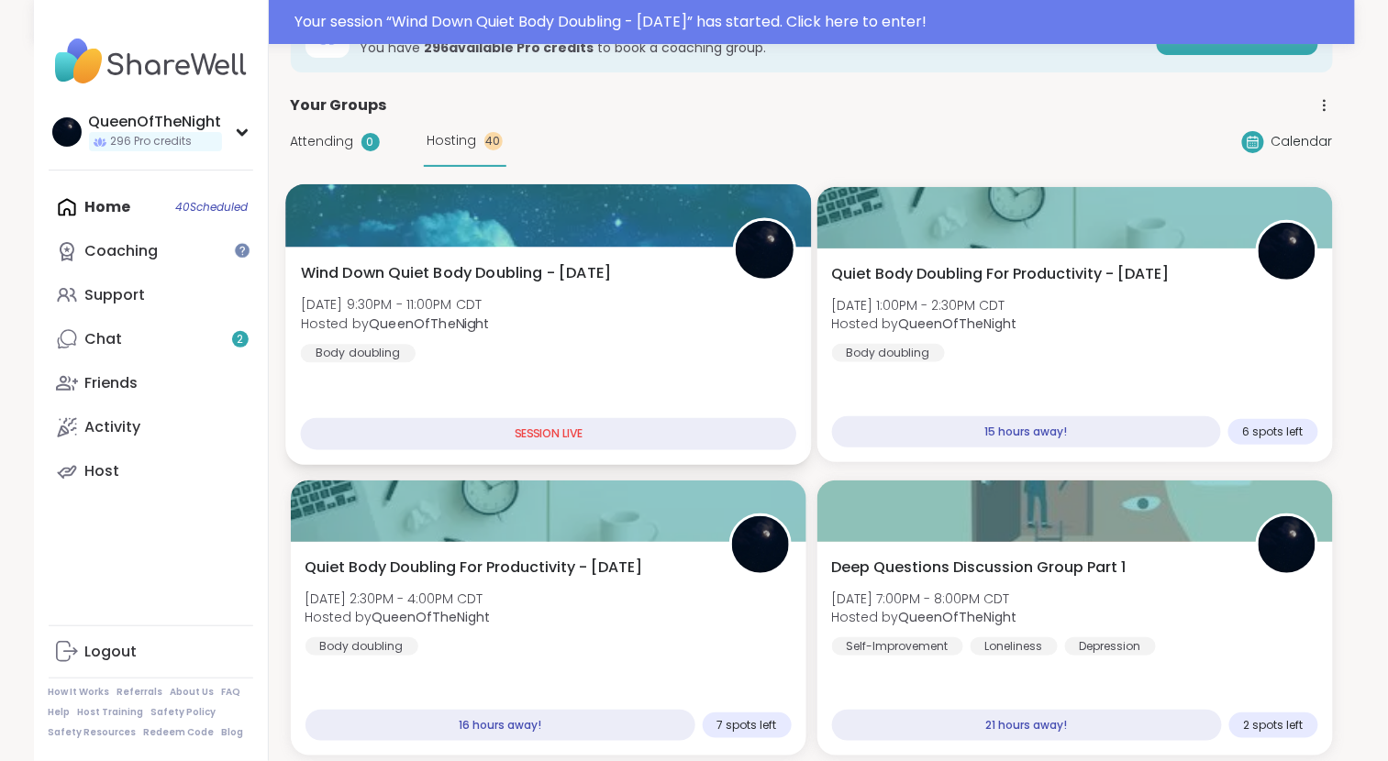
click at [641, 272] on div "Wind Down Quiet Body Doubling - Sunday Sun, Sep 14 | 9:30PM - 11:00PM CDT Hoste…" at bounding box center [548, 312] width 496 height 101
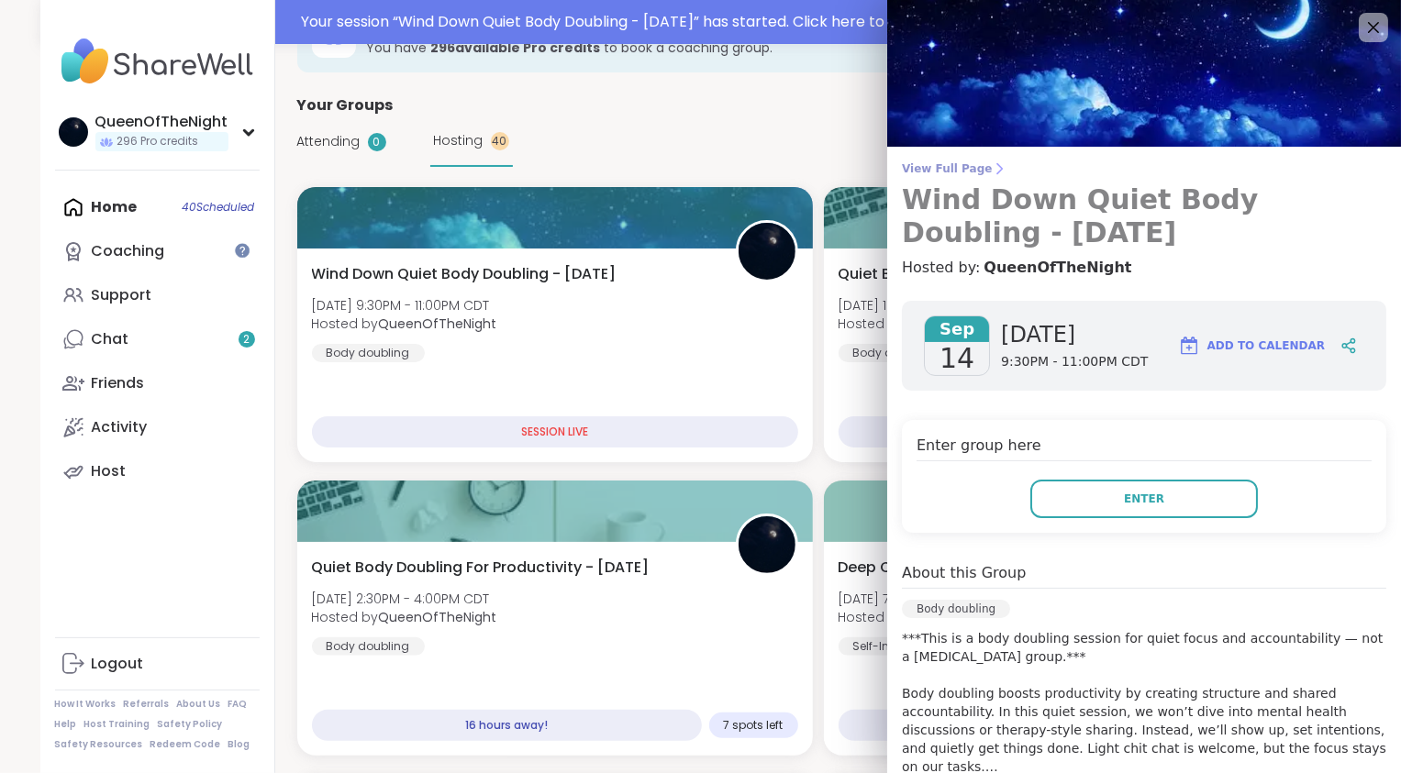
click at [955, 163] on span "View Full Page" at bounding box center [1144, 168] width 484 height 15
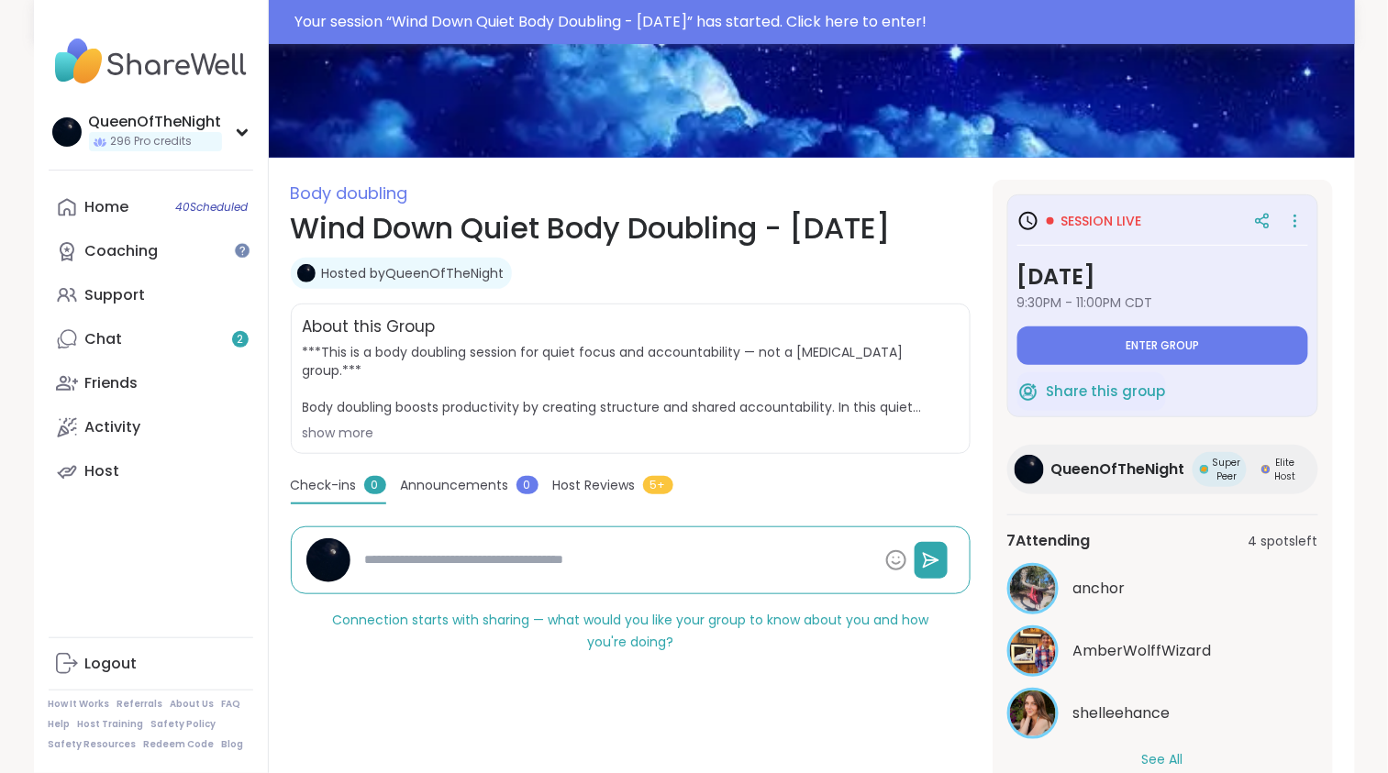
scroll to position [202, 0]
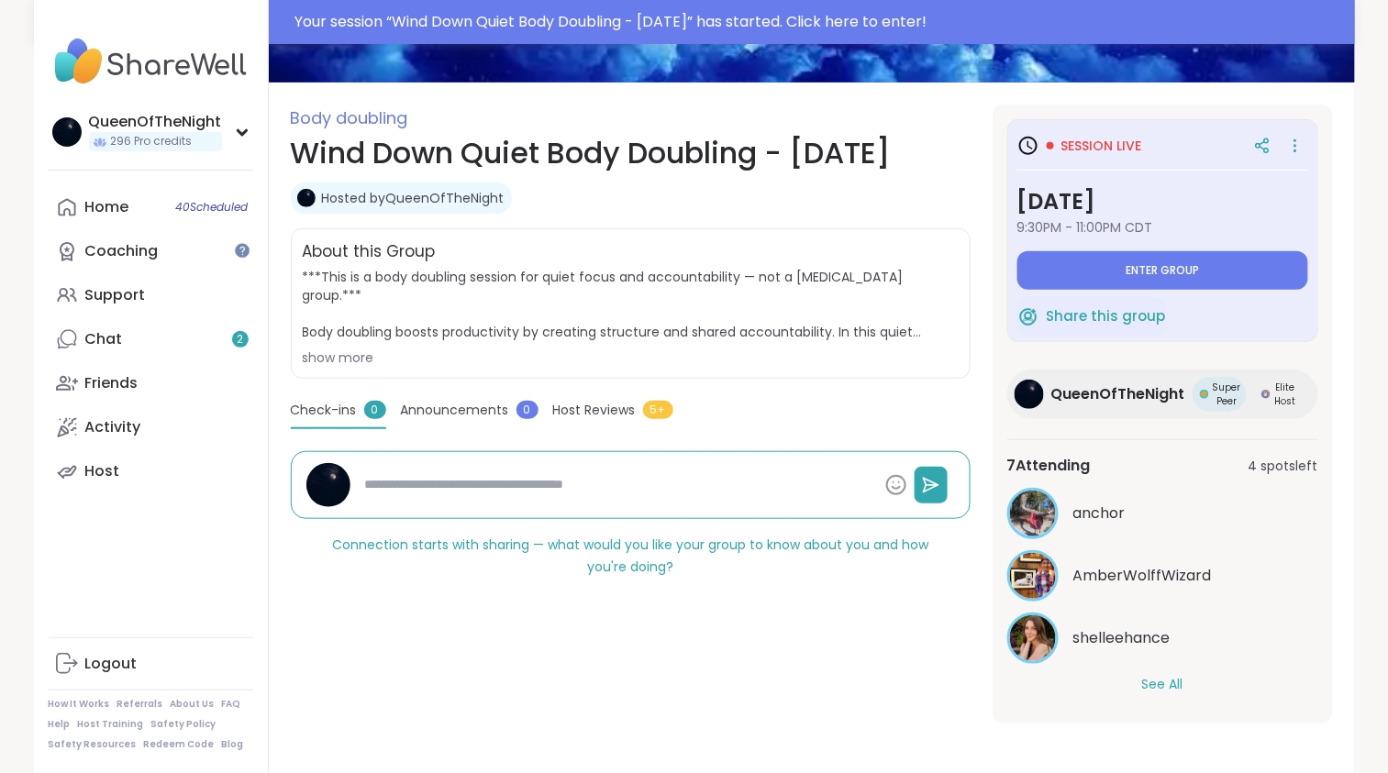
click at [1170, 686] on button "See All" at bounding box center [1162, 684] width 41 height 19
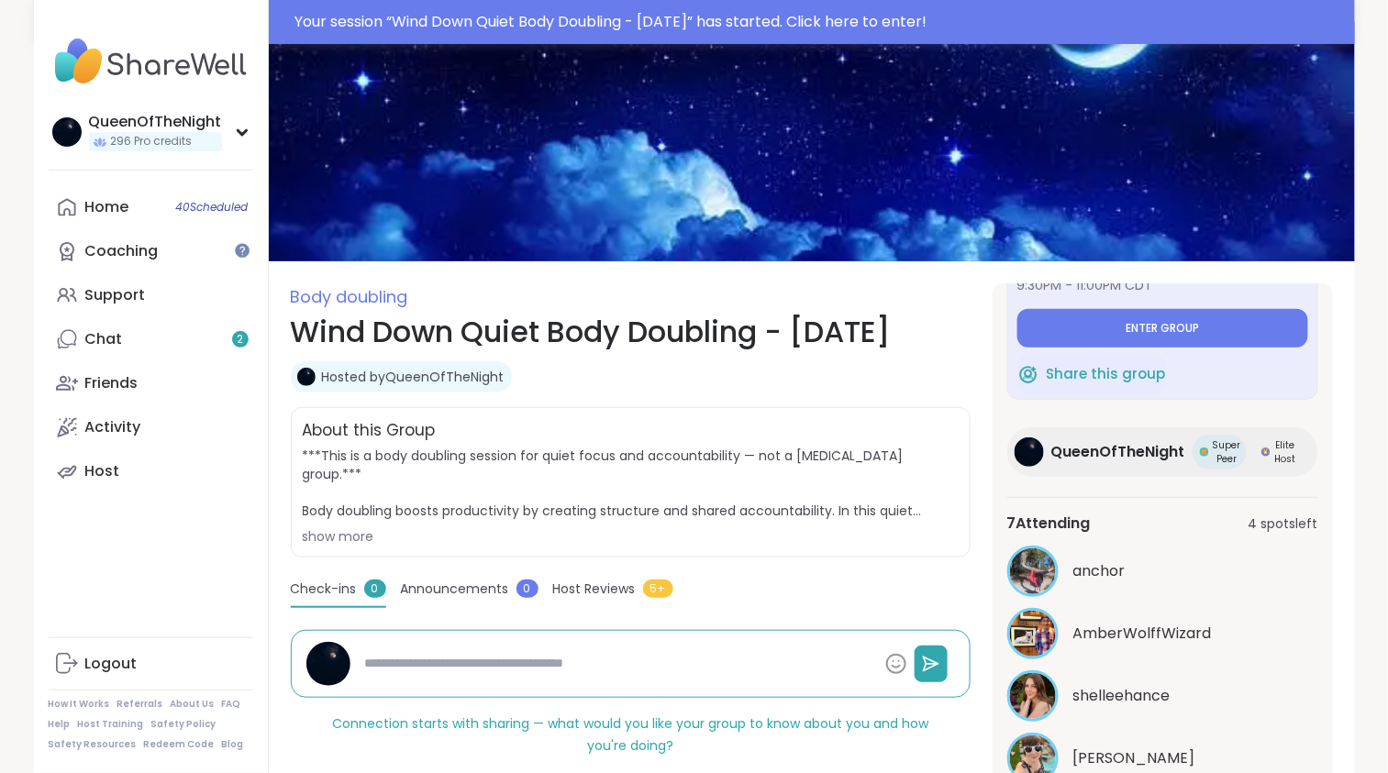
scroll to position [0, 0]
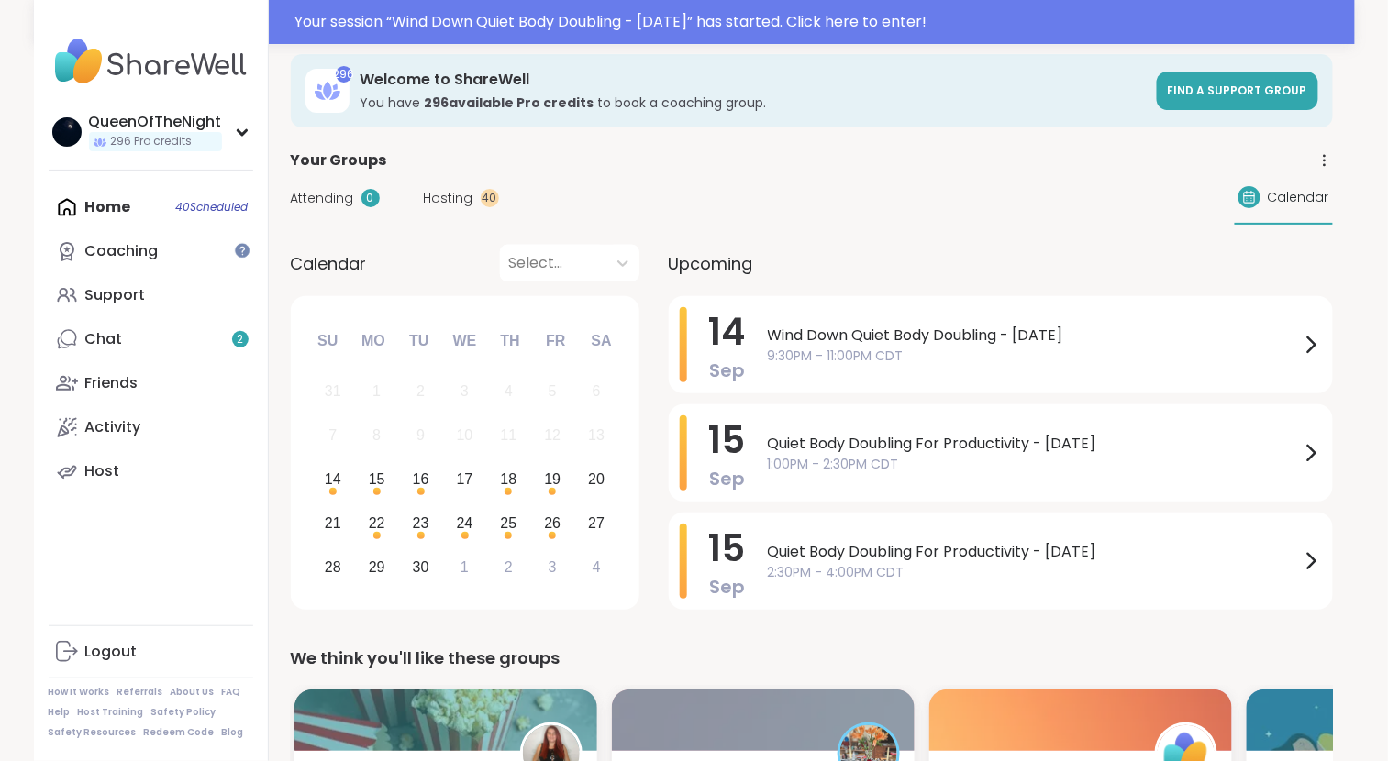
click at [152, 211] on div "Home 40 Scheduled Coaching Support Chat 2 Friends Activity Host" at bounding box center [151, 339] width 205 height 308
click at [142, 301] on div "Support" at bounding box center [115, 295] width 61 height 20
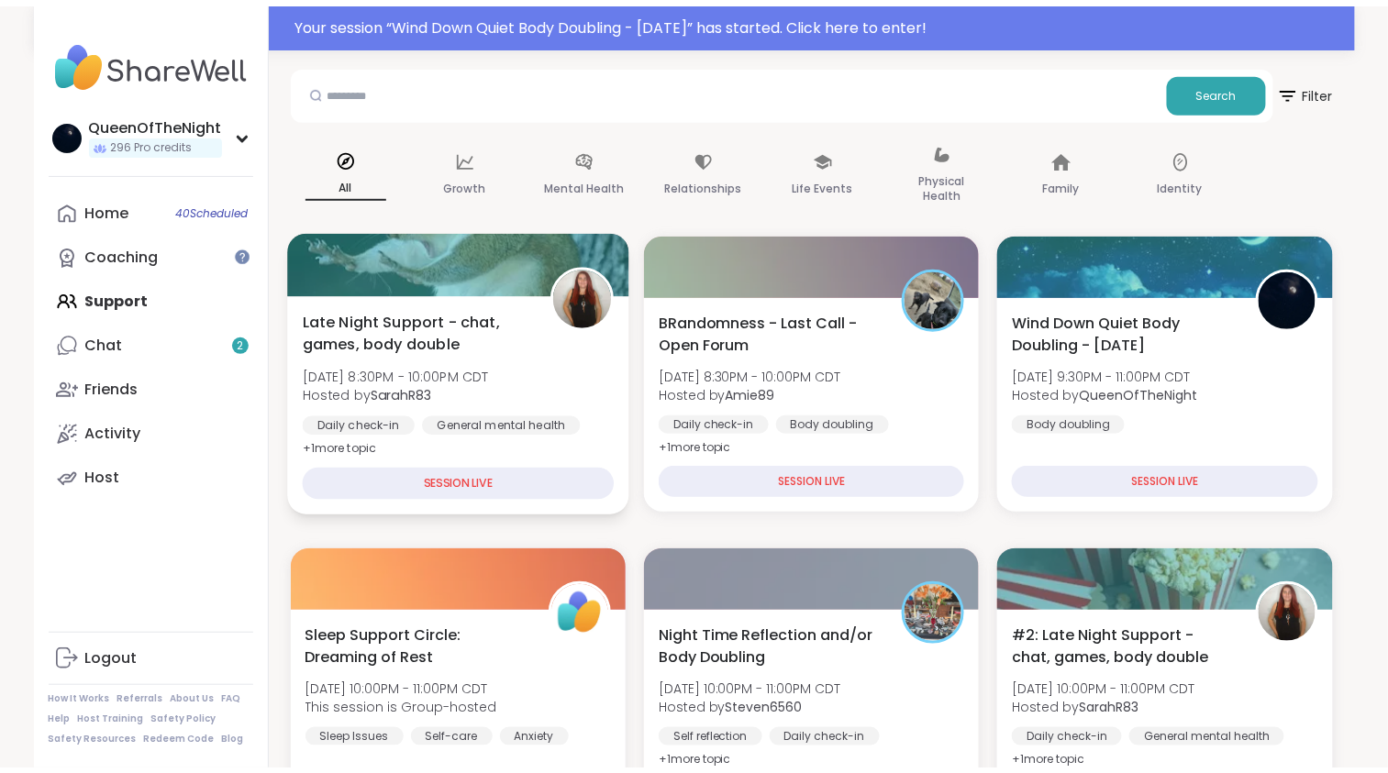
scroll to position [202, 0]
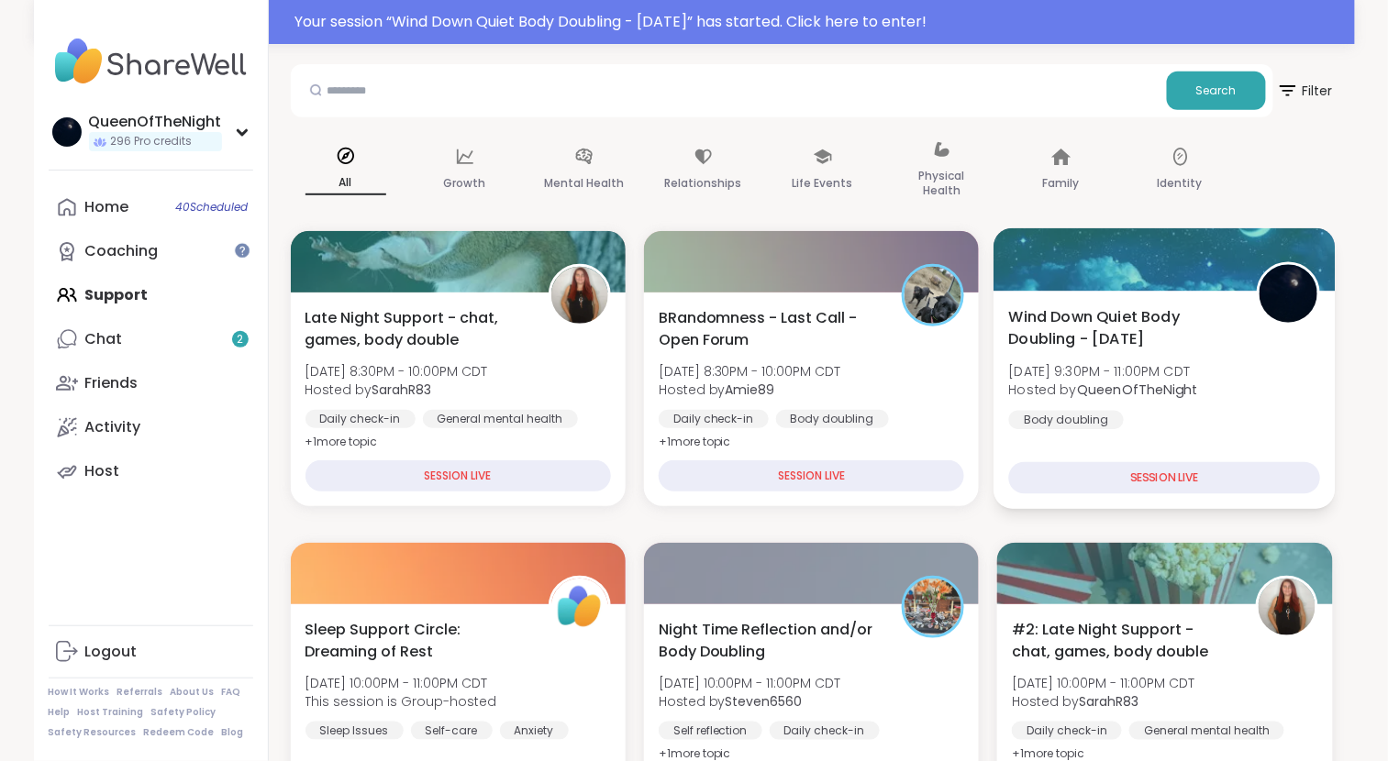
click at [1176, 351] on div "Wind Down Quiet Body Doubling - Sunday Sun, Sep 14 | 9:30PM - 11:00PM CDT Hoste…" at bounding box center [1165, 367] width 312 height 124
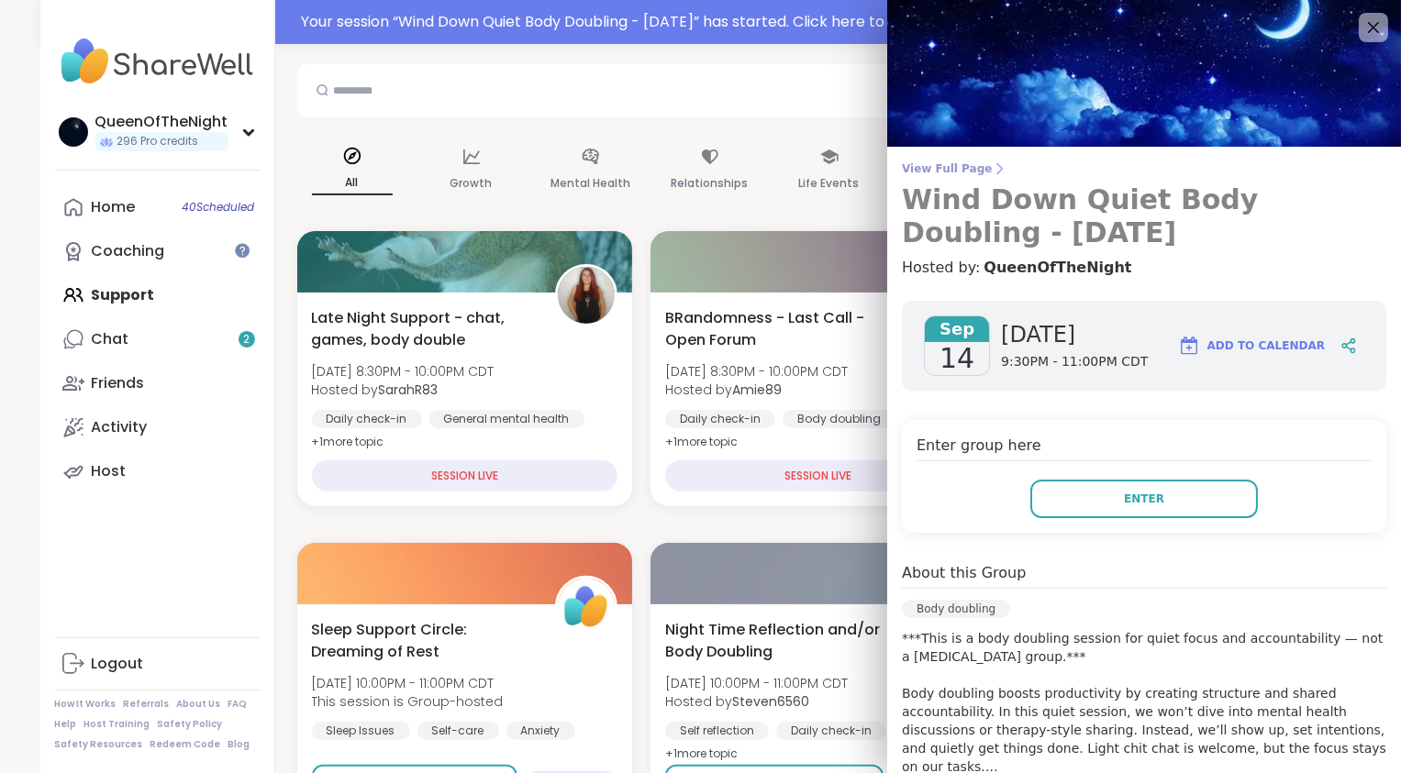
click at [959, 166] on span "View Full Page" at bounding box center [1144, 168] width 484 height 15
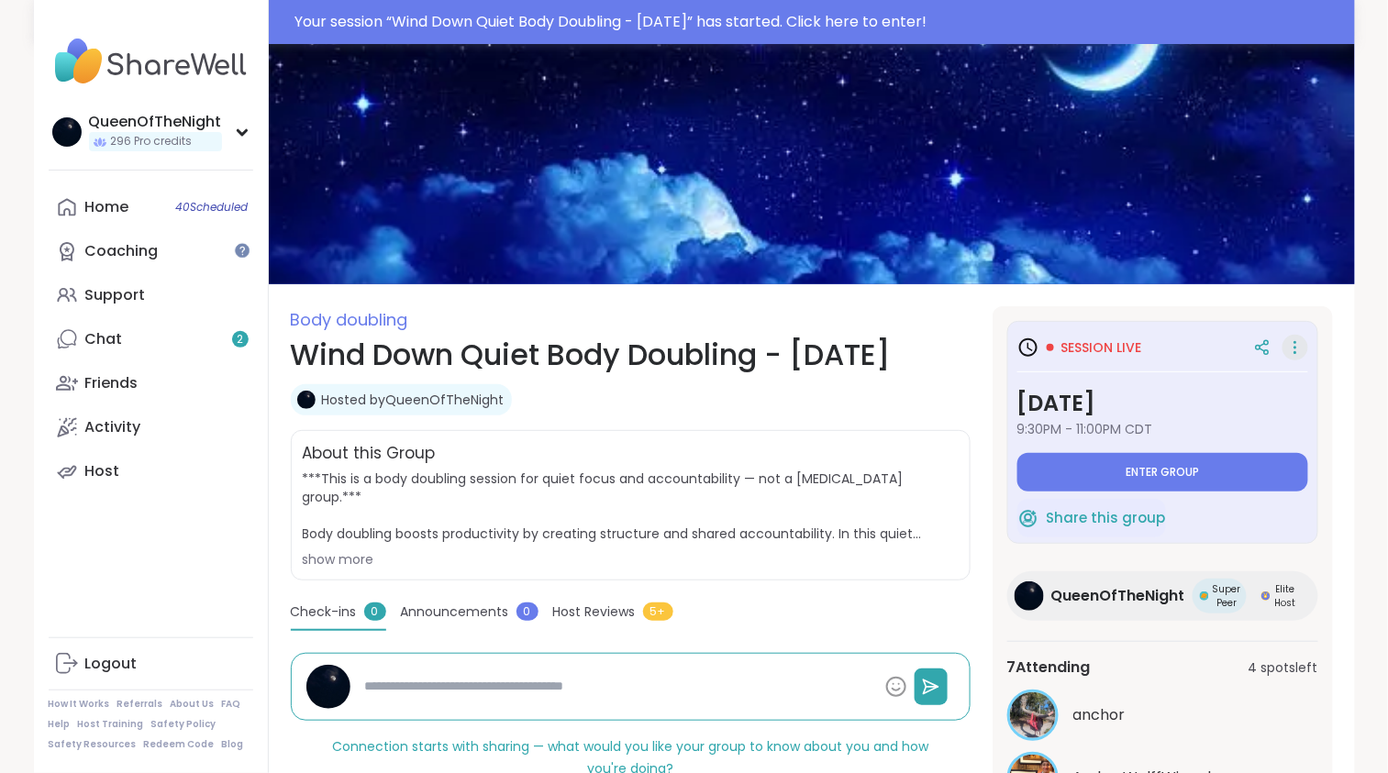
click at [1299, 353] on icon at bounding box center [1295, 348] width 18 height 26
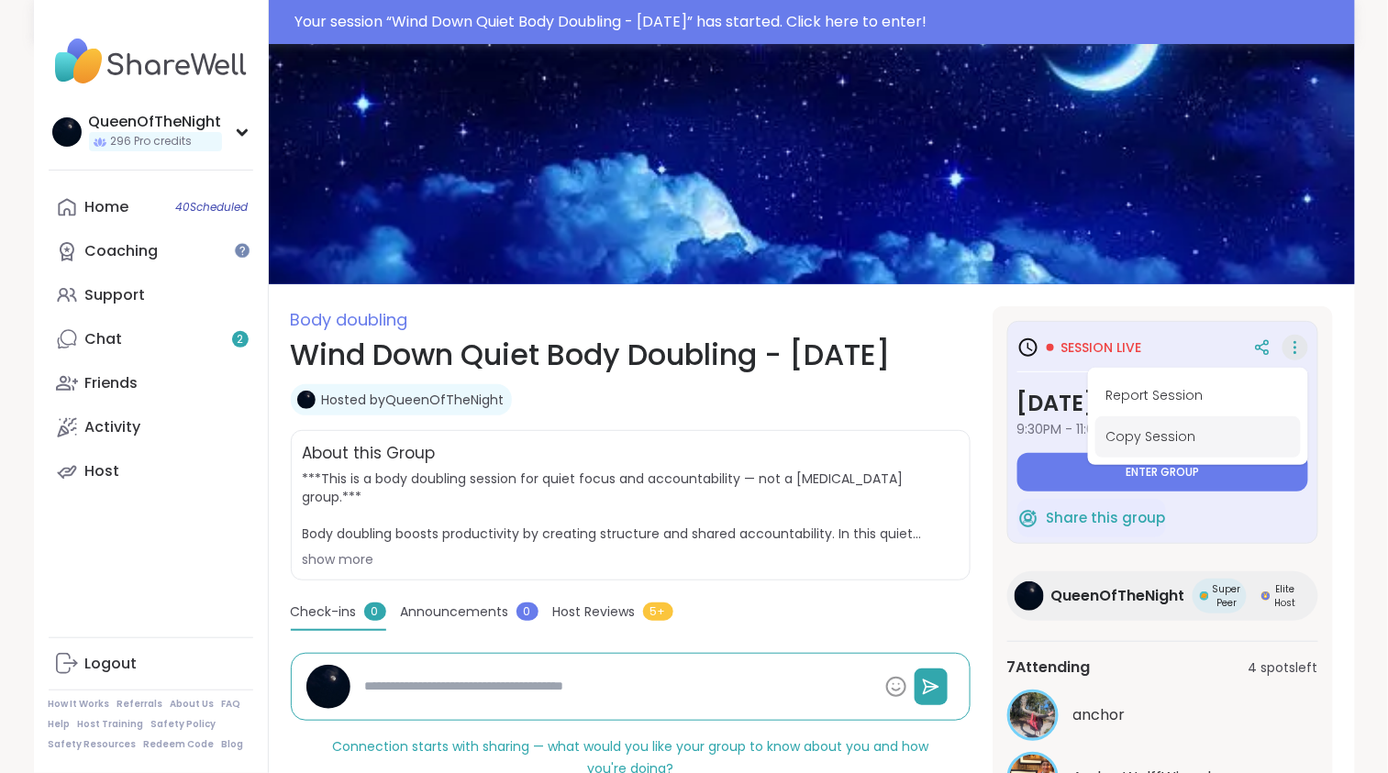
click at [1130, 449] on button "Copy Session" at bounding box center [1197, 436] width 205 height 41
type textarea "*"
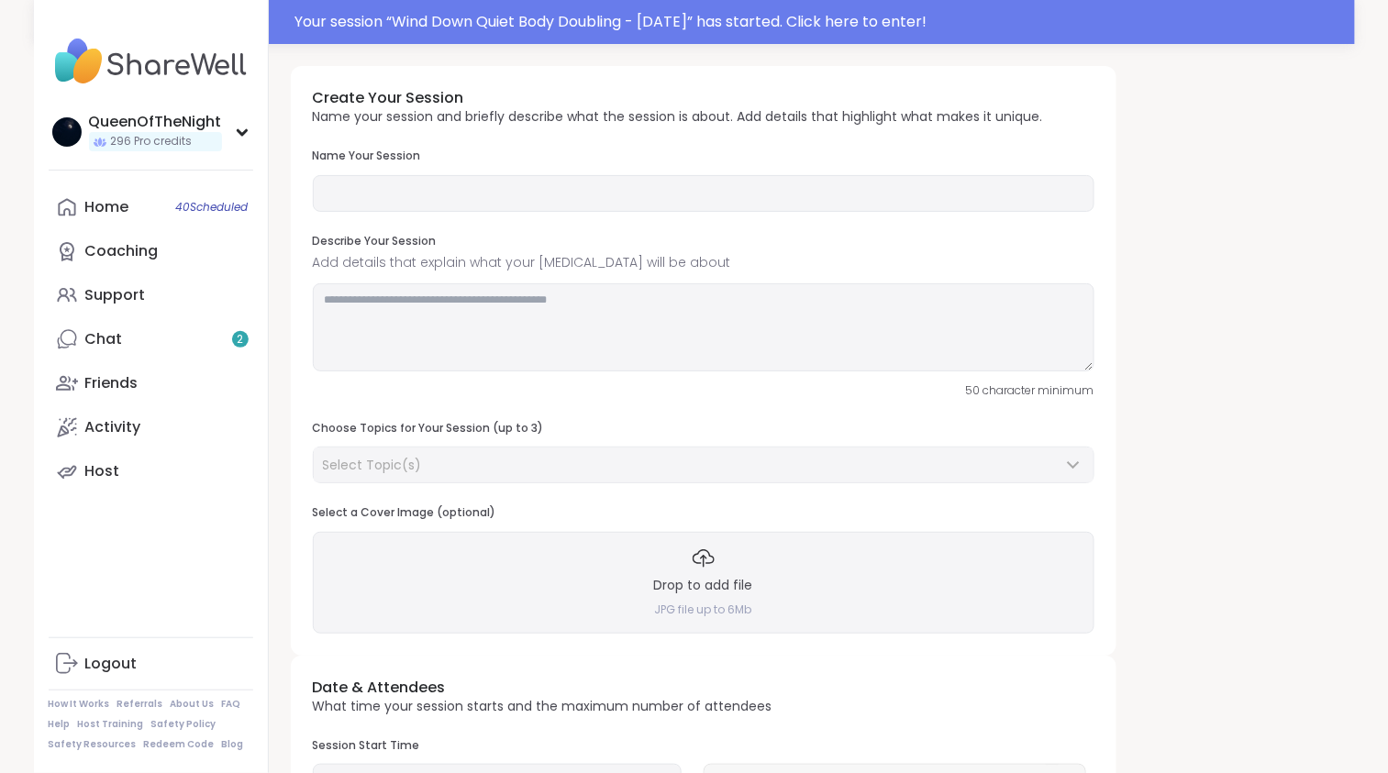
type input "**********"
type textarea "**********"
type input "**"
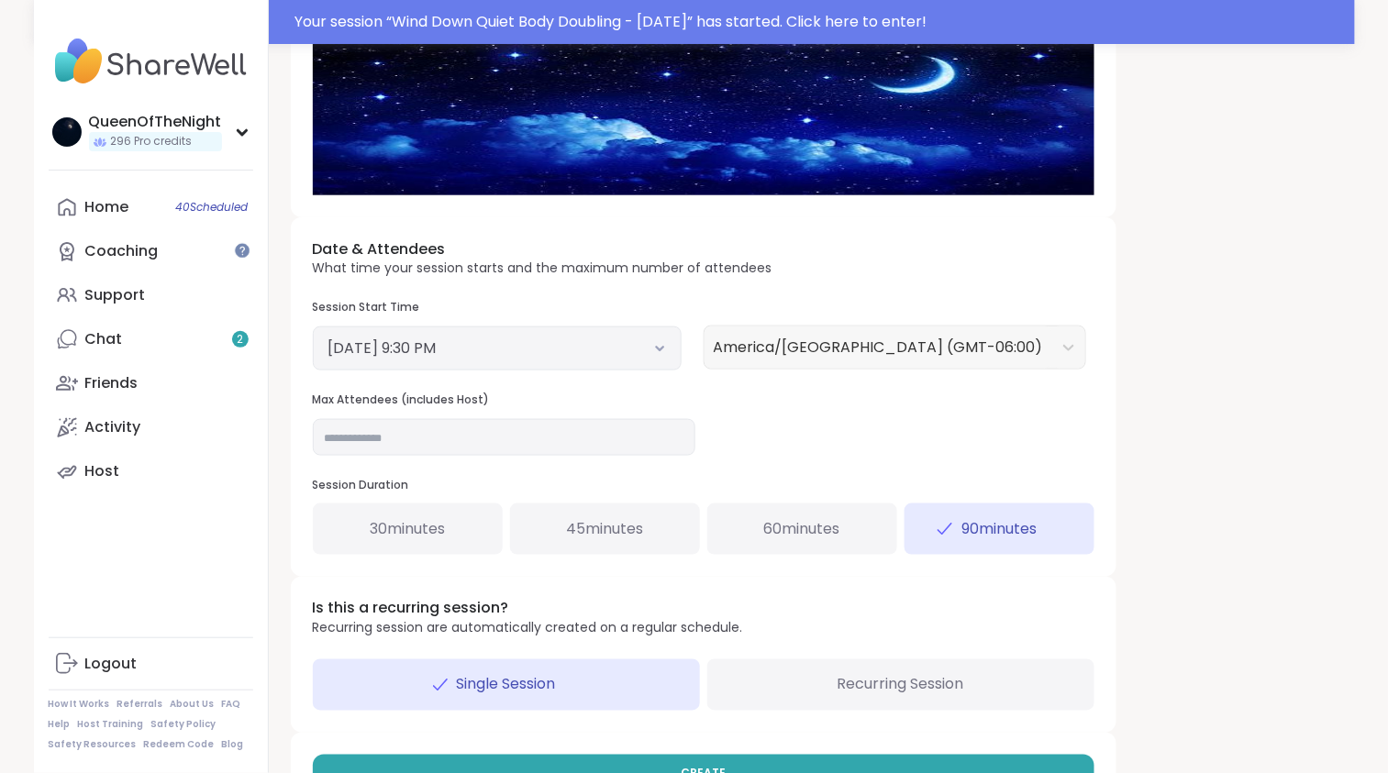
scroll to position [501, 0]
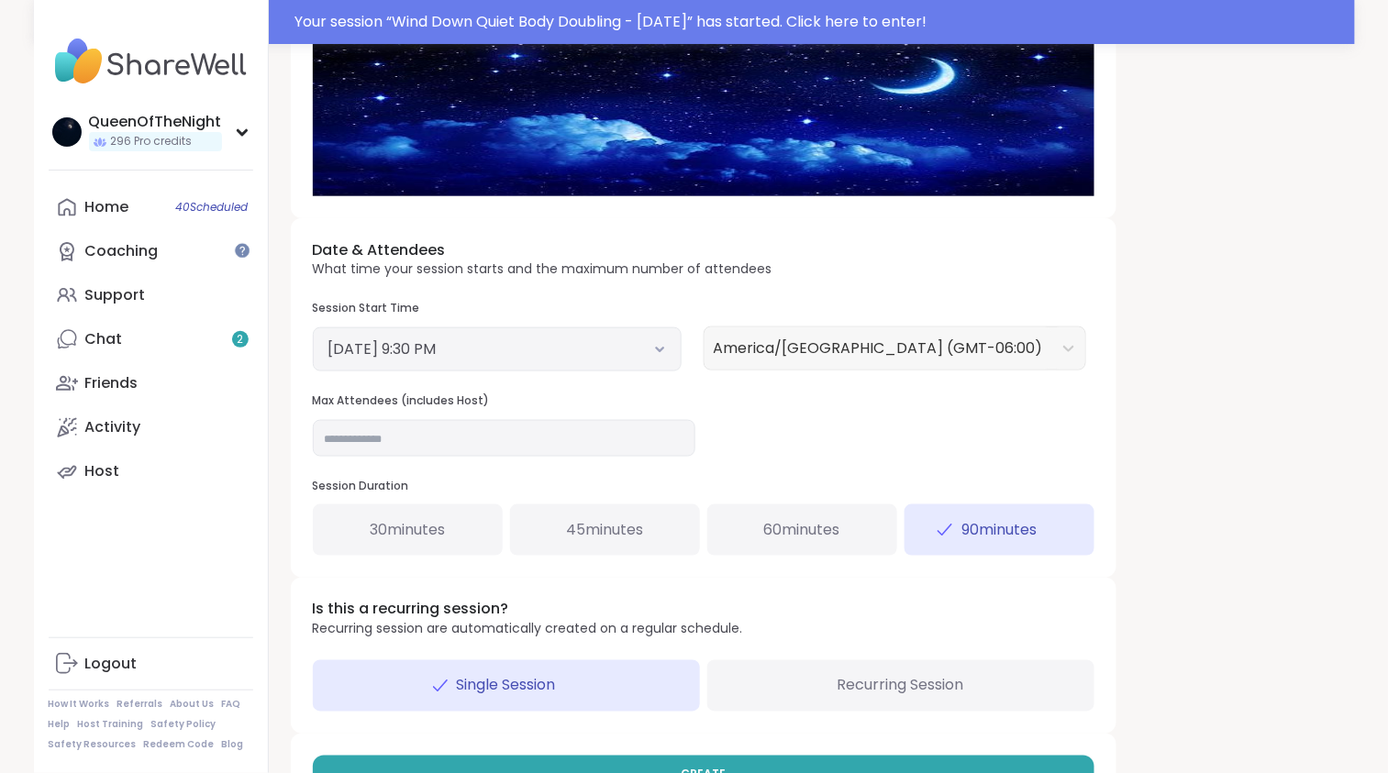
click at [656, 349] on icon at bounding box center [660, 349] width 12 height 7
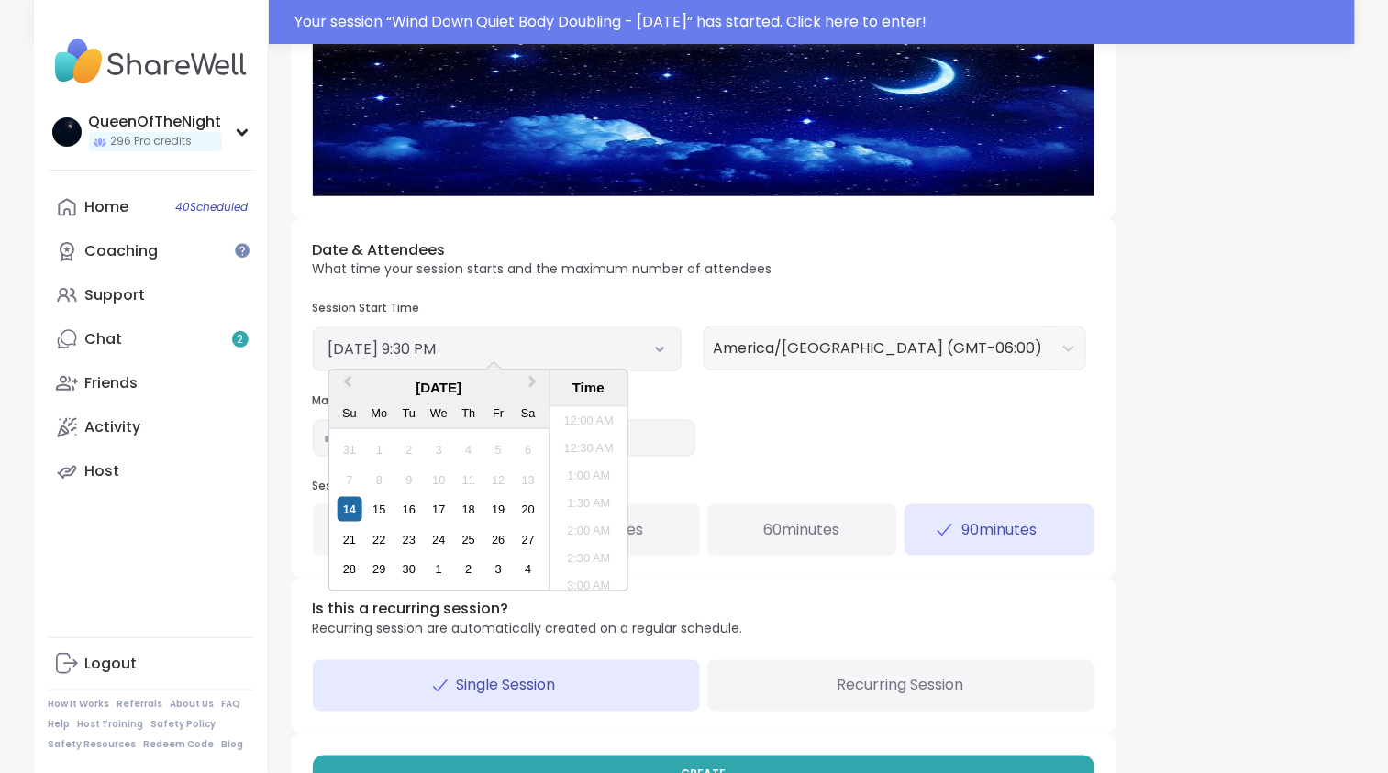
scroll to position [0, 0]
click at [586, 549] on li "11:00 PM" at bounding box center [588, 552] width 78 height 28
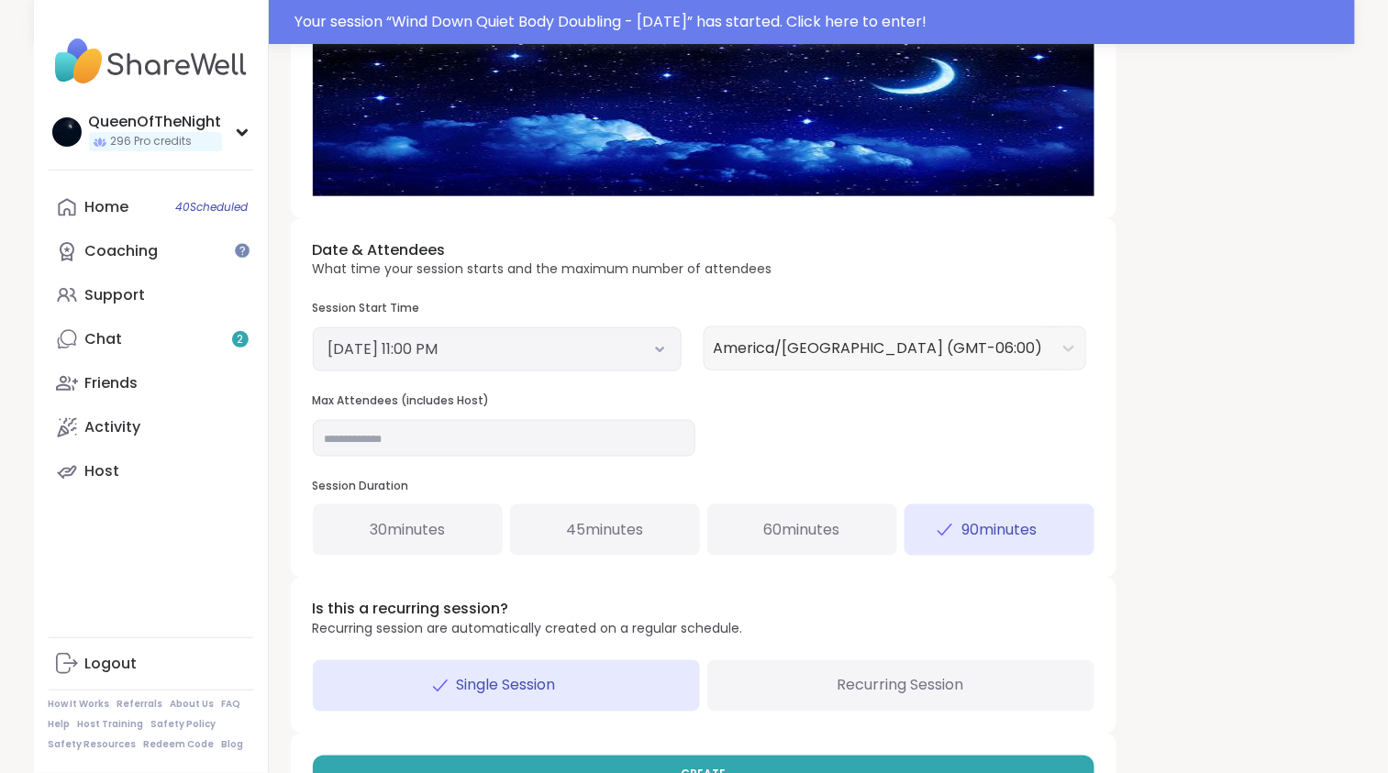
click at [857, 429] on div "Date & Attendees What time your session starts and the maximum number of attend…" at bounding box center [704, 398] width 826 height 360
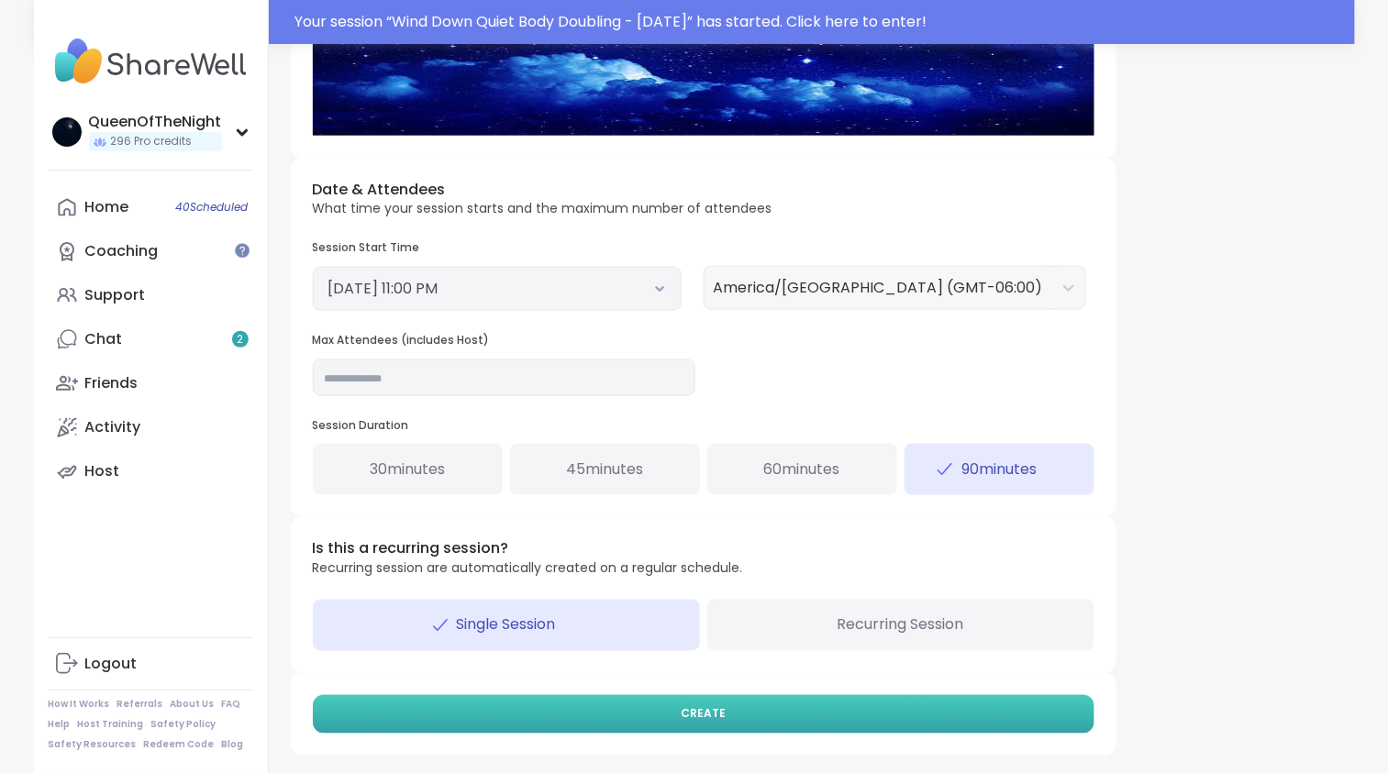
click at [737, 716] on button "CREATE" at bounding box center [704, 714] width 782 height 39
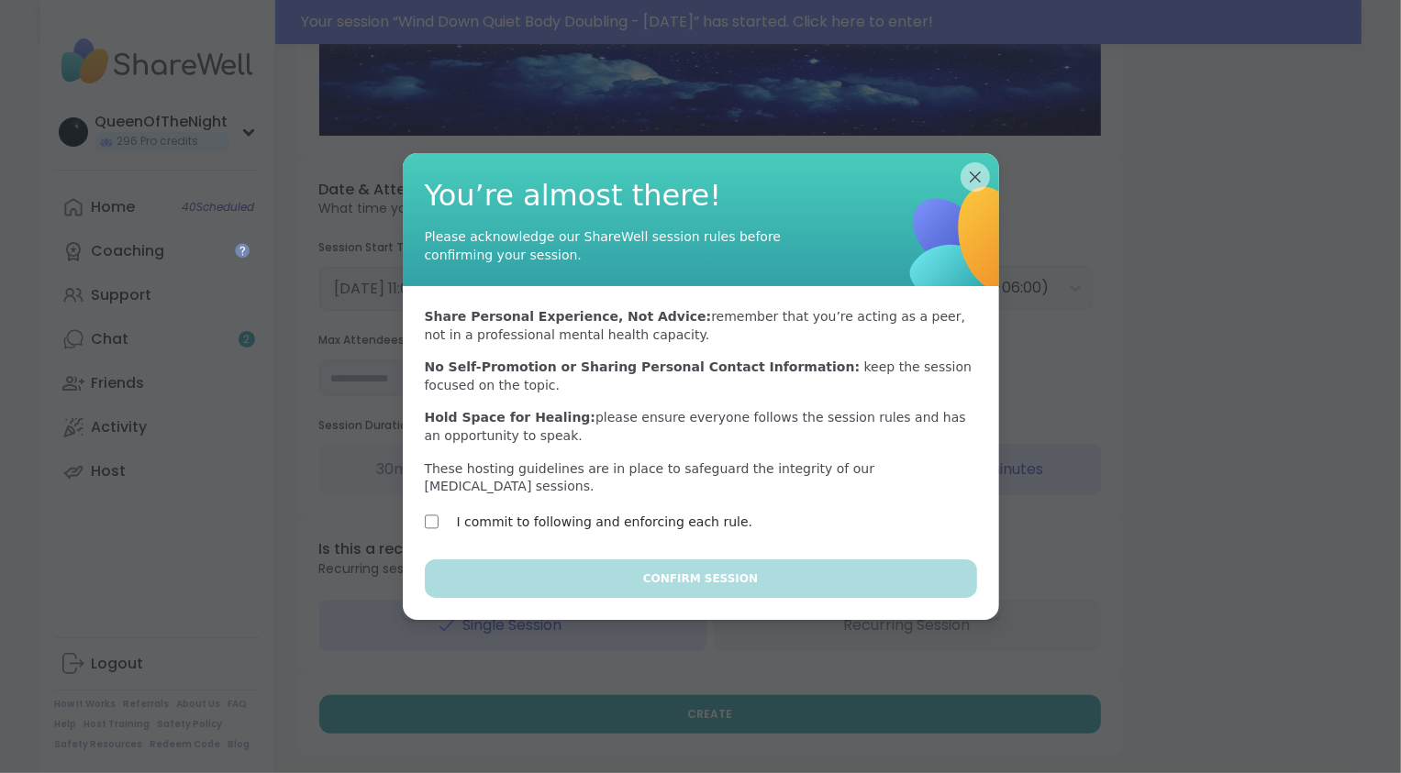
click at [545, 521] on label "I commit to following and enforcing each rule." at bounding box center [605, 522] width 296 height 22
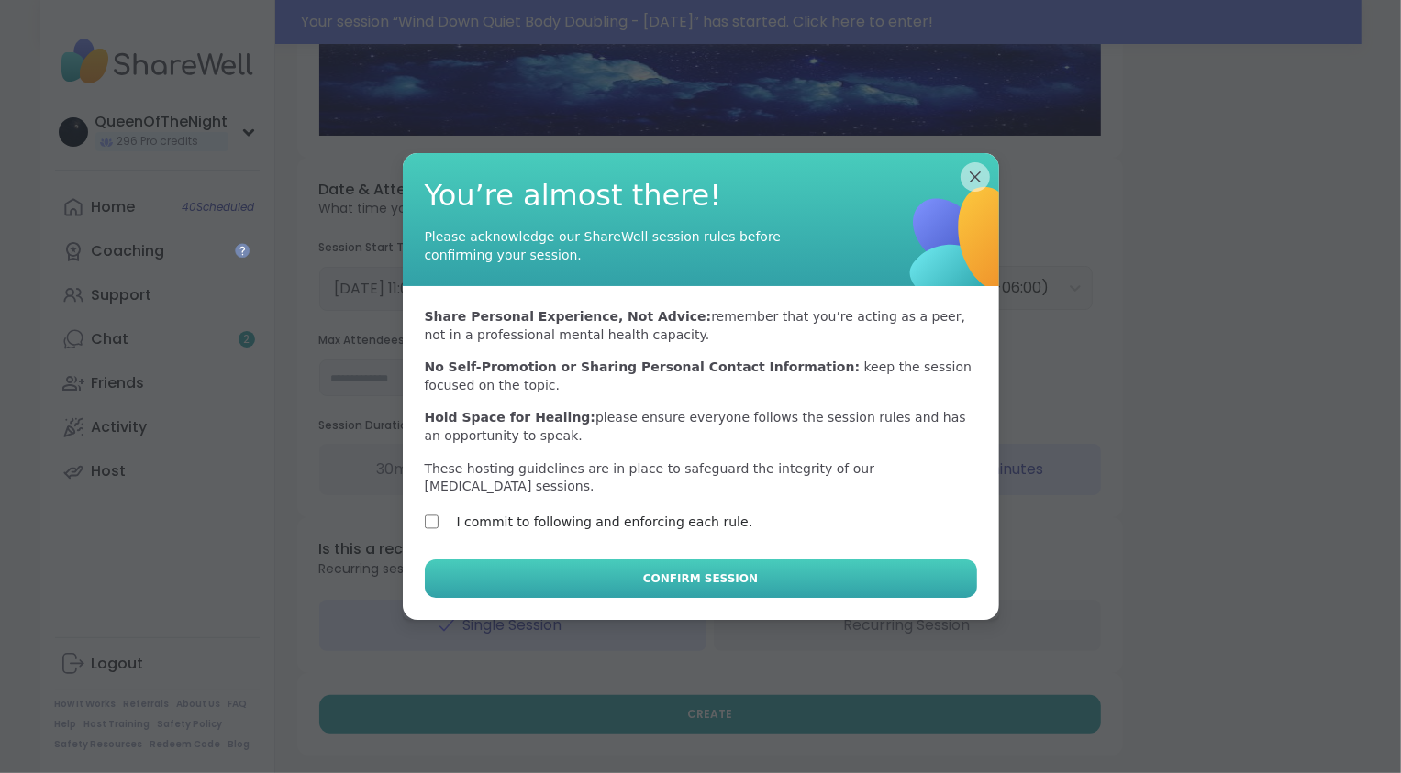
click at [613, 584] on button "Confirm Session" at bounding box center [701, 579] width 552 height 39
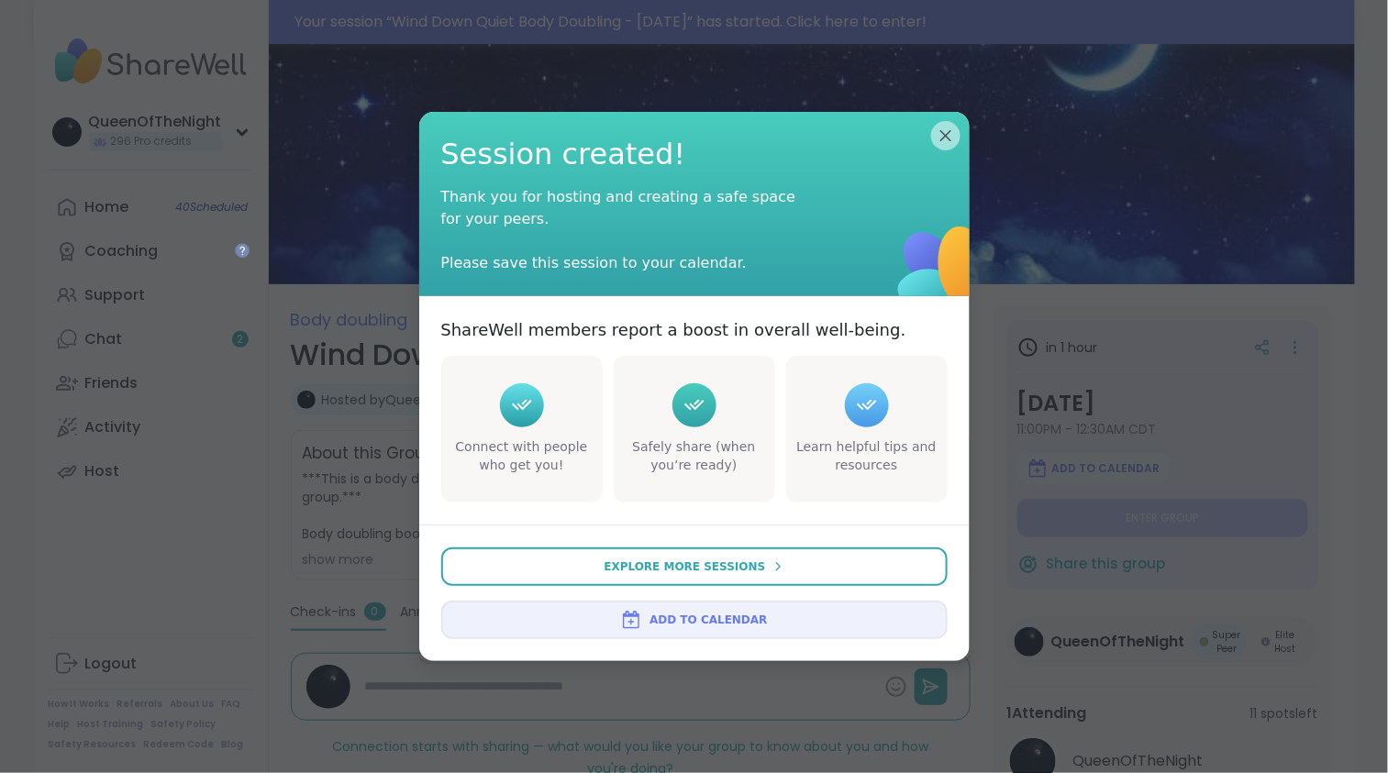
type textarea "*"
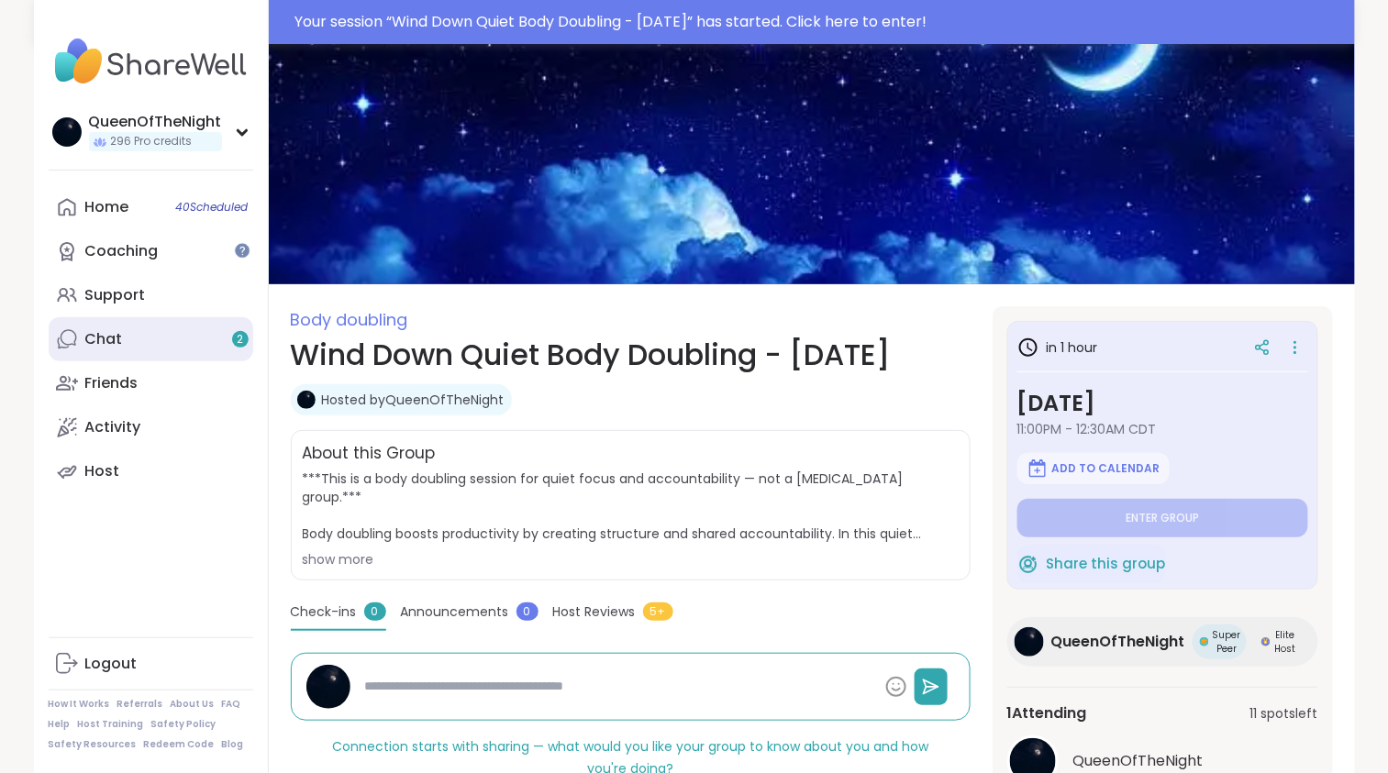
click at [134, 334] on link "Chat 2" at bounding box center [151, 339] width 205 height 44
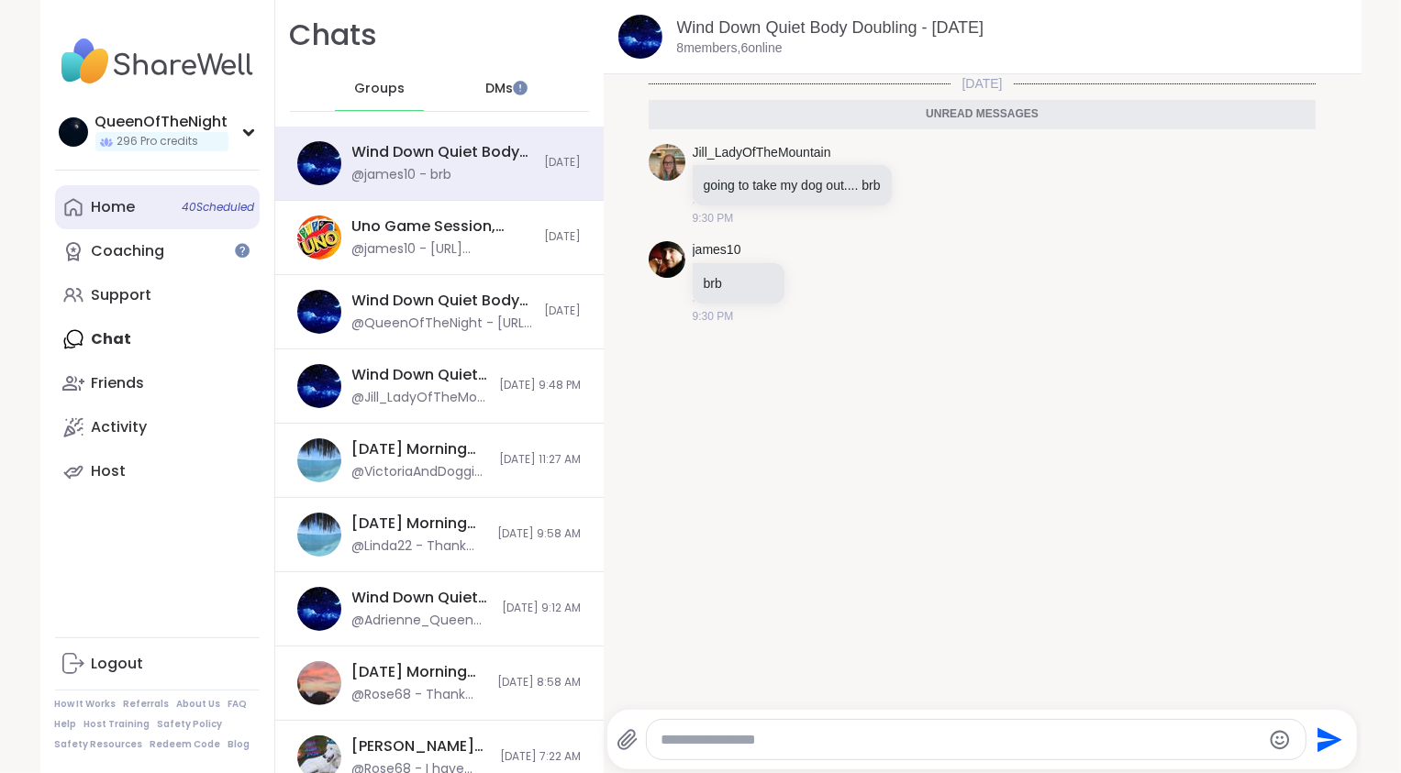
click at [102, 197] on div "Home 40 Scheduled" at bounding box center [114, 207] width 44 height 20
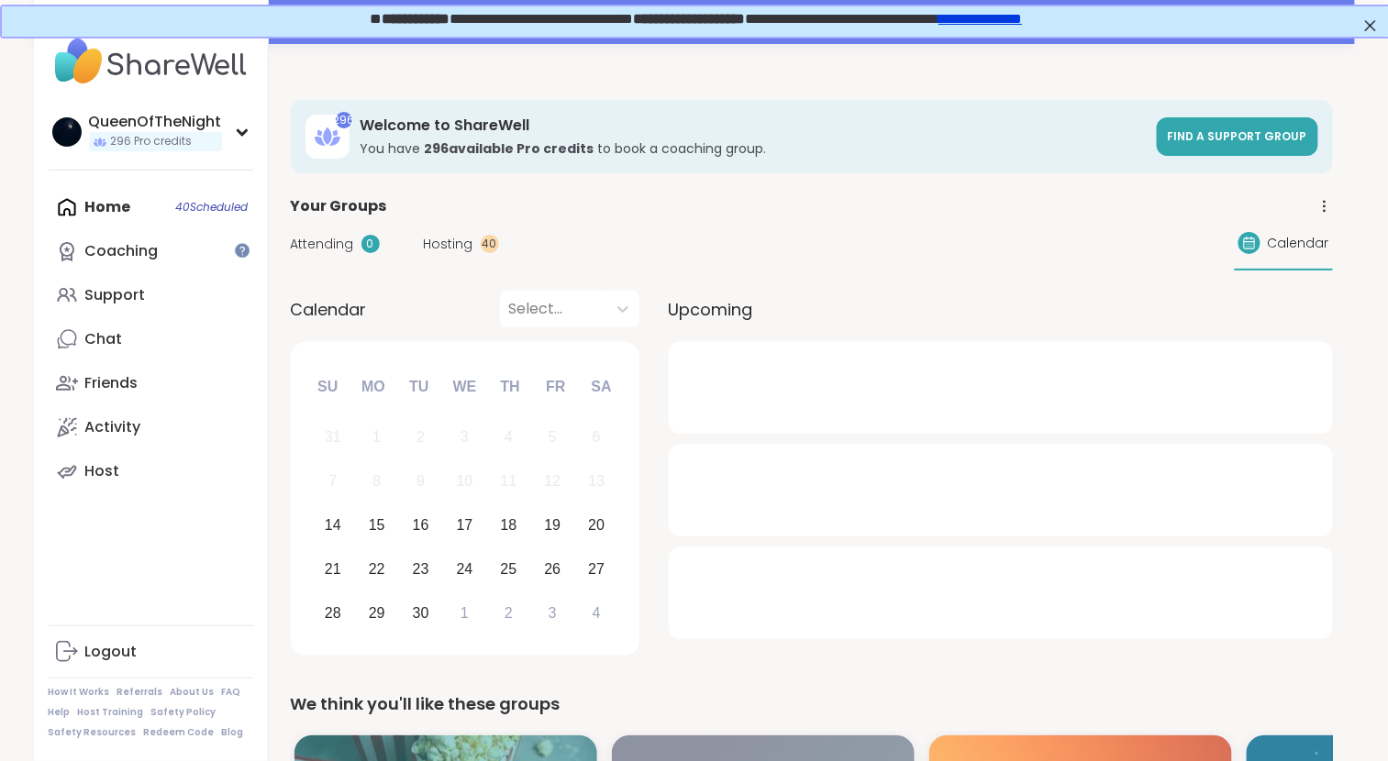
click at [455, 248] on span "Hosting" at bounding box center [449, 244] width 50 height 19
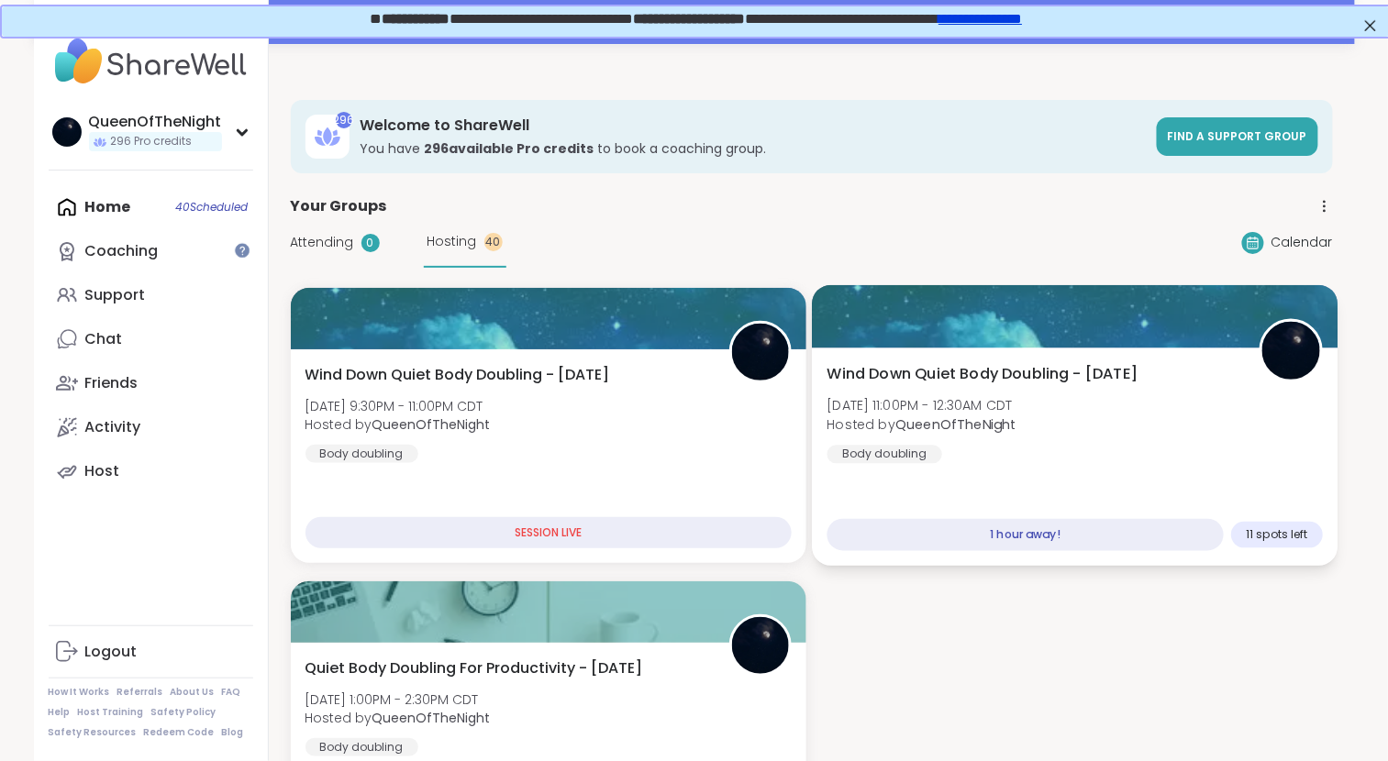
click at [1105, 351] on div "Wind Down Quiet Body Doubling - Sunday Sun, Sep 14 | 11:00PM - 12:30AM CDT Host…" at bounding box center [1075, 457] width 526 height 218
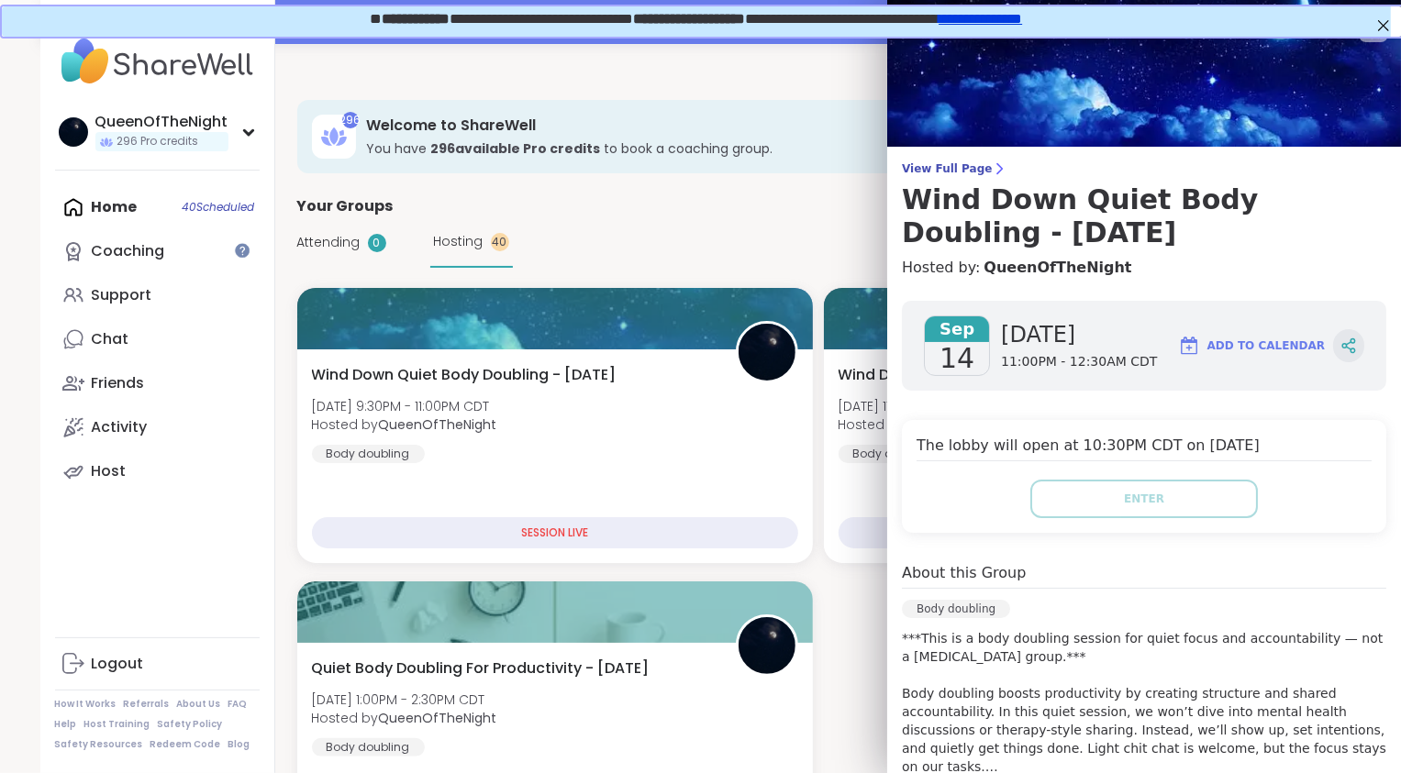
click at [1340, 350] on icon at bounding box center [1348, 346] width 17 height 17
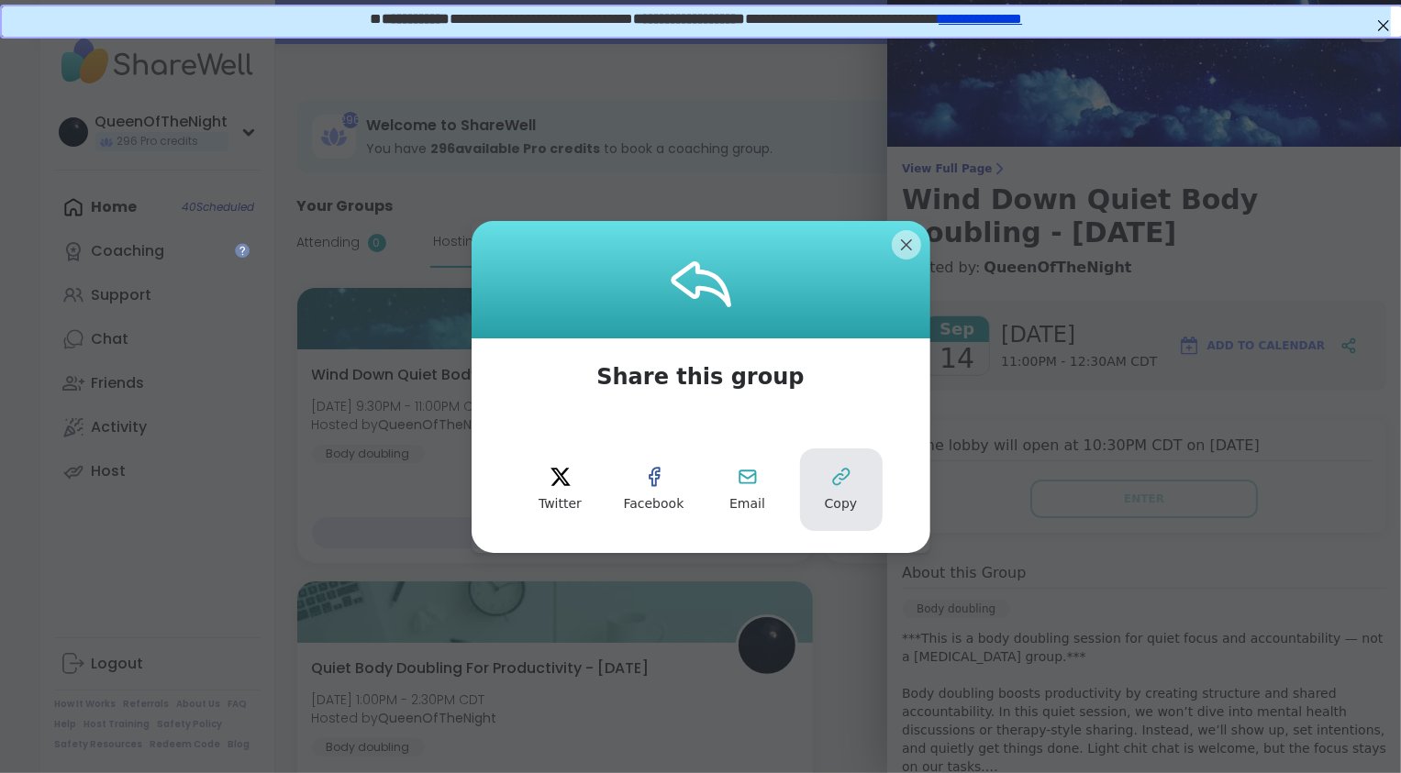
click at [812, 507] on button "Copy" at bounding box center [841, 490] width 83 height 83
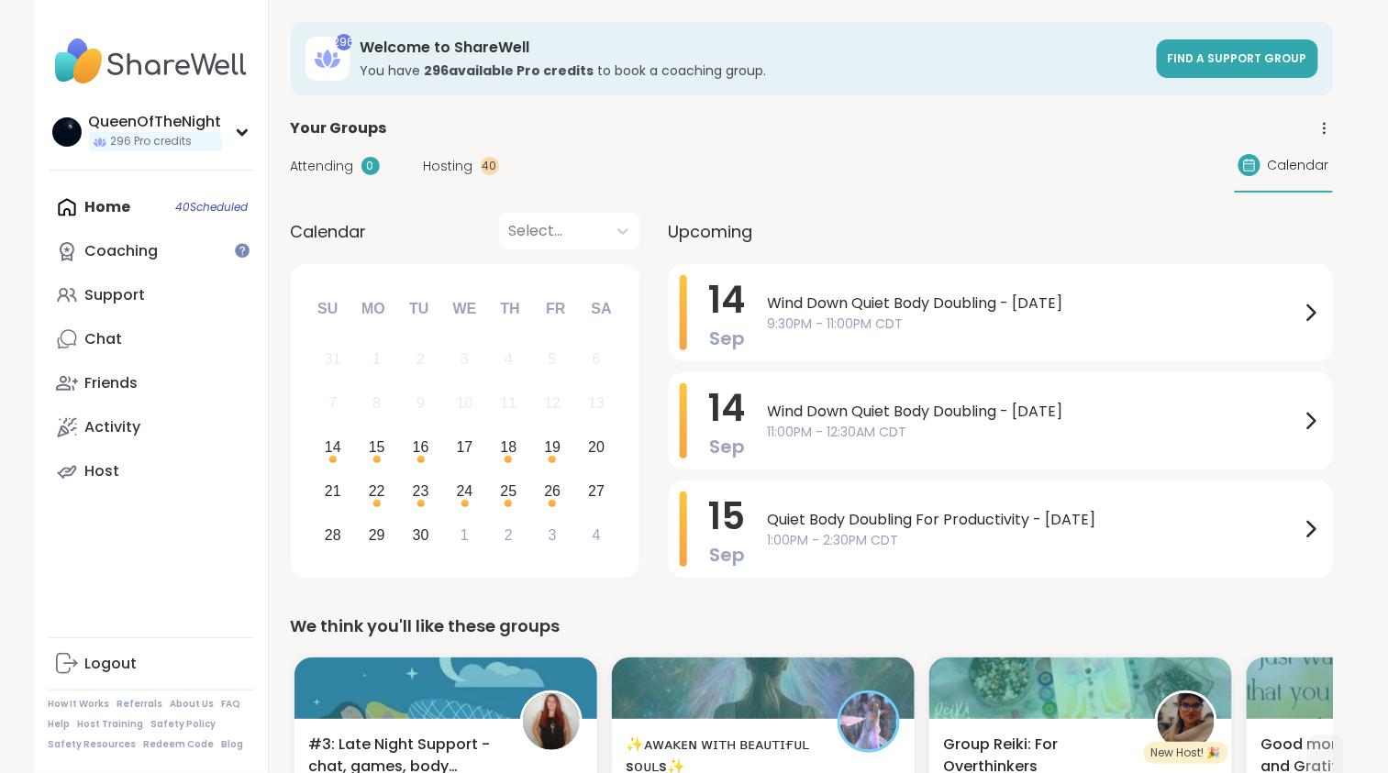
click at [429, 161] on span "Hosting" at bounding box center [449, 166] width 50 height 19
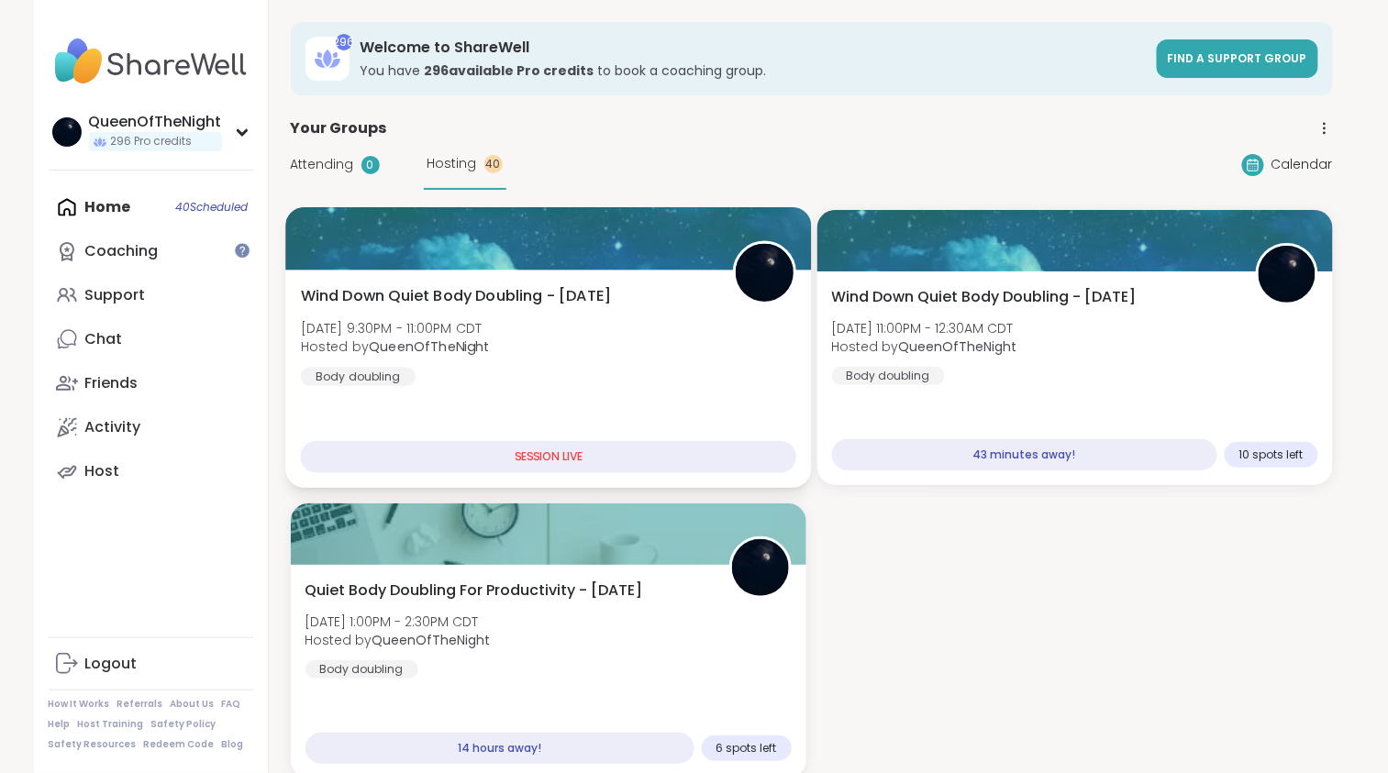
click at [642, 277] on div "Wind Down Quiet Body Doubling - [DATE] [DATE] 9:30PM - 11:00PM CDT Hosted by Qu…" at bounding box center [548, 379] width 526 height 218
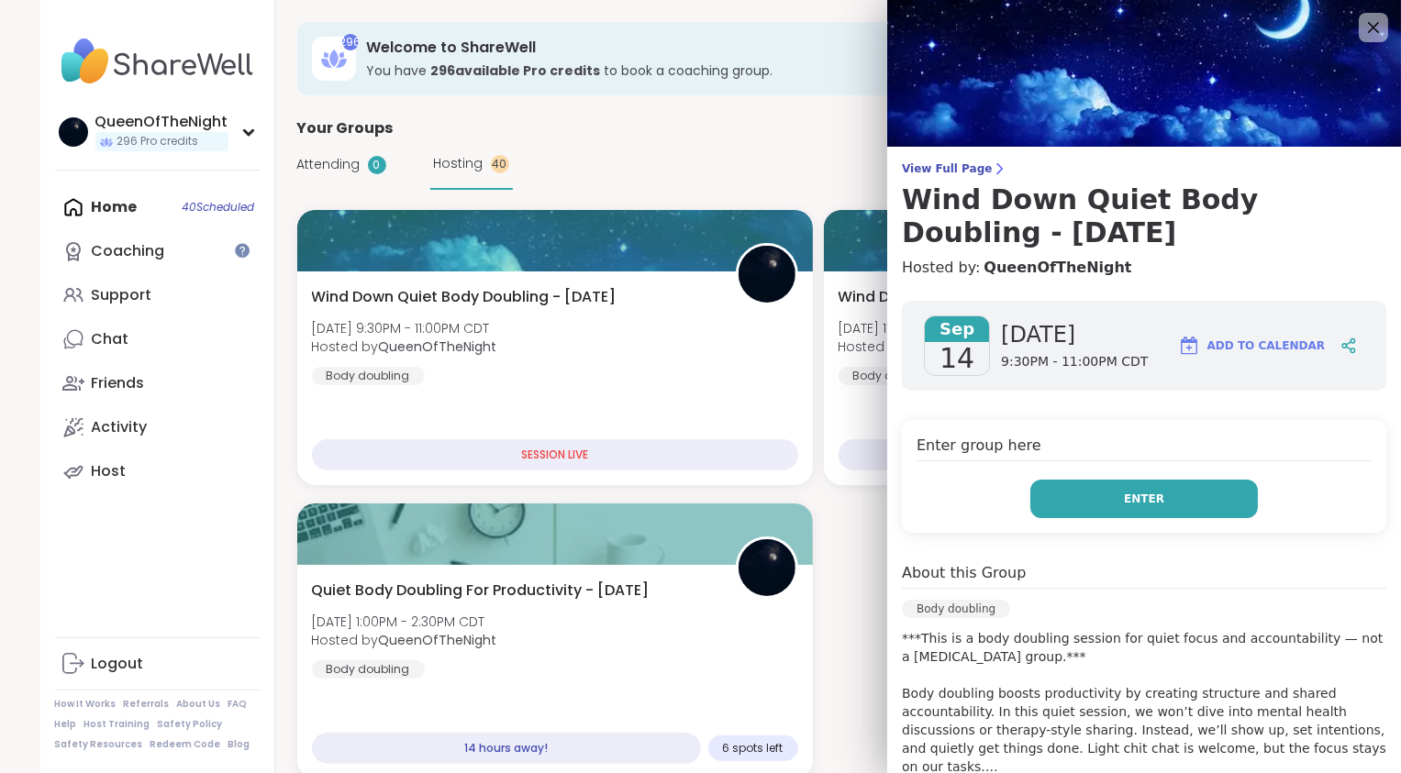
click at [1179, 502] on button "Enter" at bounding box center [1143, 499] width 227 height 39
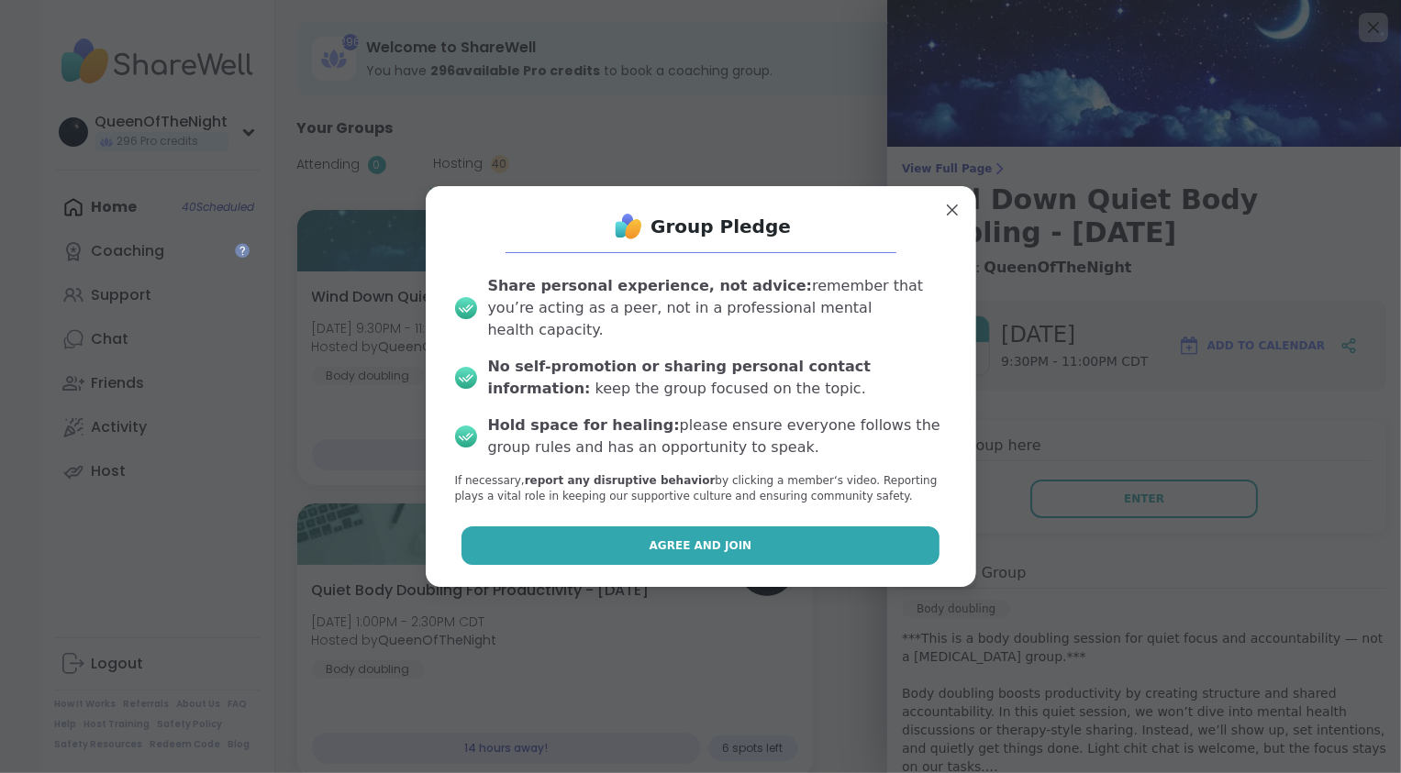
click at [709, 538] on span "Agree and Join" at bounding box center [700, 546] width 103 height 17
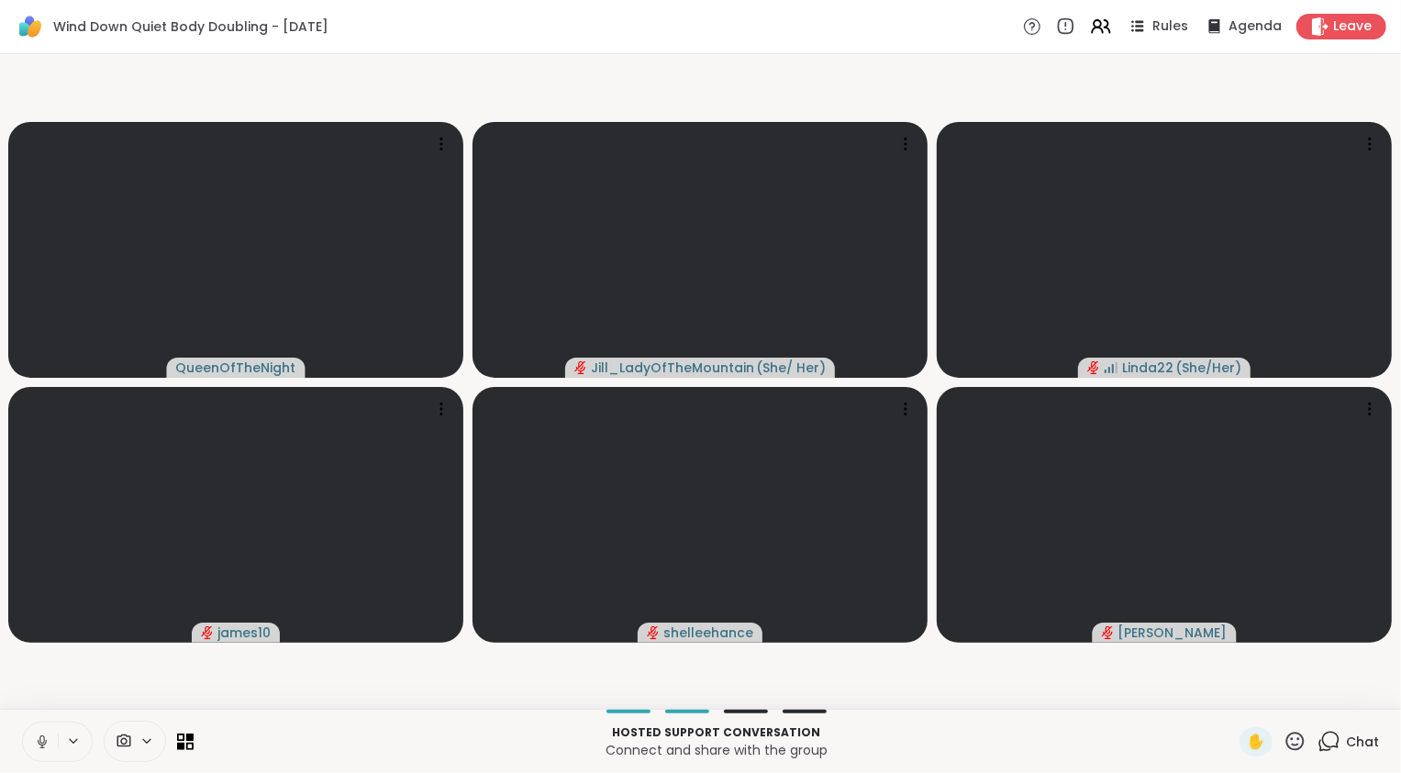
click at [48, 746] on icon at bounding box center [42, 742] width 17 height 17
